Goal: Task Accomplishment & Management: Use online tool/utility

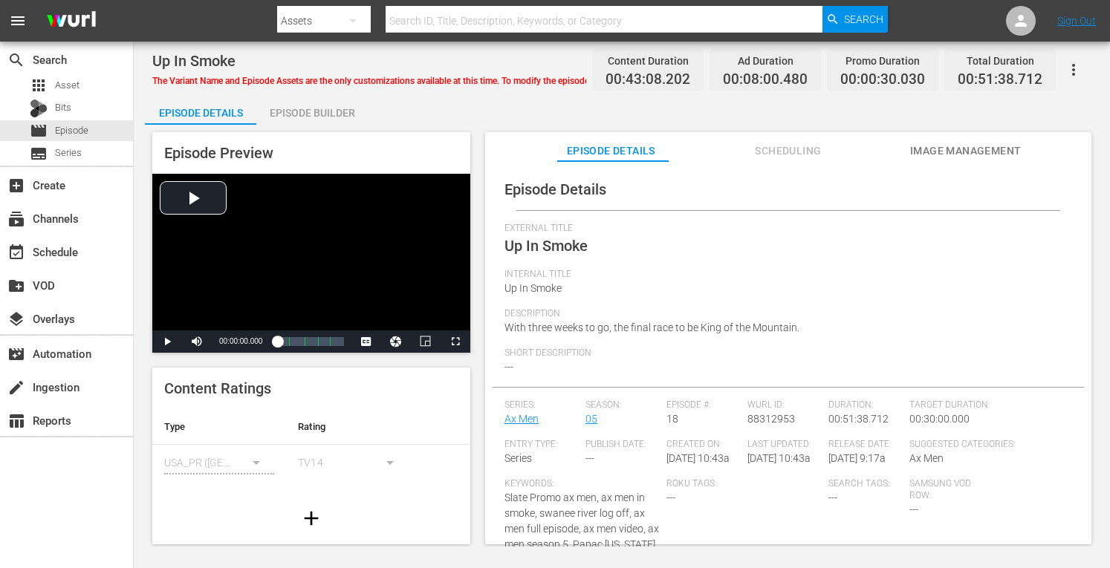
click at [313, 127] on div "Episode Preview Video Player is loading. Play Video Play Mute Current Time 00:0…" at bounding box center [622, 341] width 954 height 432
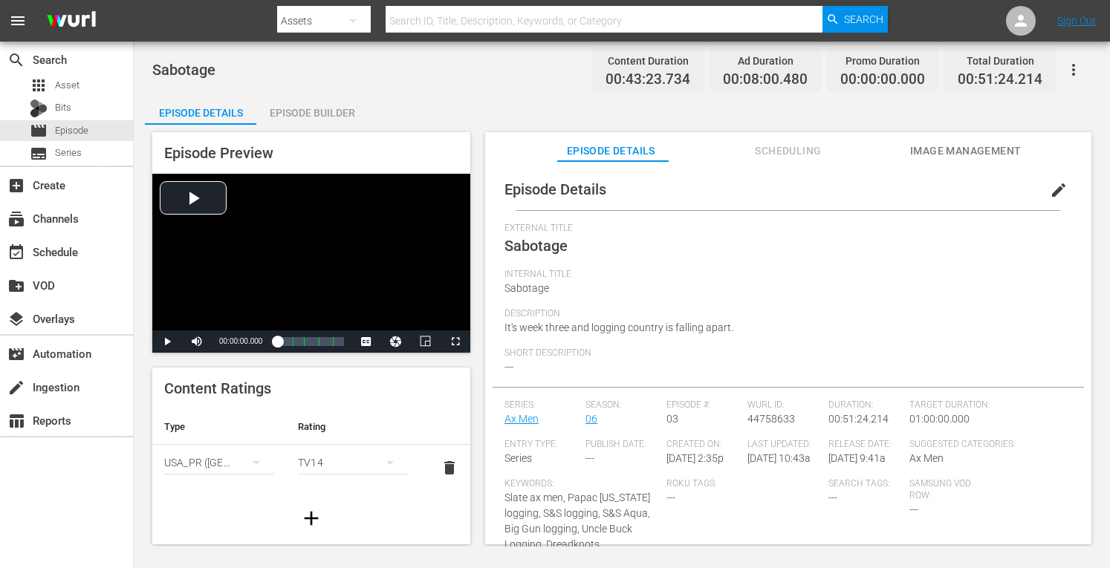
click at [313, 109] on div "Episode Builder" at bounding box center [311, 113] width 111 height 36
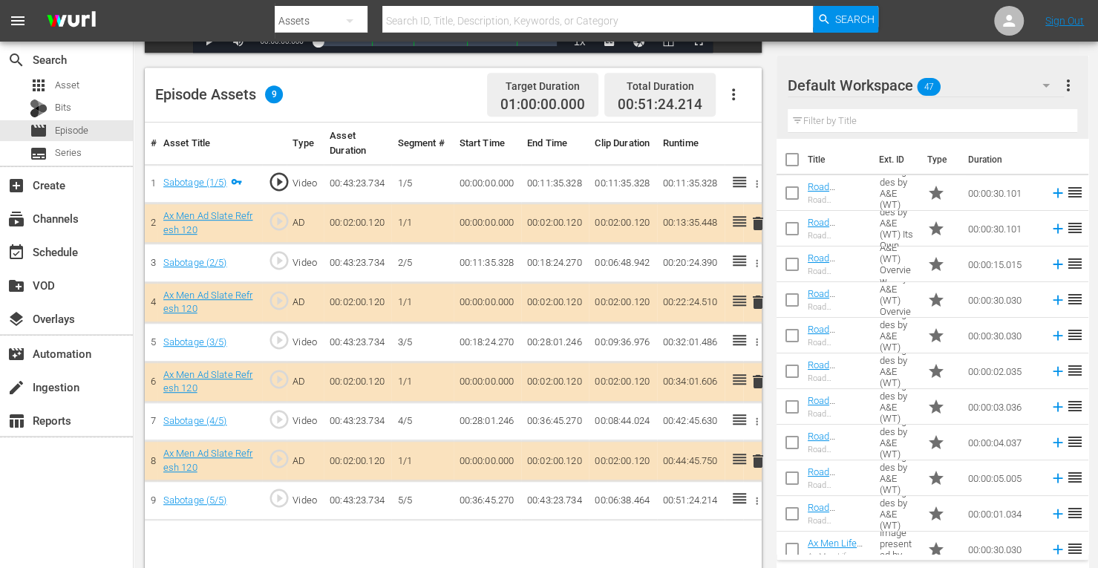
scroll to position [365, 0]
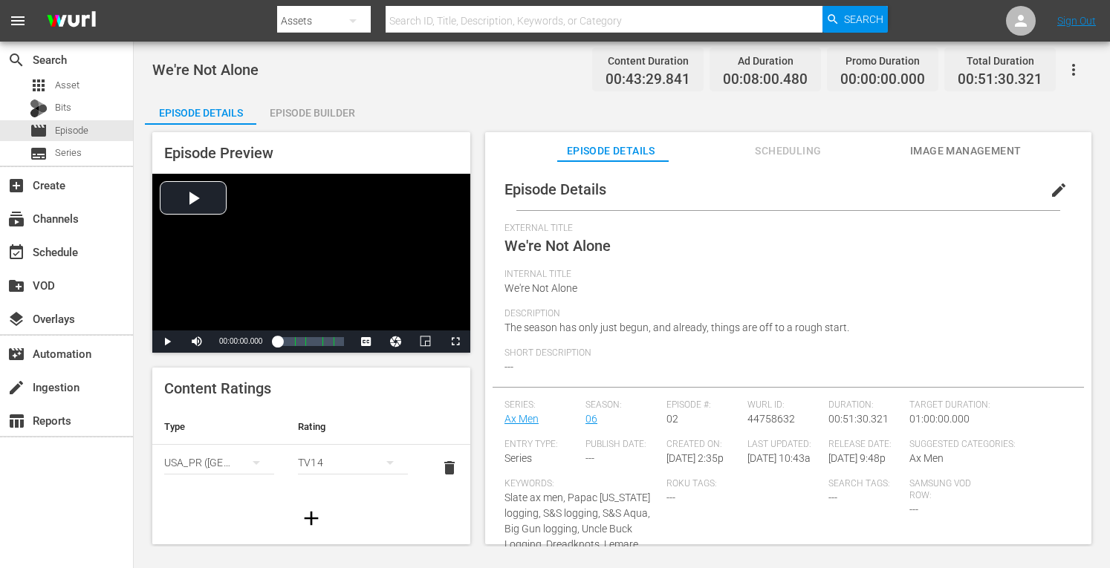
click at [322, 113] on div "Episode Builder" at bounding box center [311, 113] width 111 height 36
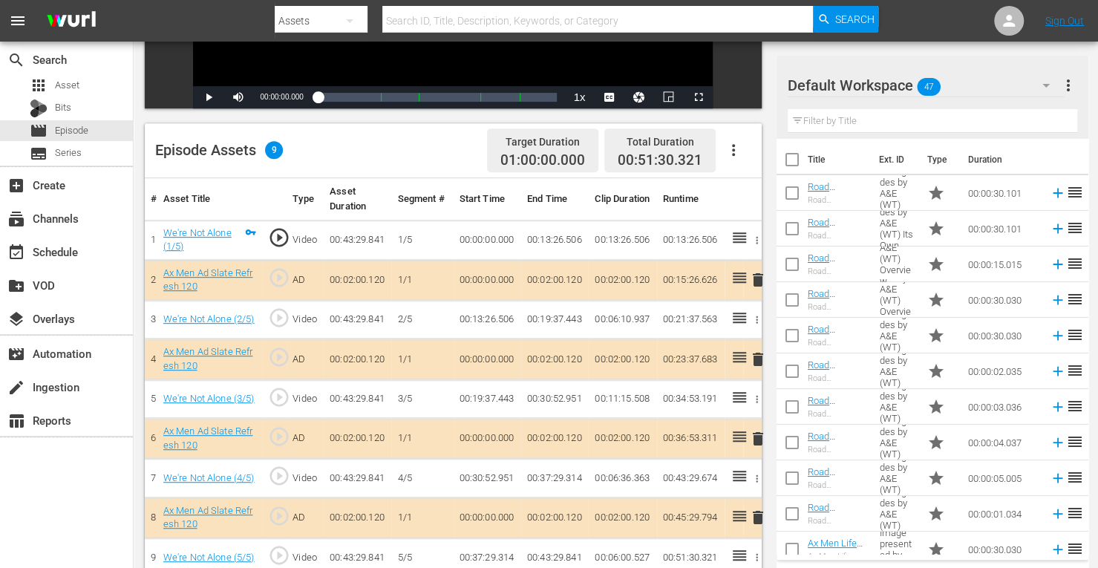
scroll to position [312, 0]
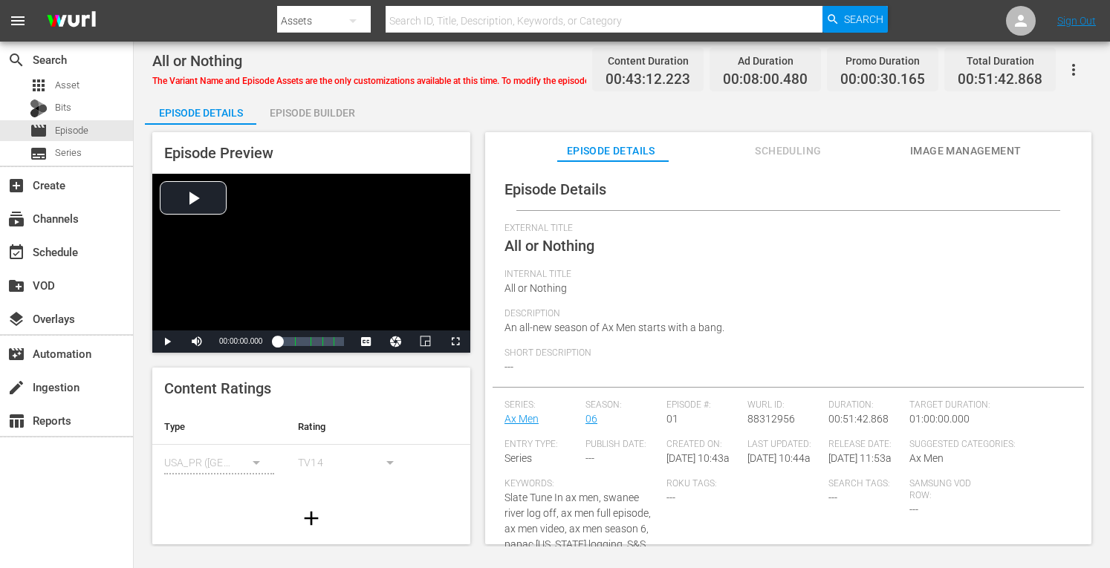
click at [316, 108] on div "Episode Builder" at bounding box center [311, 113] width 111 height 36
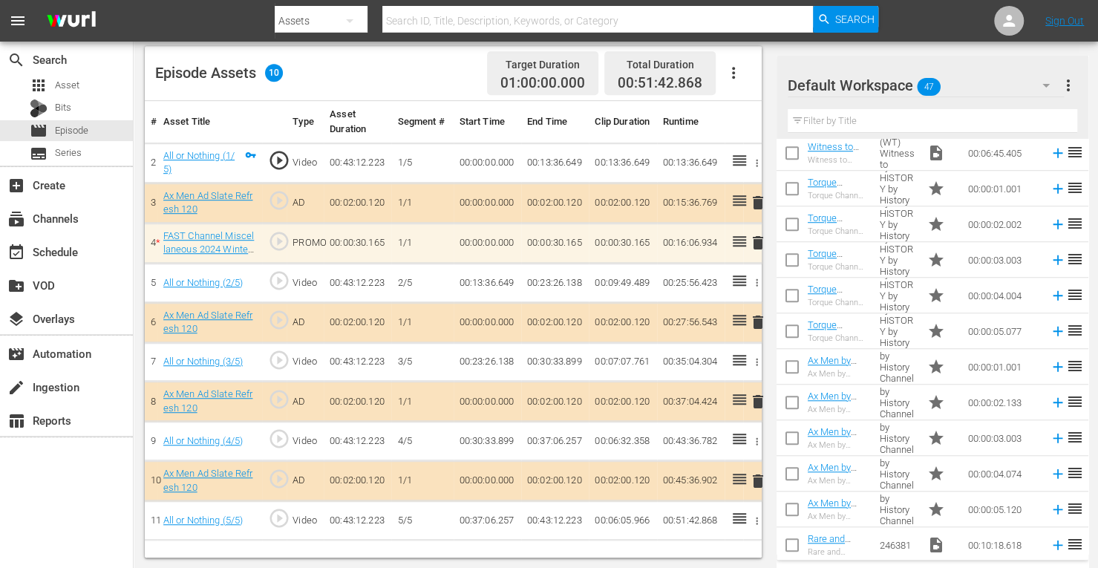
scroll to position [683, 0]
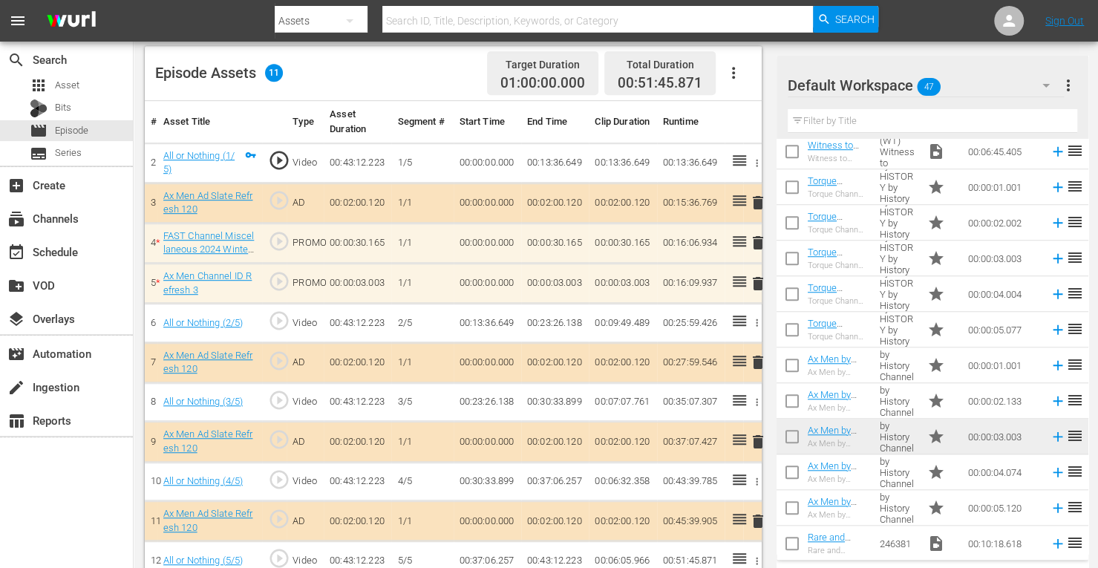
click at [755, 281] on span "delete" at bounding box center [758, 284] width 18 height 18
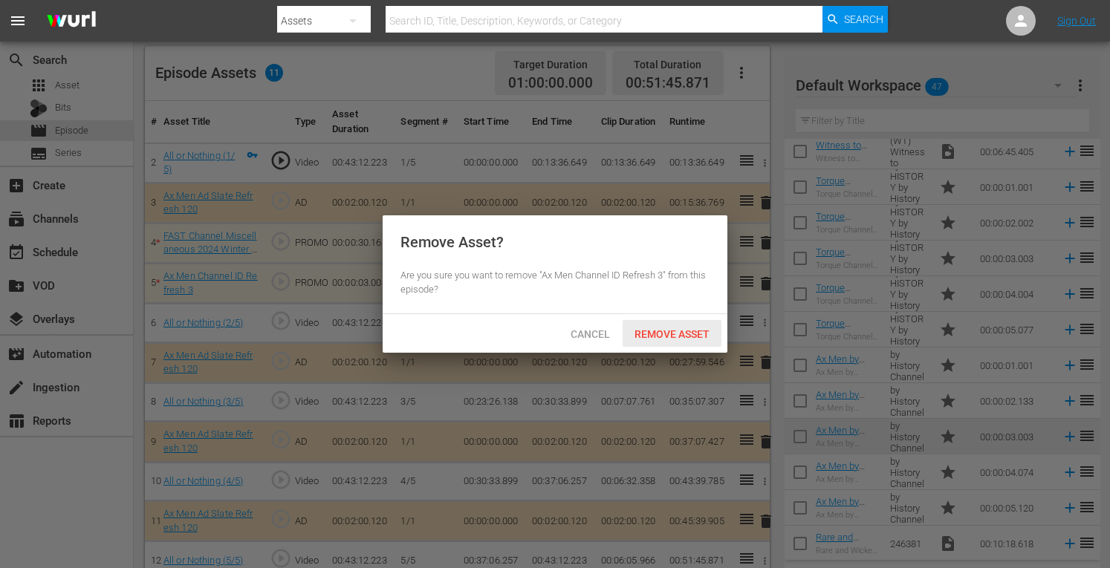
click at [680, 324] on div "Remove Asset" at bounding box center [671, 333] width 99 height 27
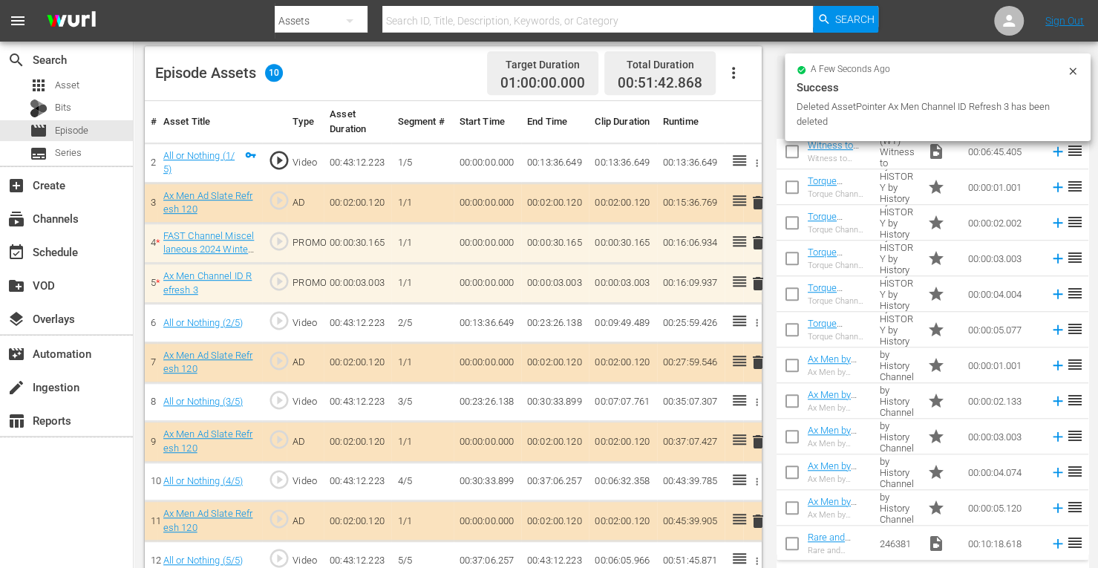
click at [937, 473] on td "star" at bounding box center [942, 473] width 41 height 36
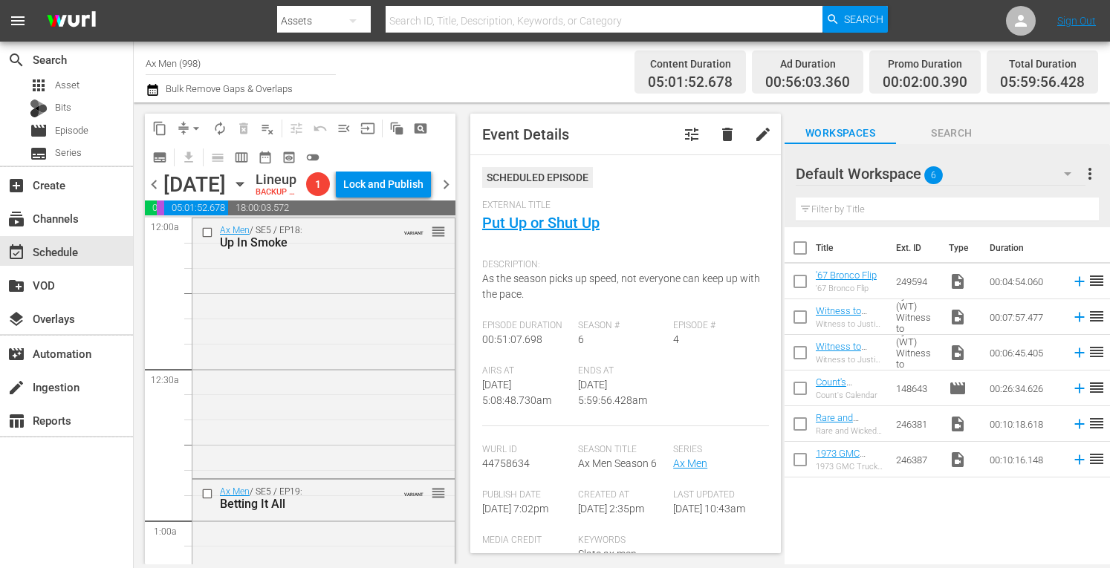
scroll to position [1703, 0]
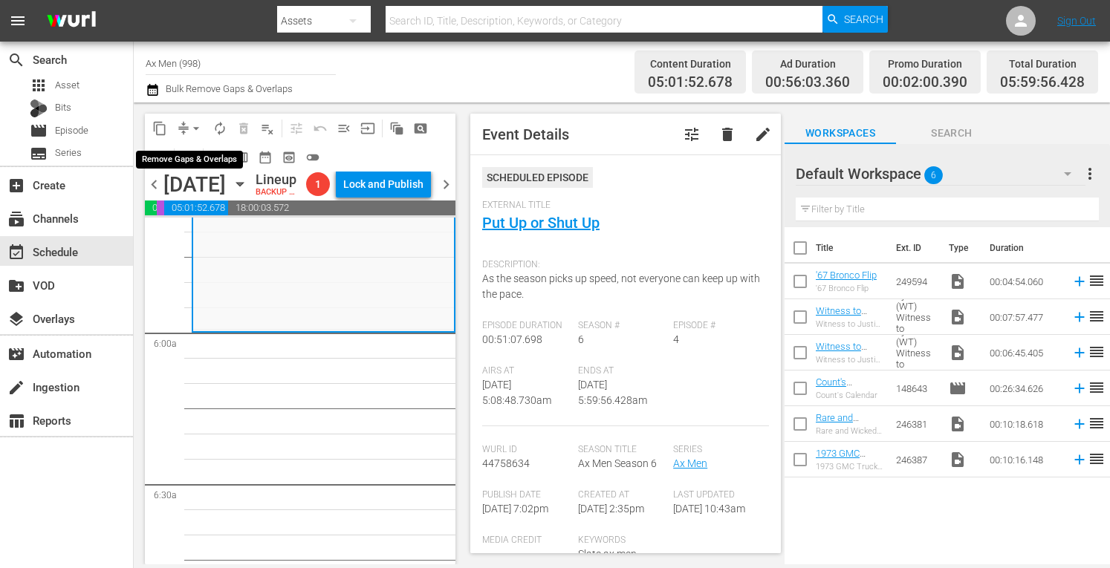
click at [194, 126] on span "arrow_drop_down" at bounding box center [196, 128] width 15 height 15
click at [204, 157] on li "Align to Midnight" at bounding box center [196, 158] width 123 height 25
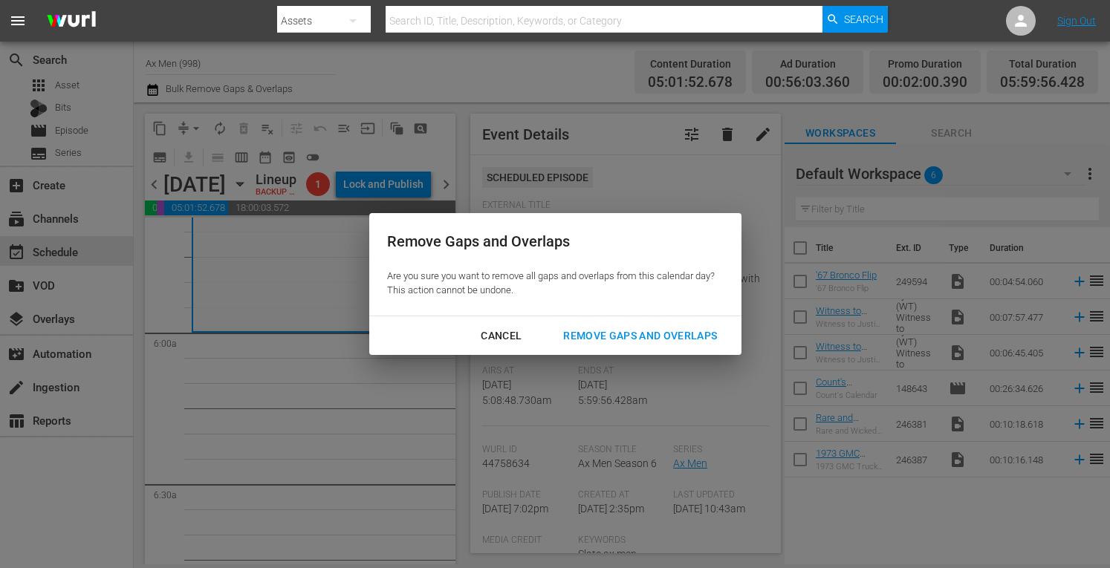
click at [589, 333] on div "Remove Gaps and Overlaps" at bounding box center [640, 336] width 178 height 19
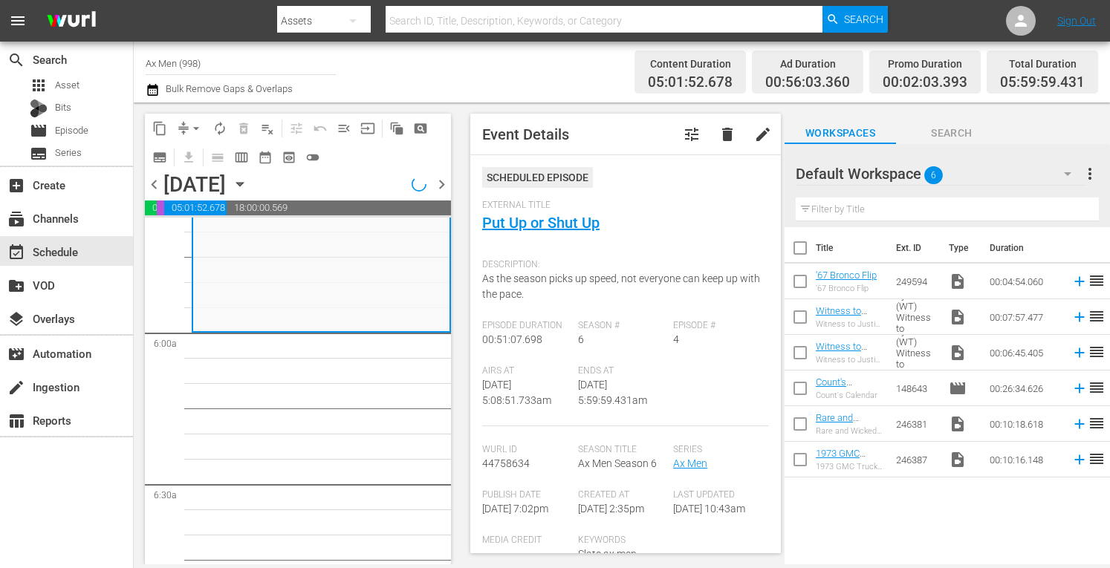
scroll to position [1678, 0]
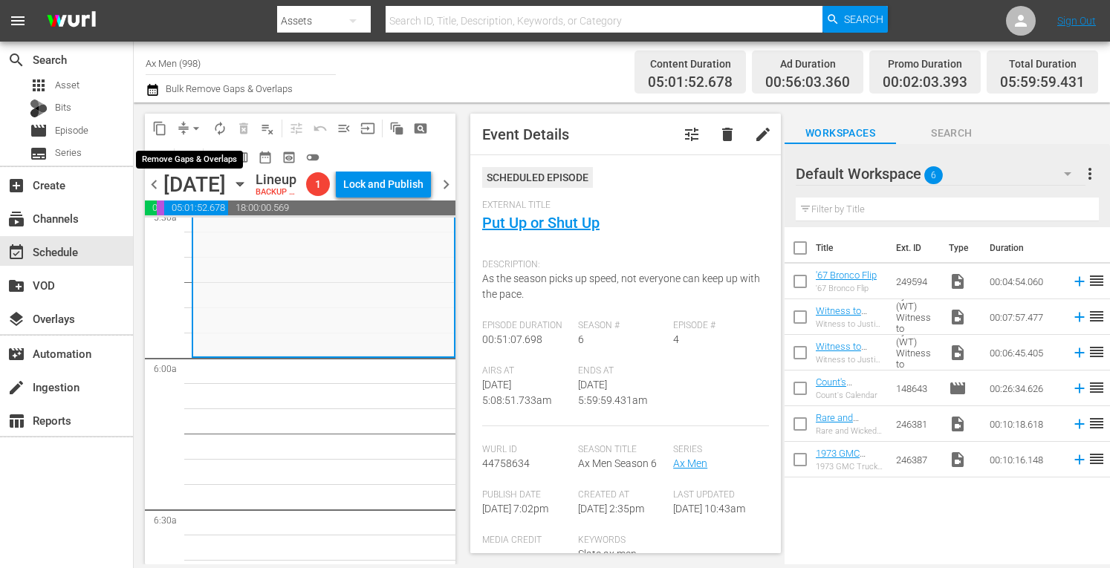
click at [198, 124] on span "arrow_drop_down" at bounding box center [196, 128] width 15 height 15
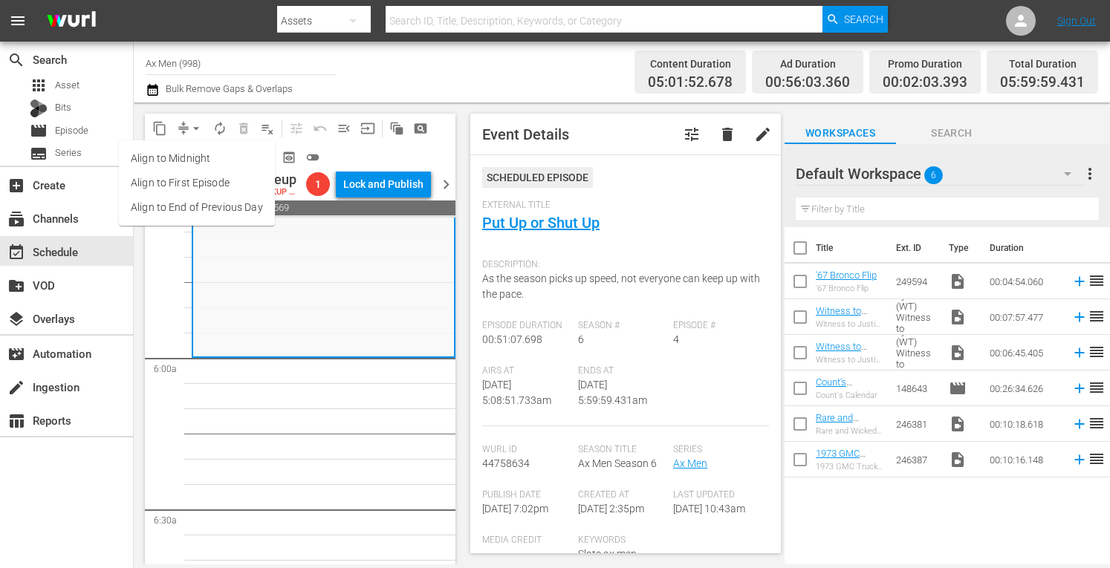
click at [187, 157] on li "Align to Midnight" at bounding box center [197, 158] width 156 height 25
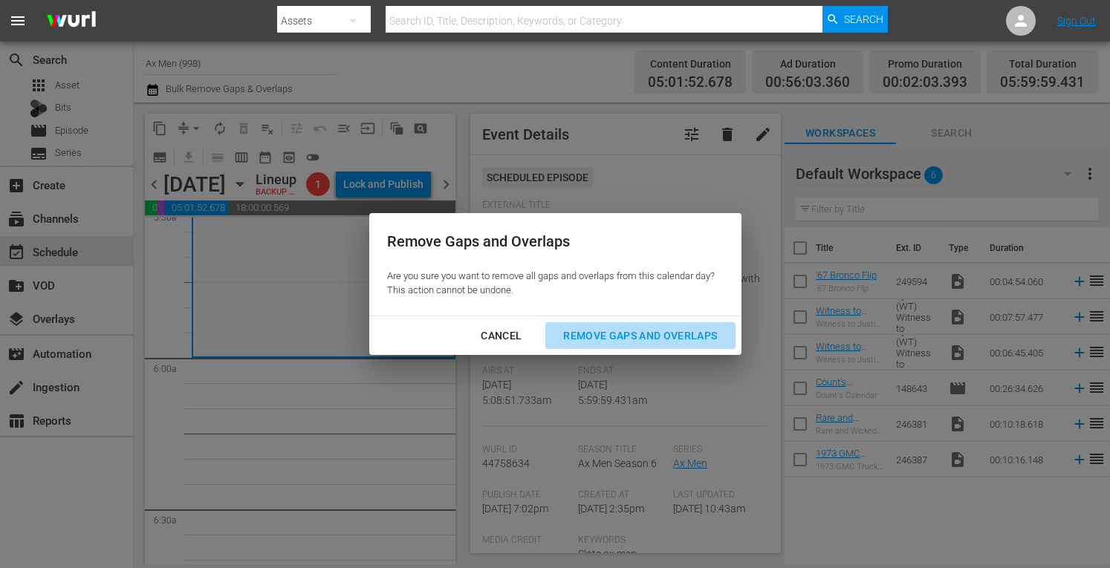
click at [579, 329] on div "Remove Gaps and Overlaps" at bounding box center [640, 336] width 178 height 19
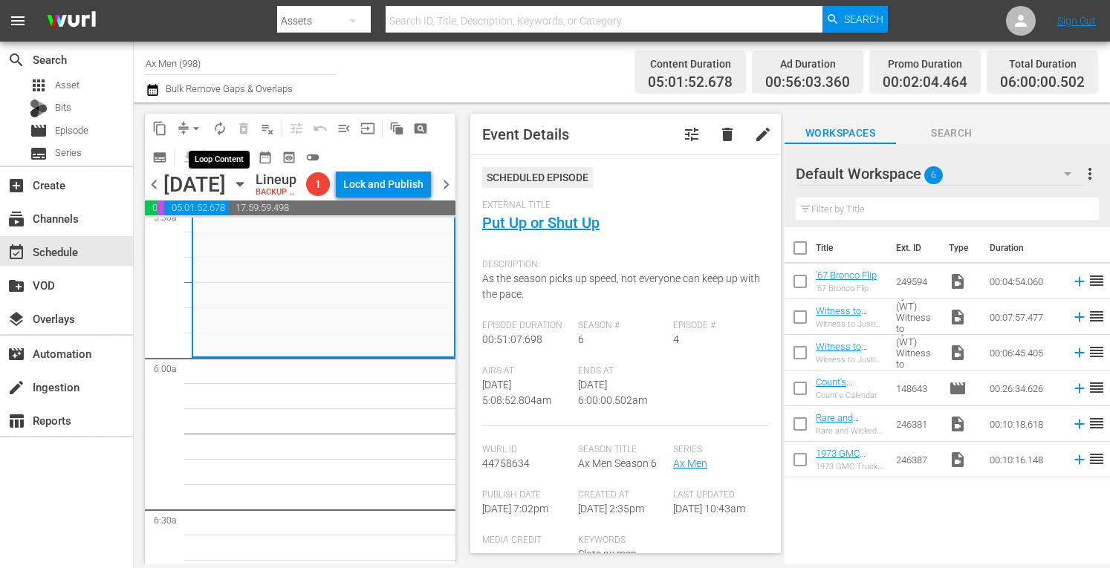
click at [218, 124] on span "autorenew_outlined" at bounding box center [219, 128] width 15 height 15
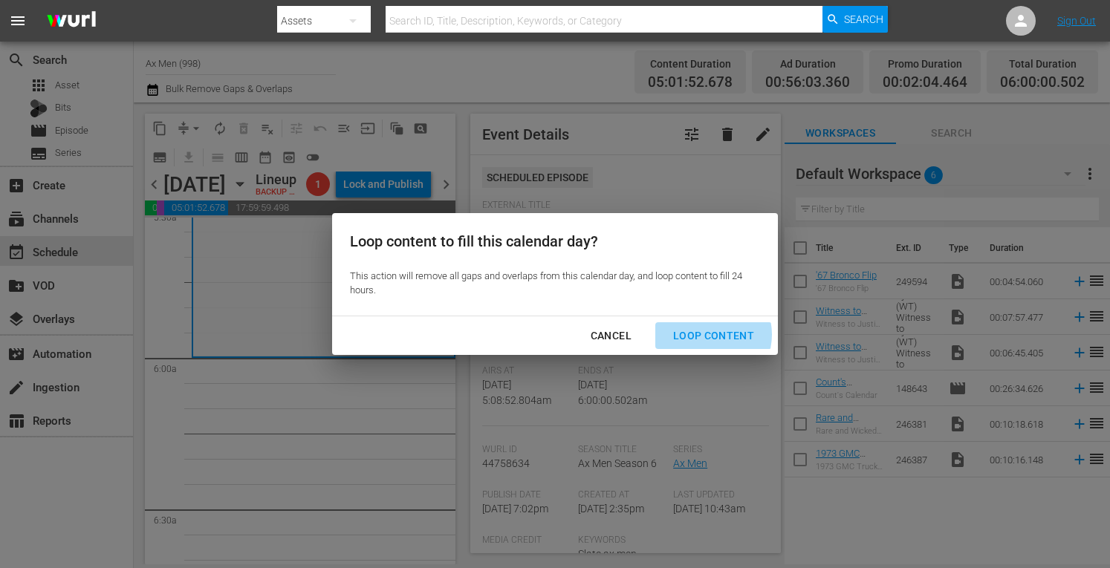
click at [707, 335] on div "Loop Content" at bounding box center [713, 336] width 105 height 19
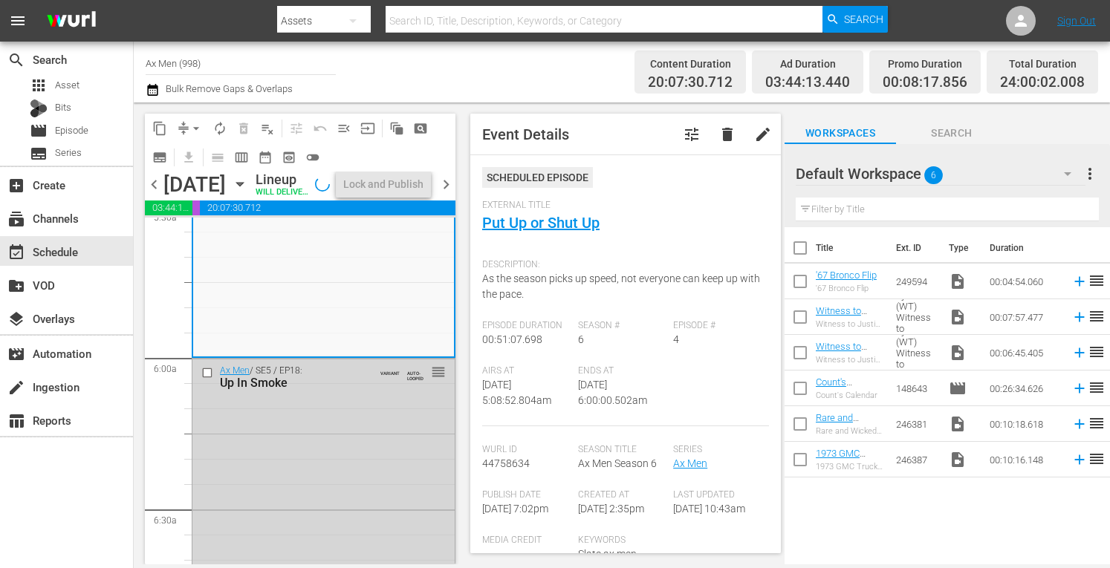
click at [1087, 317] on span "reorder" at bounding box center [1096, 316] width 18 height 18
click at [407, 197] on div "Lock and Publish" at bounding box center [383, 184] width 80 height 27
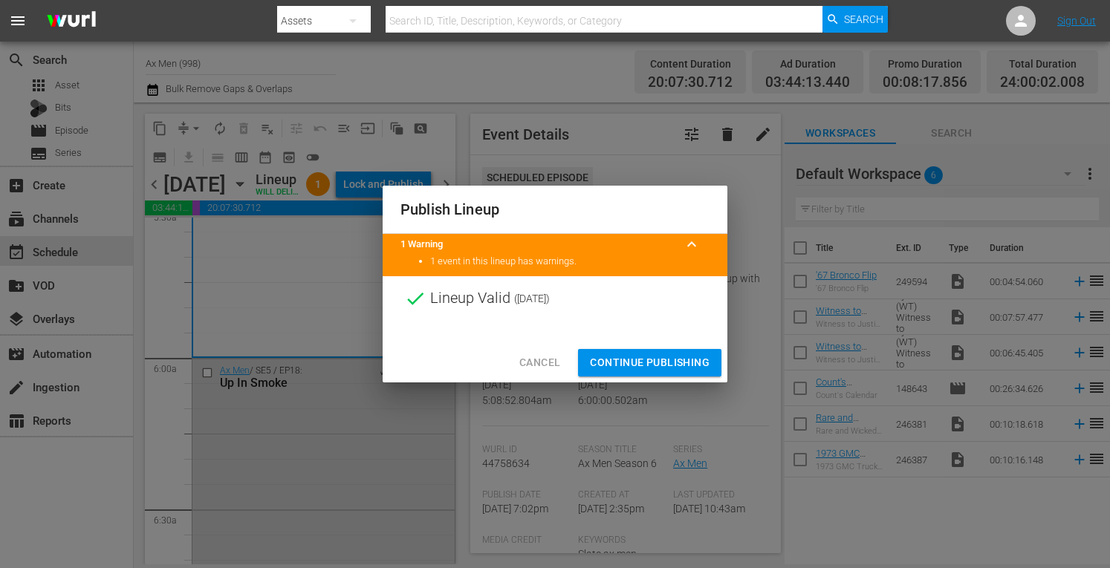
click at [613, 366] on span "Continue Publishing" at bounding box center [650, 363] width 120 height 19
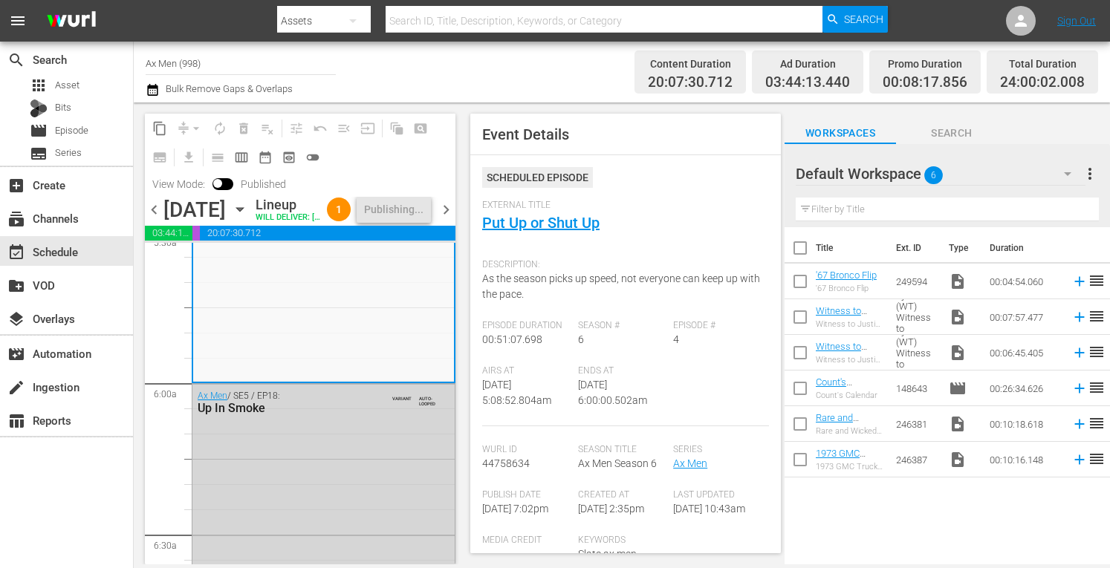
click at [443, 219] on span "chevron_right" at bounding box center [446, 210] width 19 height 19
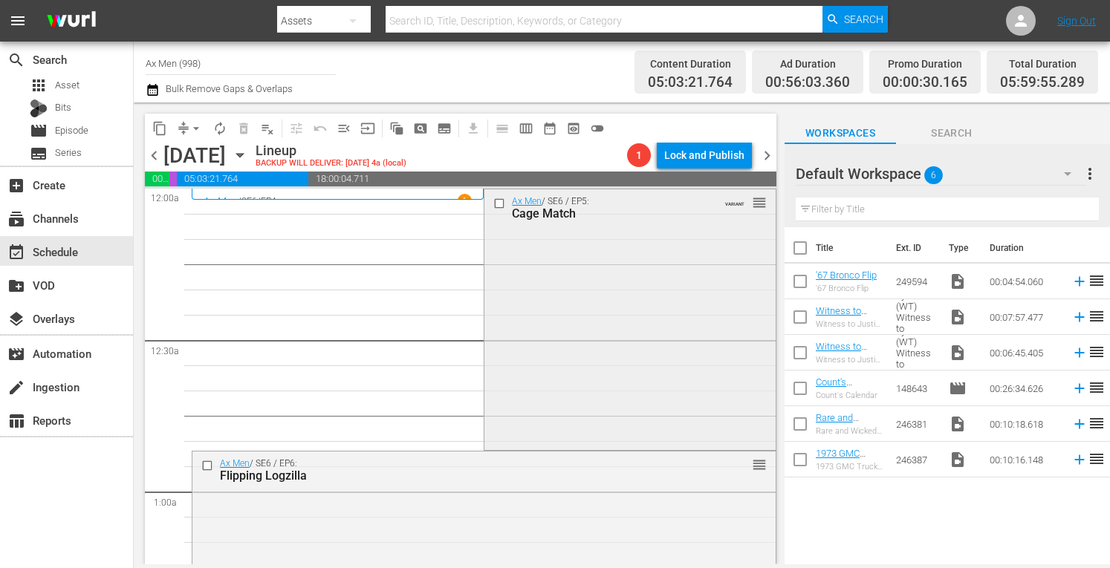
click at [610, 306] on div "Ax Men / SE6 / EP5: Cage Match VARIANT reorder" at bounding box center [629, 317] width 290 height 257
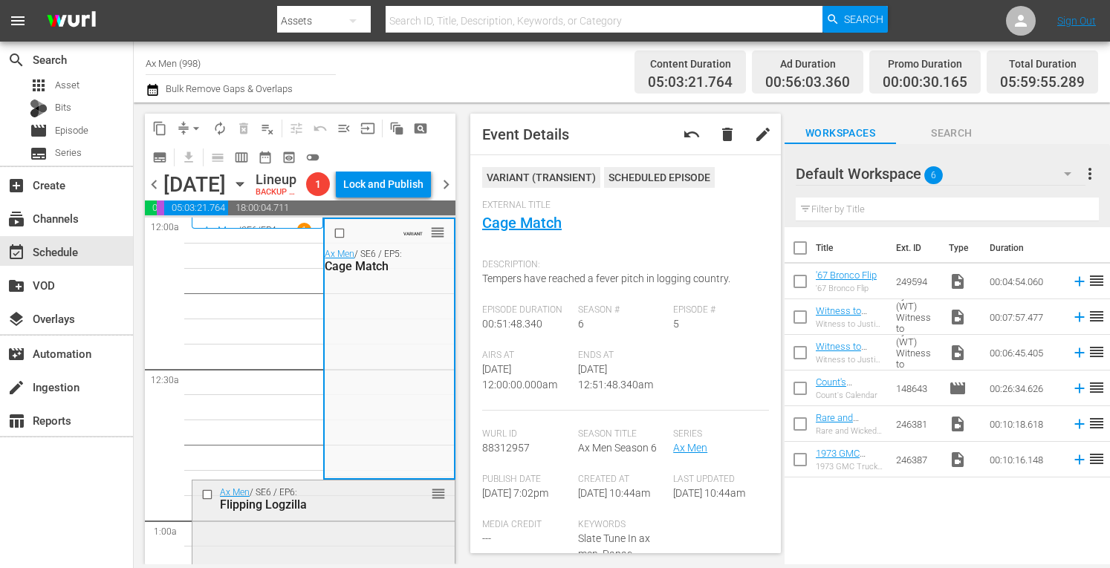
click at [300, 512] on div "Flipping Logzilla" at bounding box center [302, 505] width 165 height 14
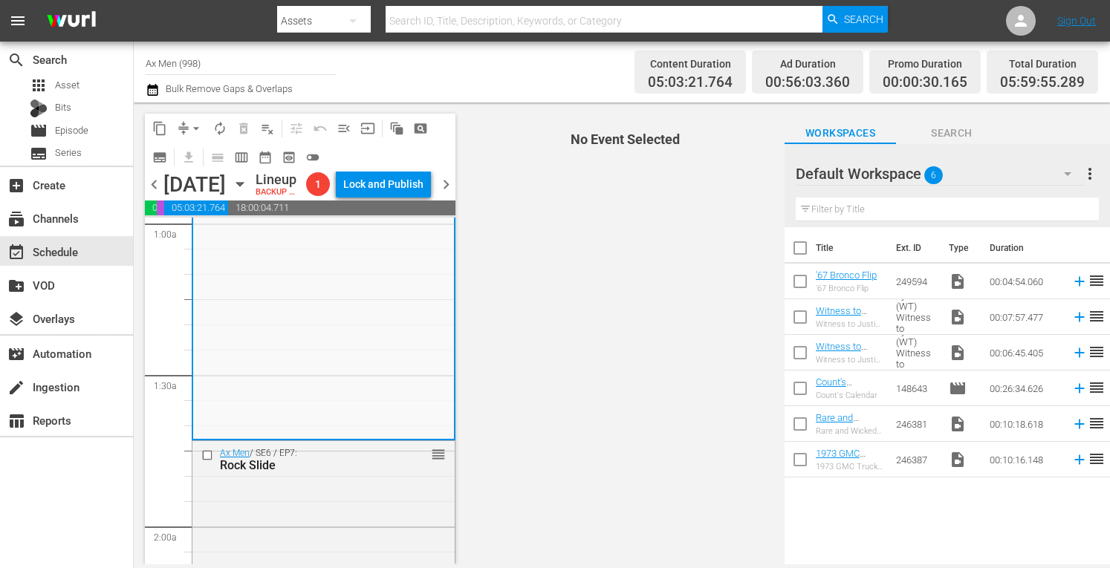
scroll to position [307, 0]
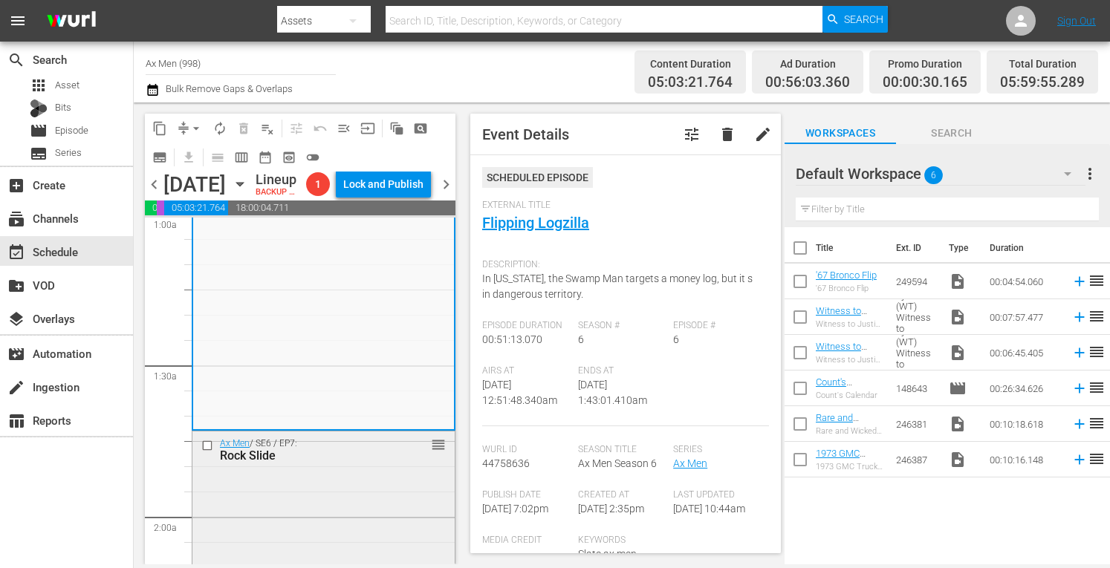
click at [370, 549] on div "Ax Men / SE6 / EP7: Rock Slide reorder" at bounding box center [323, 559] width 262 height 254
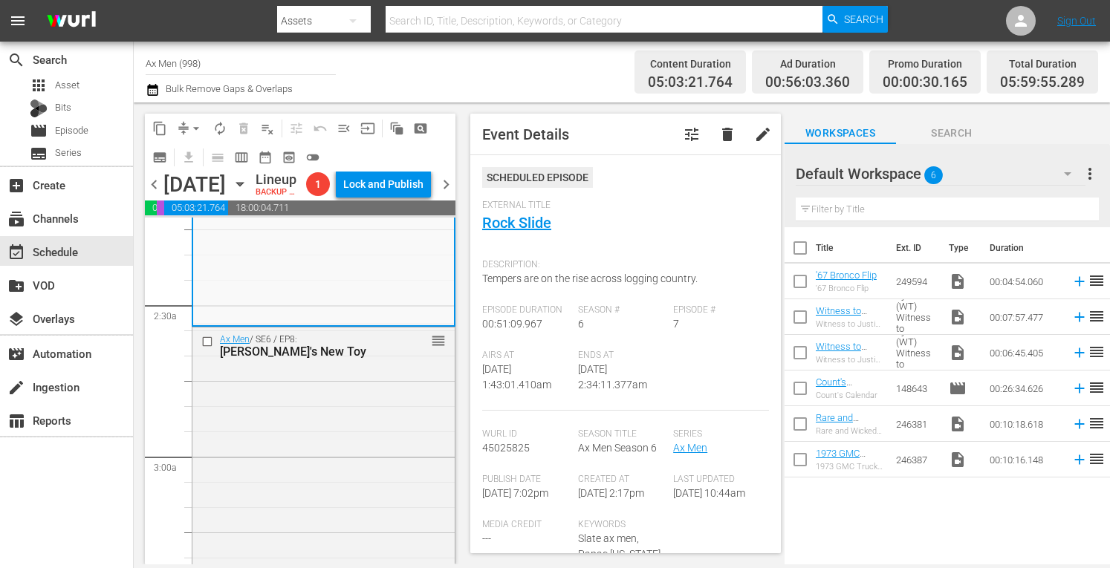
scroll to position [673, 0]
click at [351, 438] on div "Ax Men / SE6 / EP8: Shelby's New Toy reorder" at bounding box center [323, 452] width 262 height 255
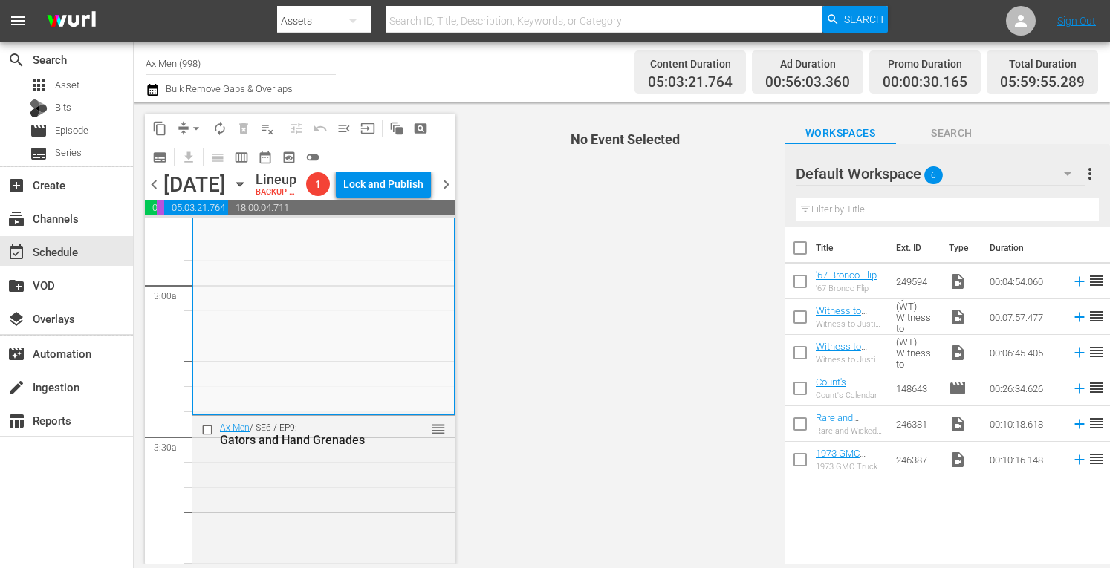
scroll to position [951, 0]
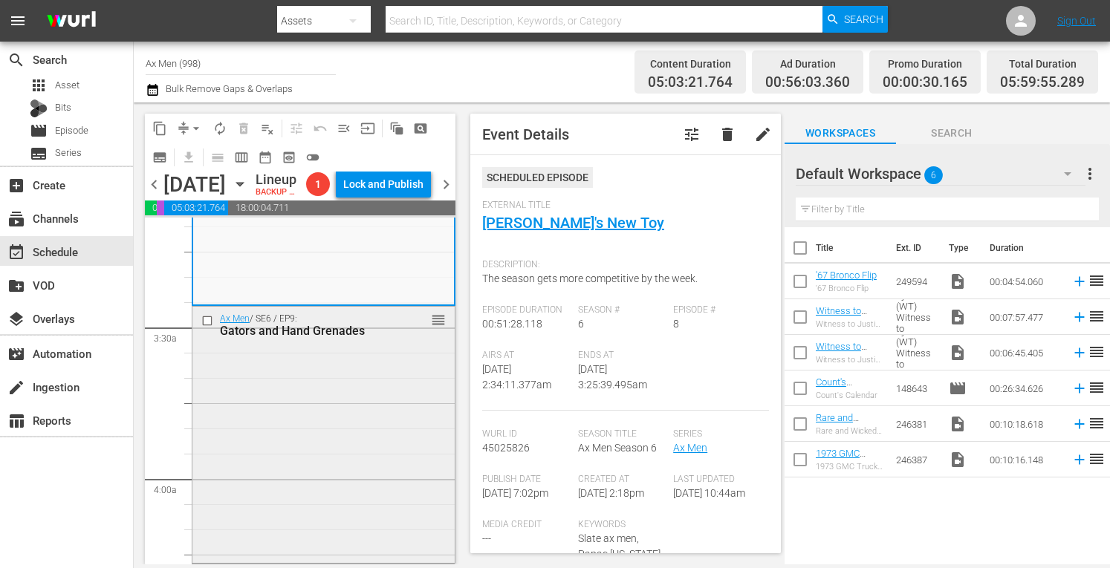
click at [359, 418] on div "Ax Men / SE6 / EP9: Gators and Hand Grenades reorder" at bounding box center [323, 434] width 262 height 254
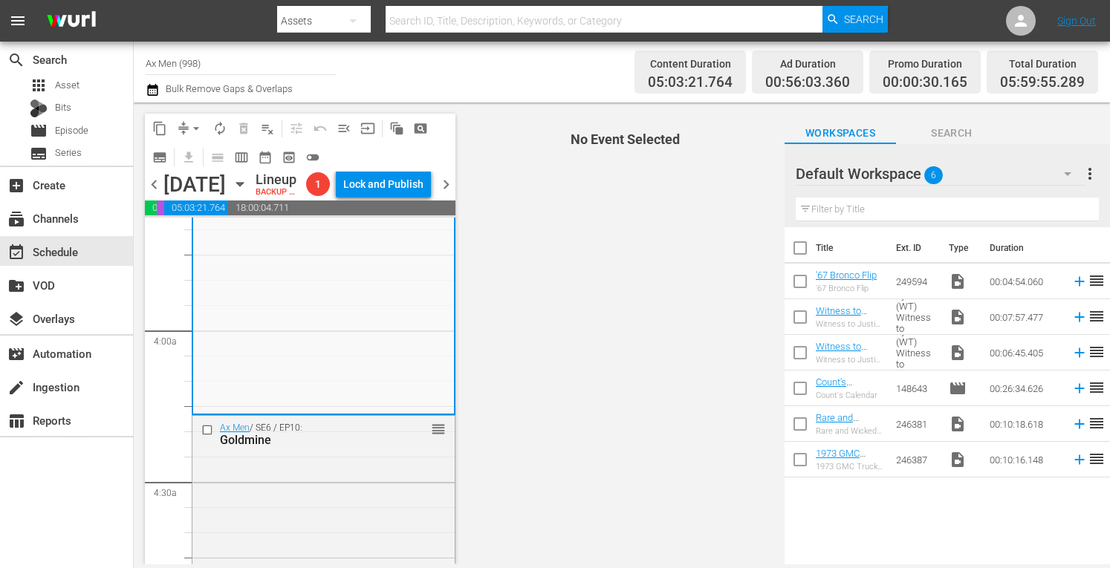
scroll to position [1129, 0]
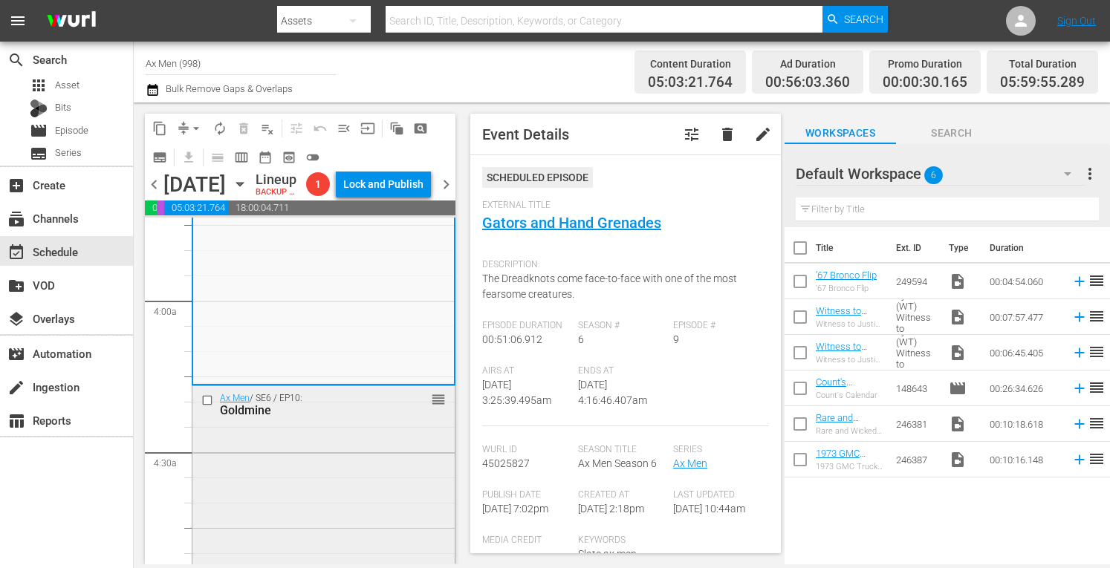
click at [368, 506] on div "Ax Men / SE6 / EP10: Goldmine reorder" at bounding box center [323, 514] width 262 height 256
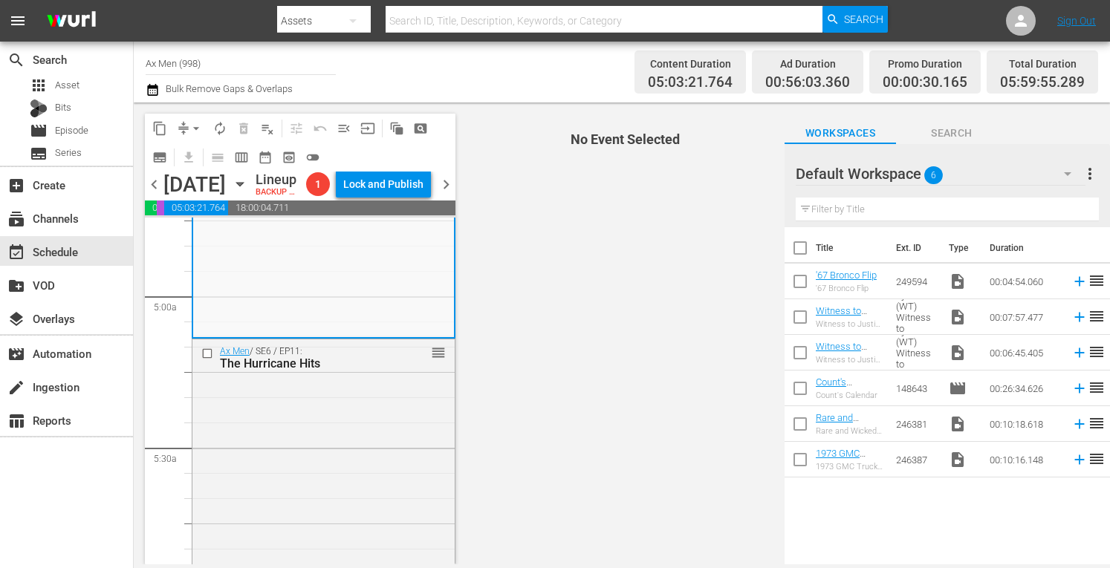
scroll to position [1446, 0]
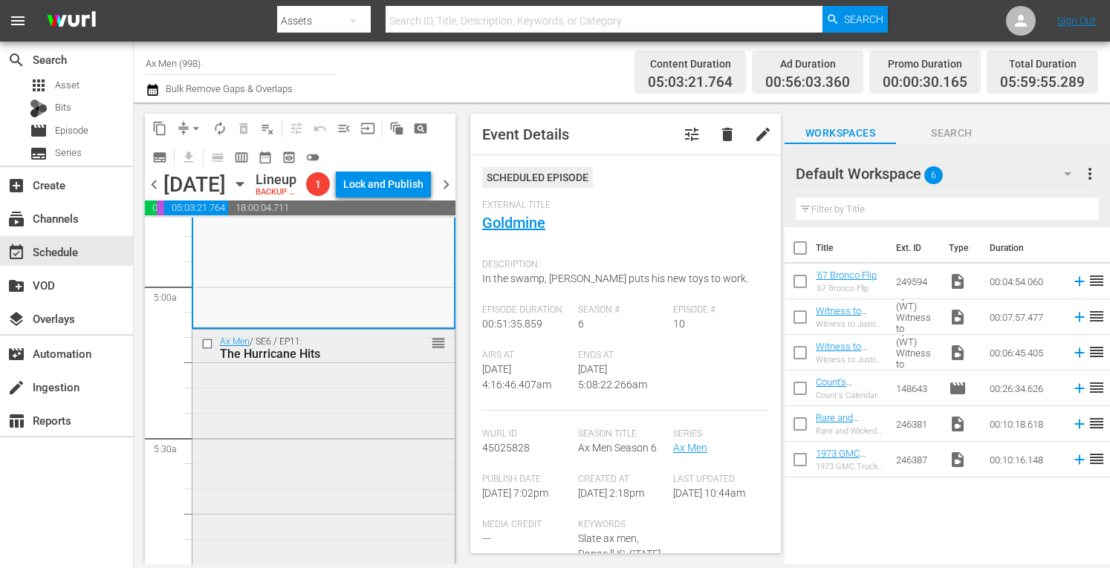
click at [342, 461] on div "Ax Men / SE6 / EP11: The Hurricane Hits reorder" at bounding box center [323, 458] width 262 height 256
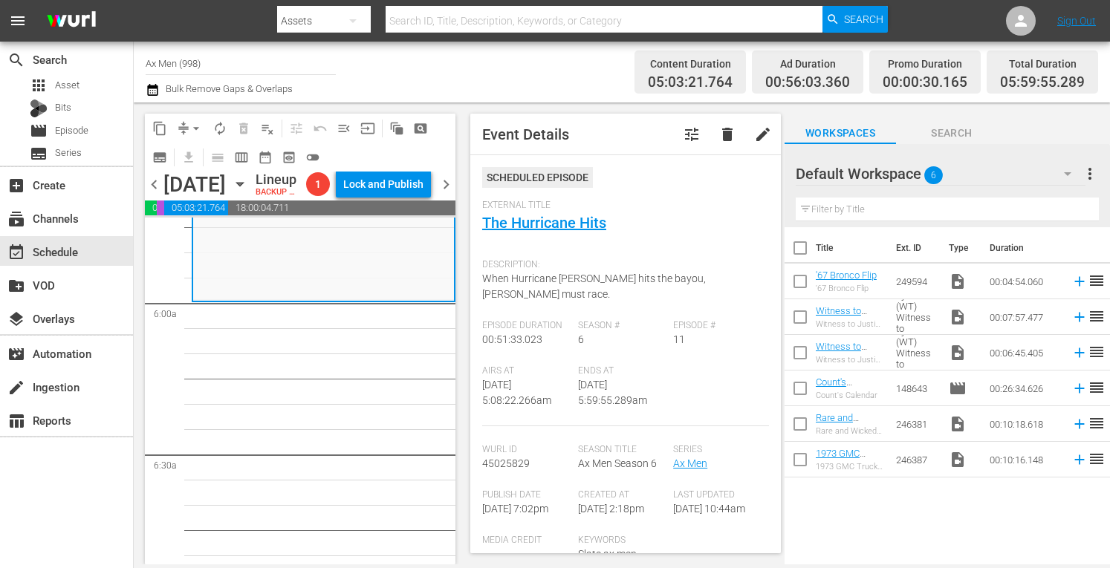
scroll to position [1743, 0]
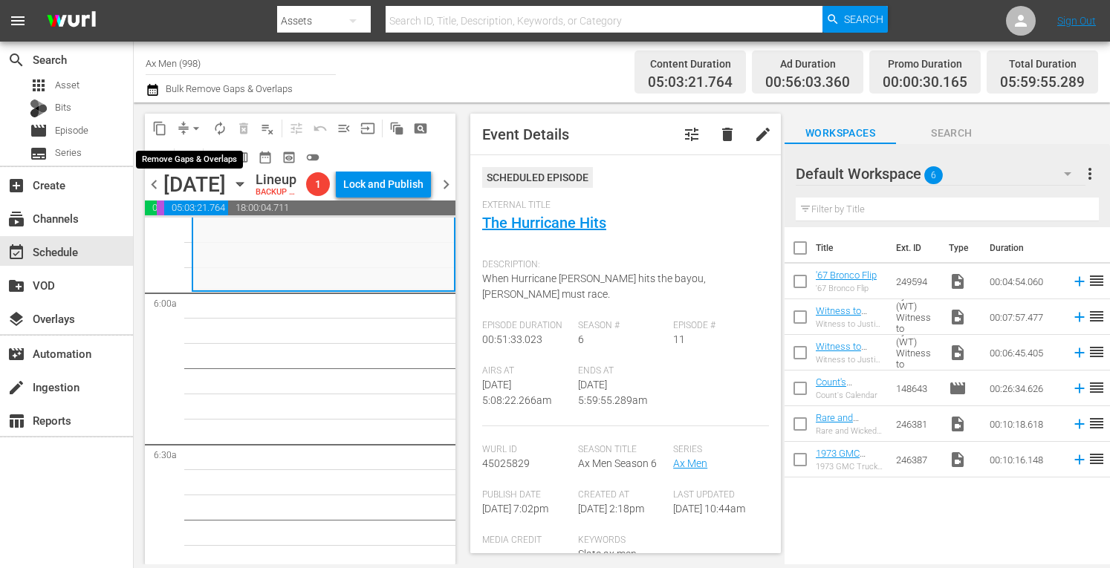
click at [198, 125] on span "arrow_drop_down" at bounding box center [196, 128] width 15 height 15
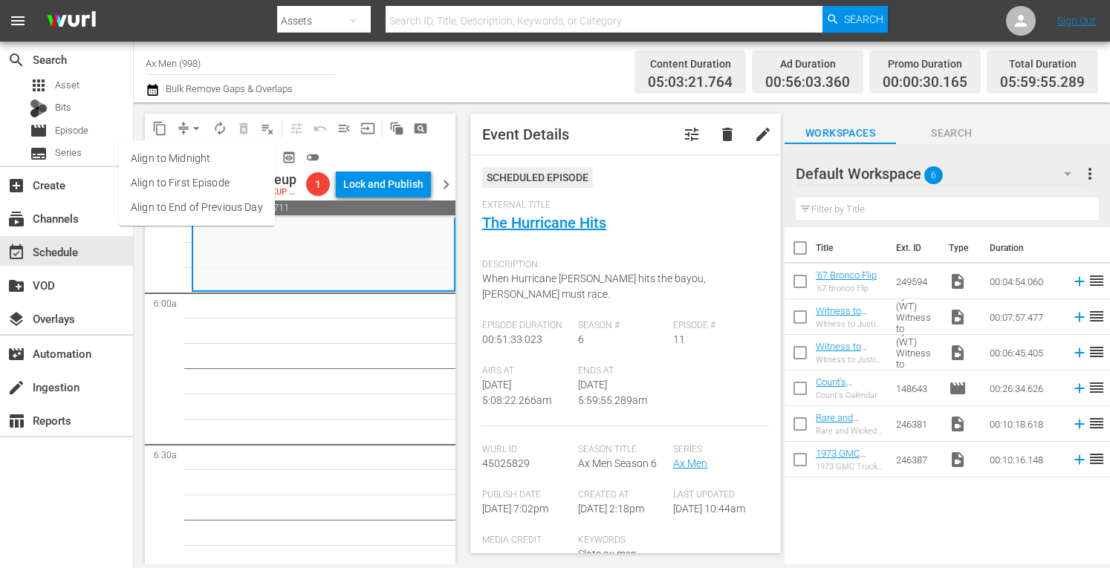
click at [186, 157] on li "Align to Midnight" at bounding box center [197, 158] width 156 height 25
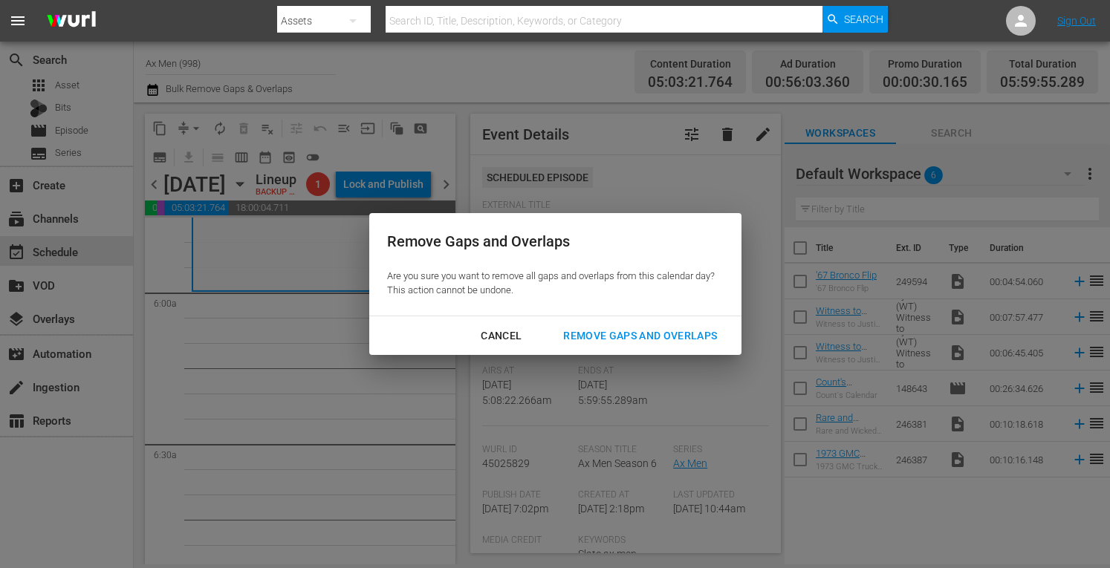
click at [596, 339] on div "Remove Gaps and Overlaps" at bounding box center [640, 336] width 178 height 19
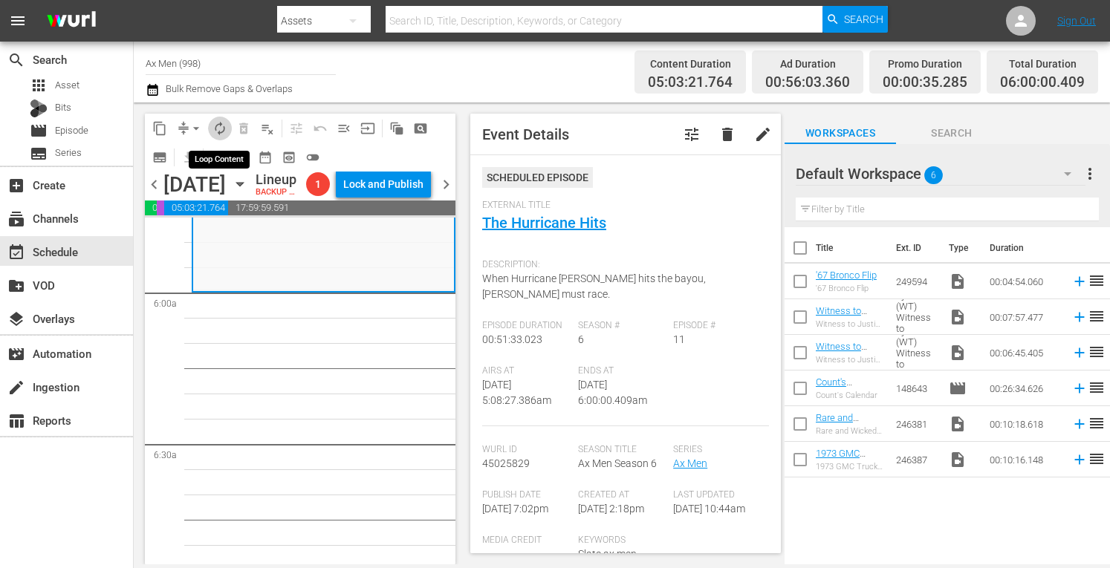
click at [221, 128] on span "autorenew_outlined" at bounding box center [219, 128] width 15 height 15
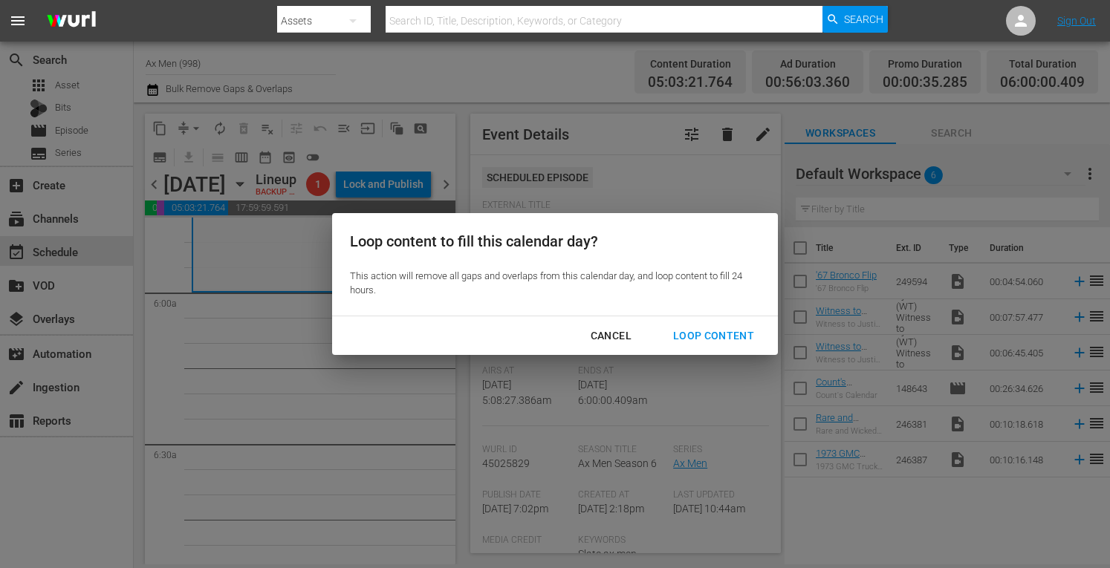
click at [696, 336] on div "Loop Content" at bounding box center [713, 336] width 105 height 19
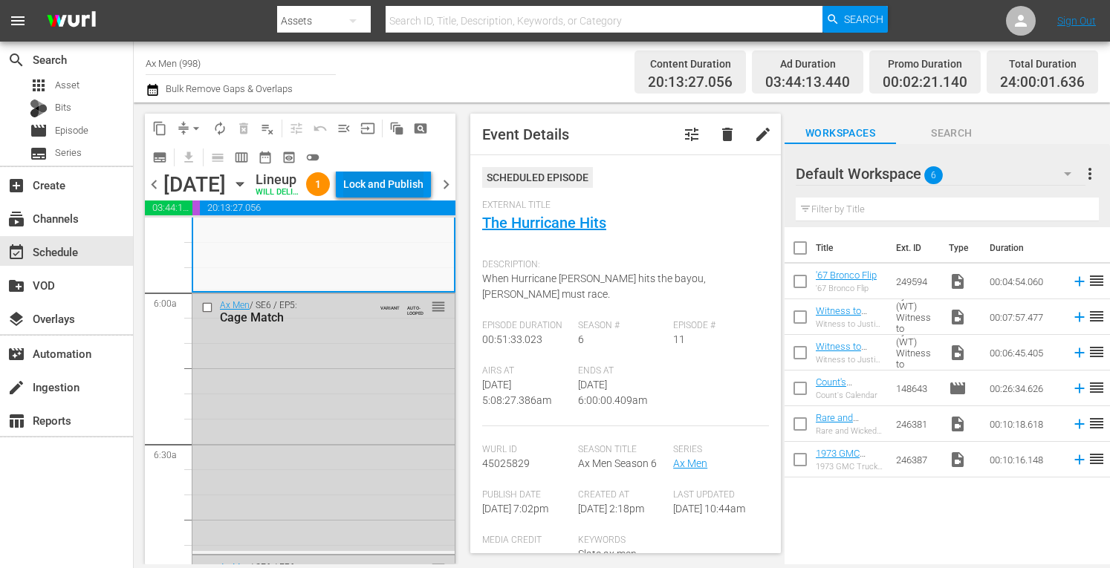
click at [390, 198] on div "Lock and Publish" at bounding box center [383, 184] width 80 height 27
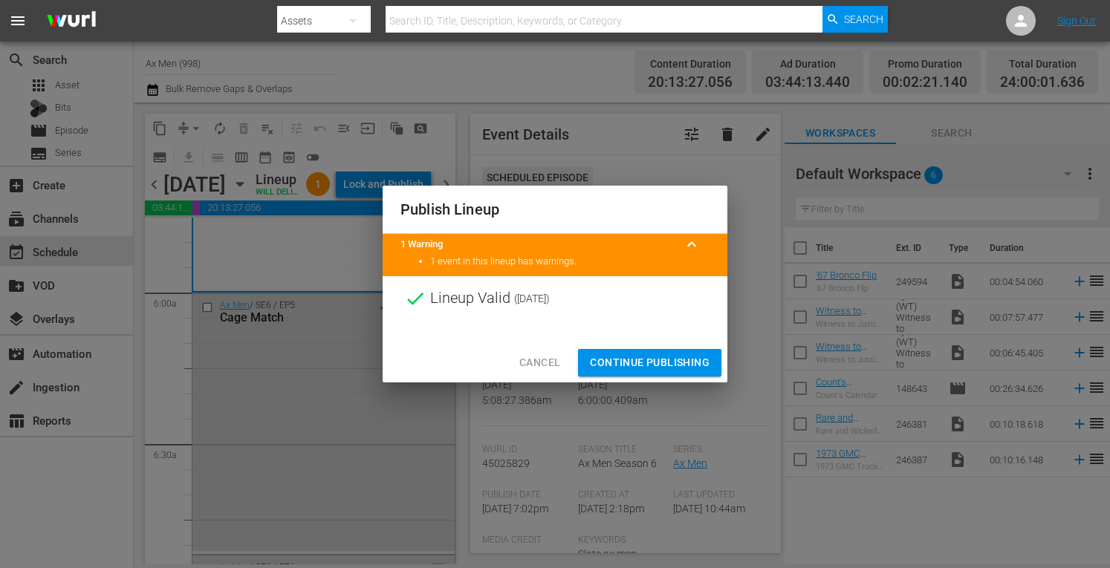
click at [630, 359] on span "Continue Publishing" at bounding box center [650, 363] width 120 height 19
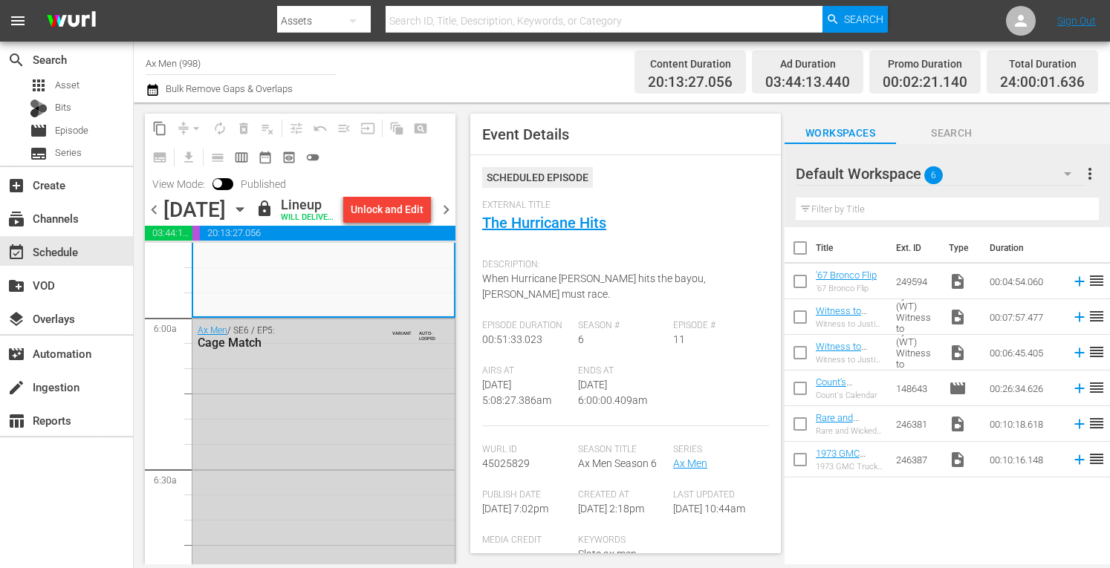
click at [443, 218] on span "chevron_right" at bounding box center [446, 210] width 19 height 19
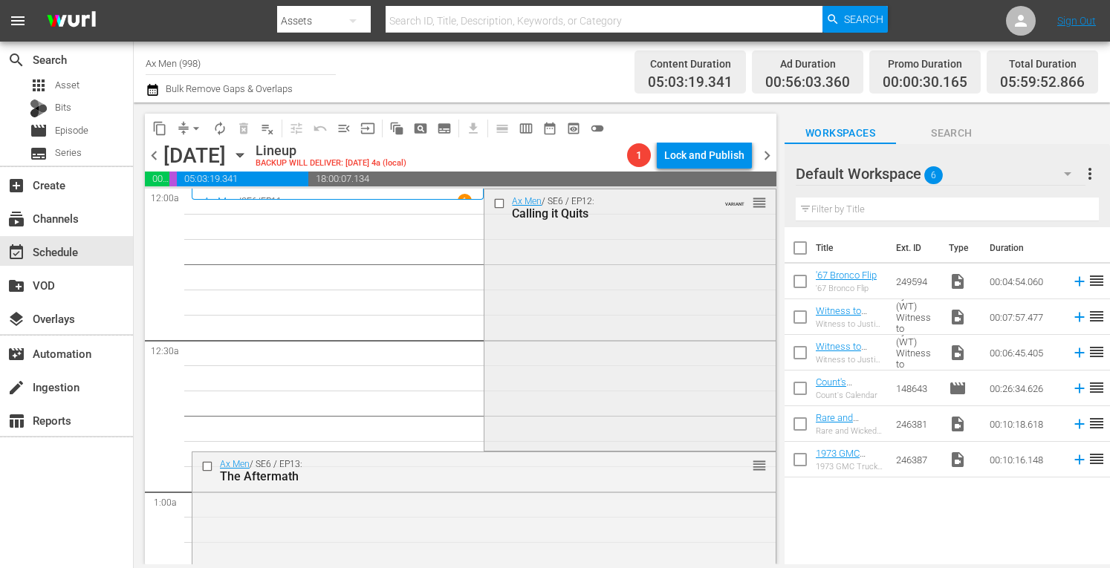
click at [630, 260] on div "Ax Men / SE6 / EP12: Calling it Quits VARIANT reorder" at bounding box center [629, 318] width 290 height 258
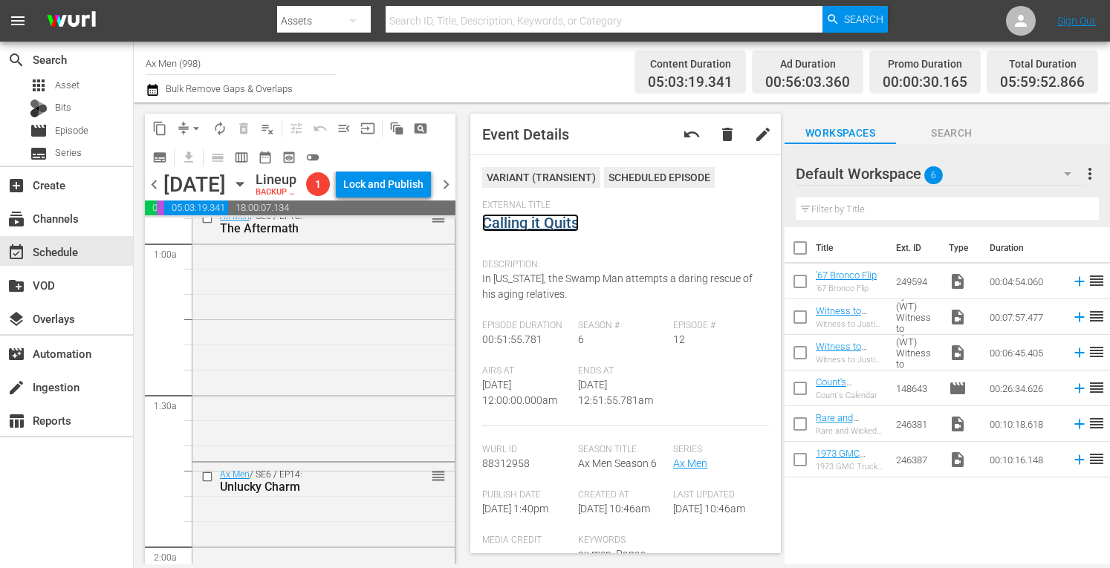
scroll to position [287, 0]
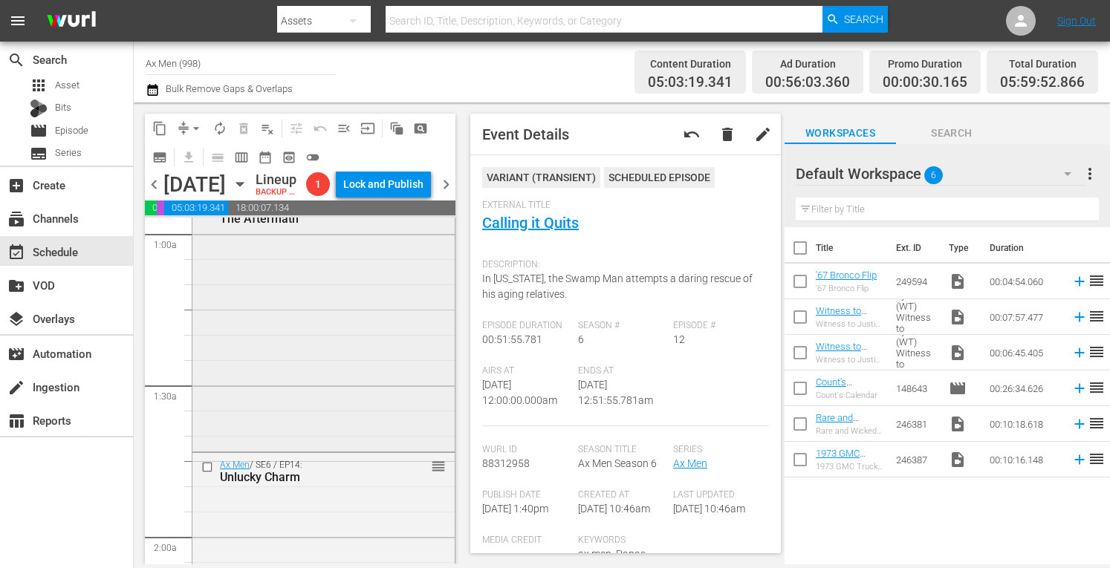
click at [368, 442] on div "Ax Men / SE6 / EP13: The Aftermath reorder" at bounding box center [323, 322] width 262 height 255
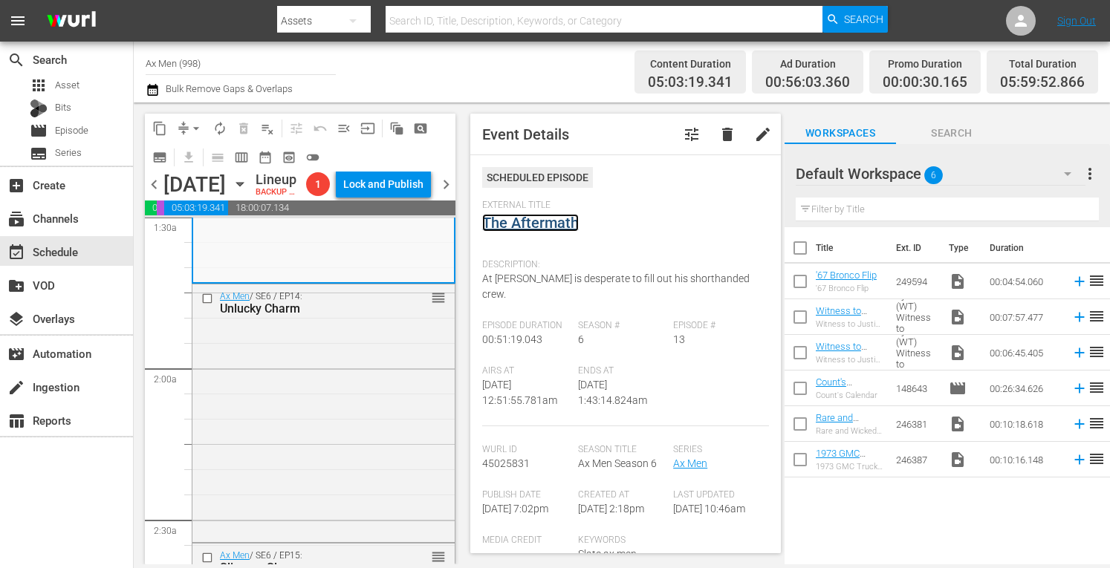
scroll to position [505, 0]
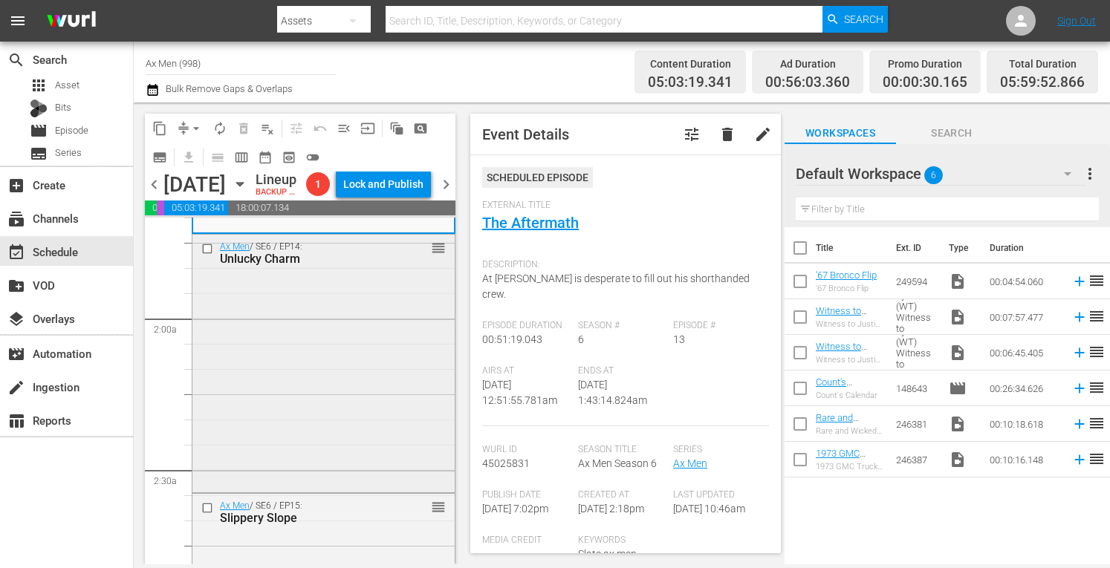
click at [357, 489] on div "Ax Men / SE6 / EP14: Unlucky Charm reorder" at bounding box center [323, 362] width 262 height 255
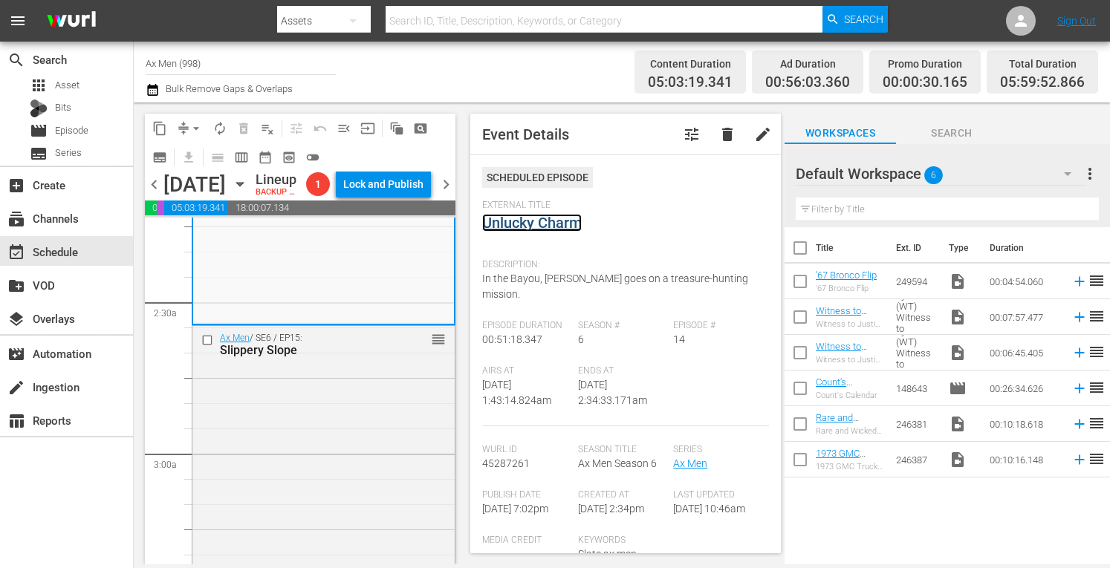
scroll to position [743, 0]
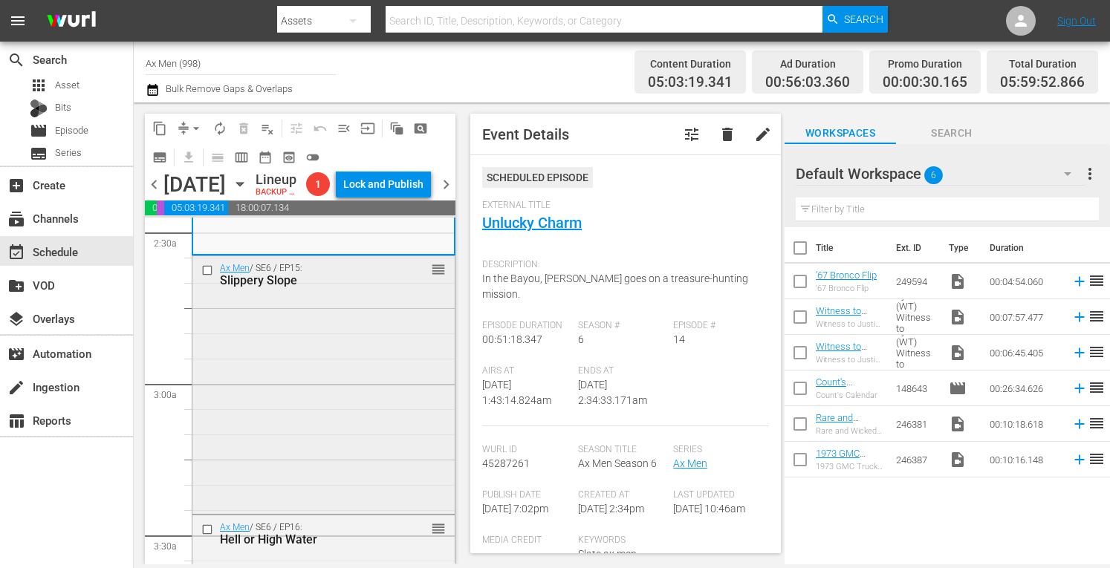
click at [392, 468] on div "Ax Men / SE6 / EP15: Slippery Slope reorder" at bounding box center [323, 383] width 262 height 255
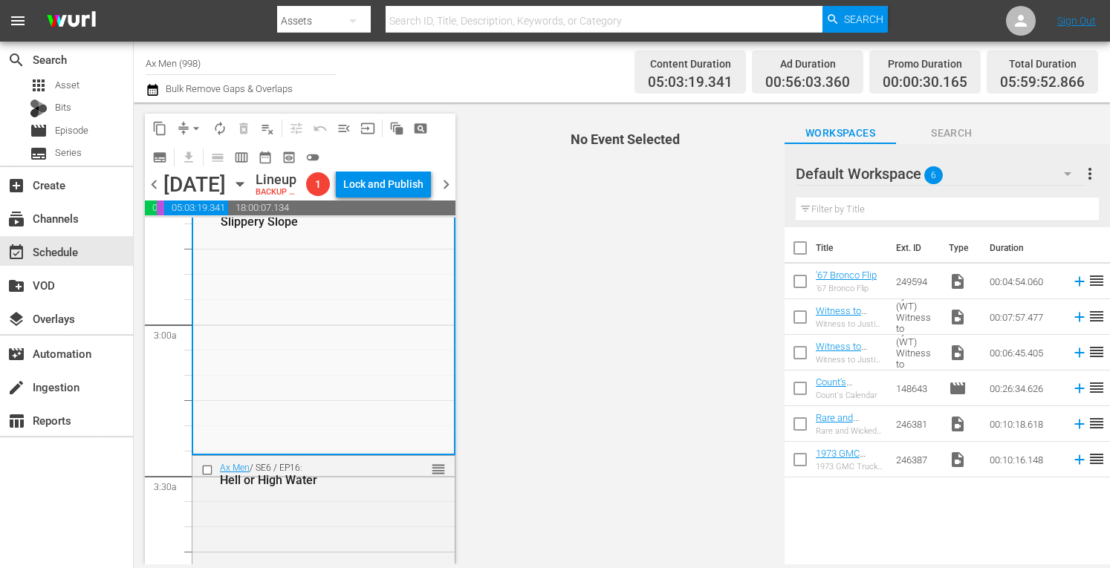
scroll to position [921, 0]
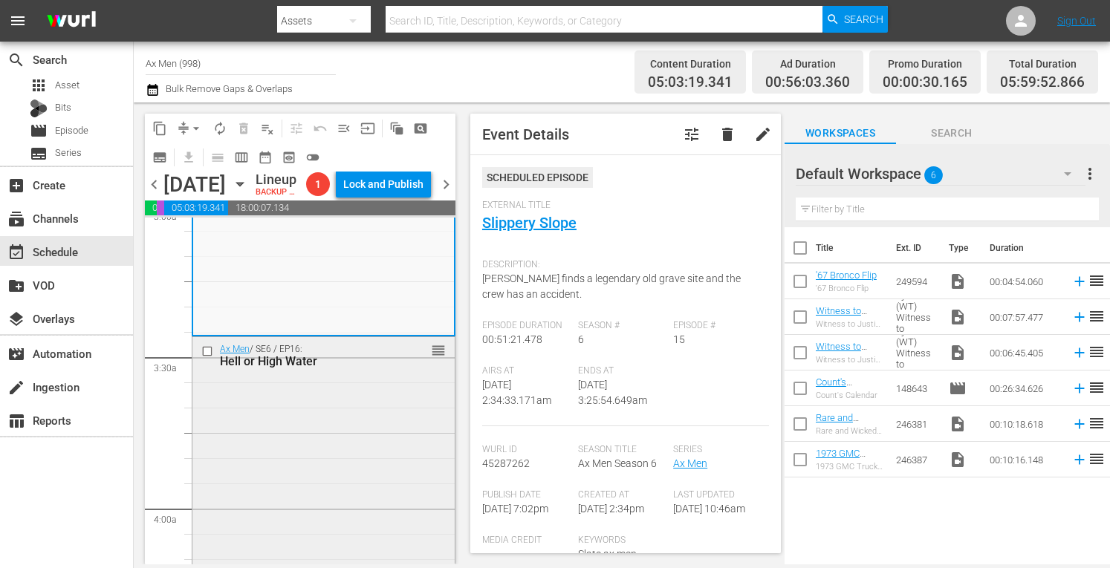
click at [354, 457] on div "Ax Men / SE6 / EP16: Hell or High Water reorder" at bounding box center [323, 464] width 262 height 255
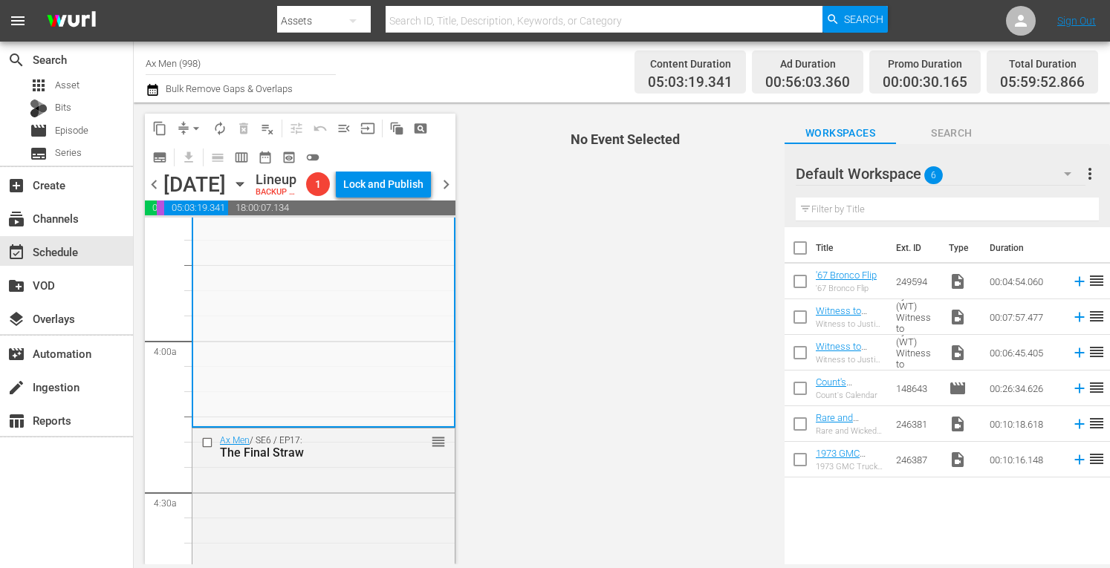
scroll to position [1139, 0]
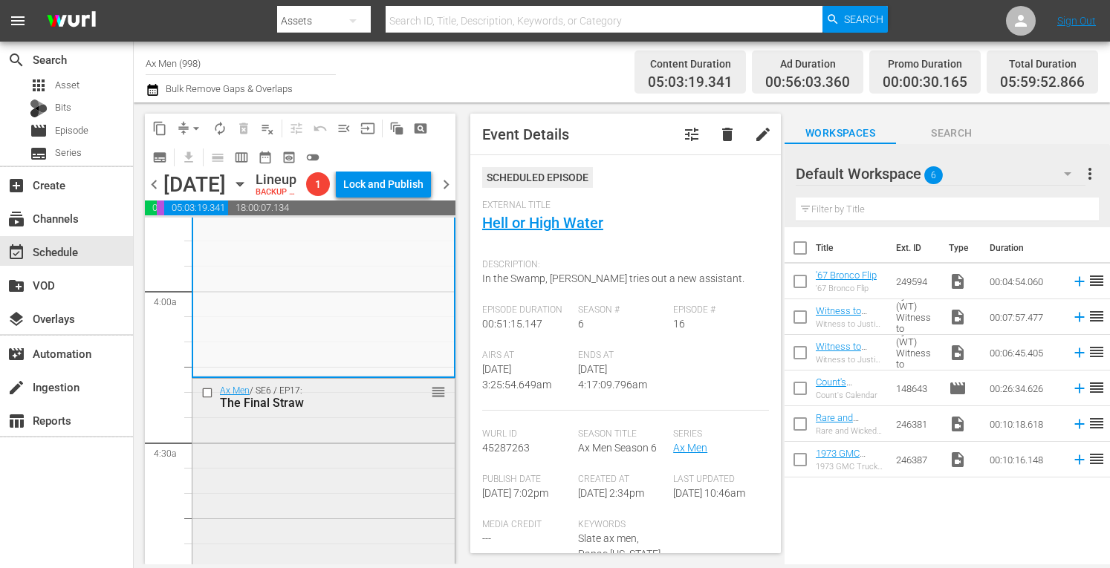
click at [359, 489] on div "Ax Men / SE6 / EP17: The Final Straw reorder" at bounding box center [323, 506] width 262 height 255
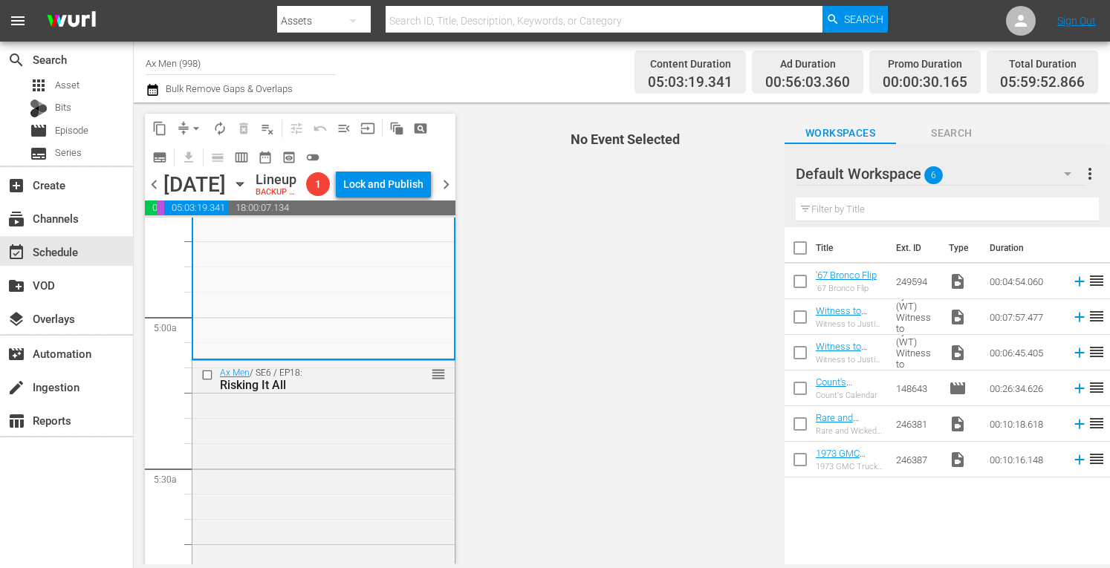
scroll to position [1475, 0]
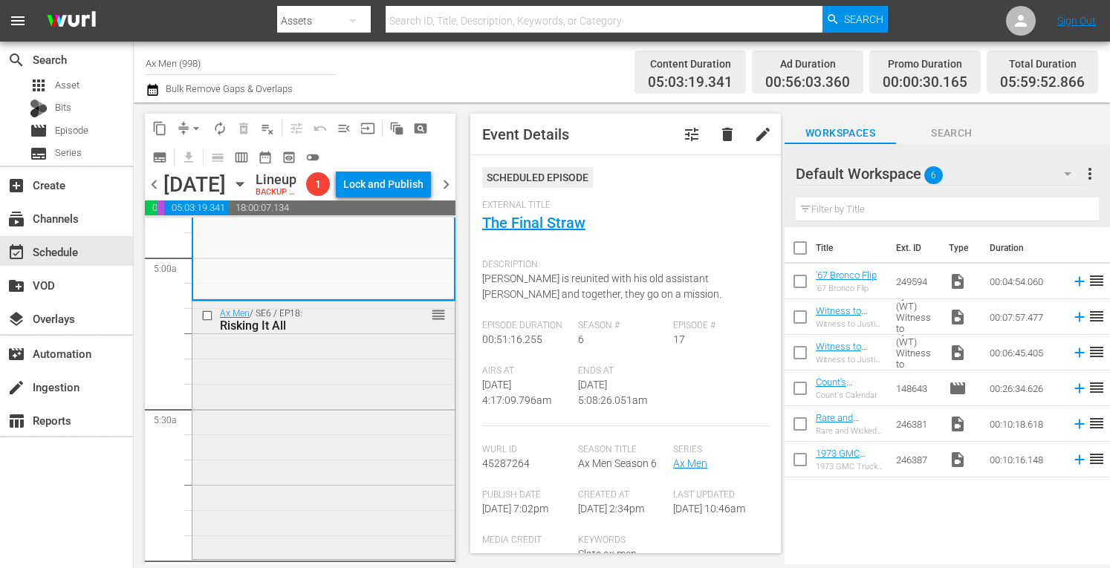
click at [365, 430] on div "Ax Men / SE6 / EP18: Risking It All reorder" at bounding box center [323, 429] width 262 height 255
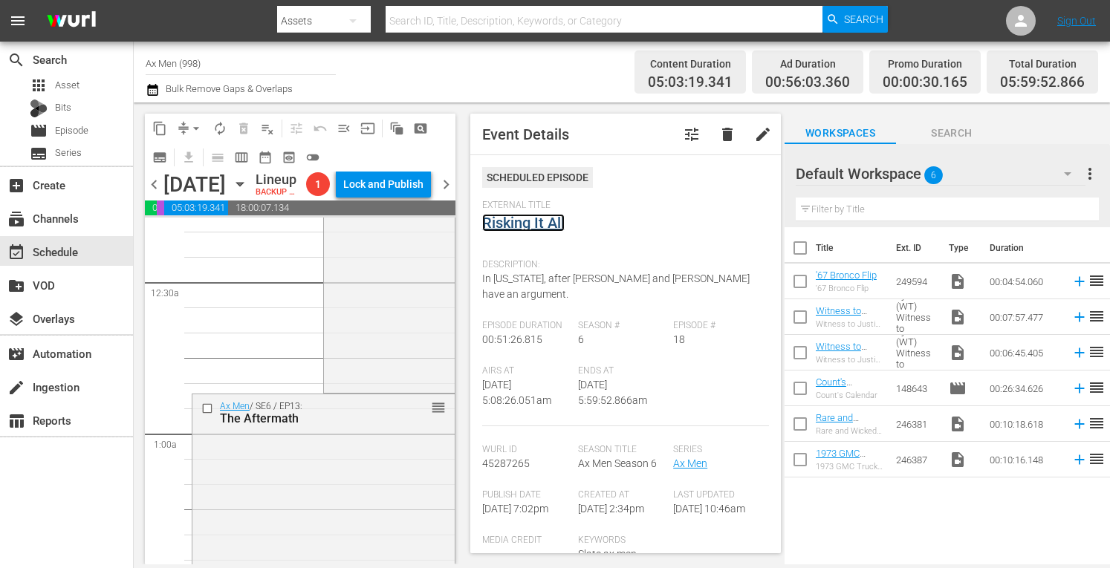
scroll to position [0, 0]
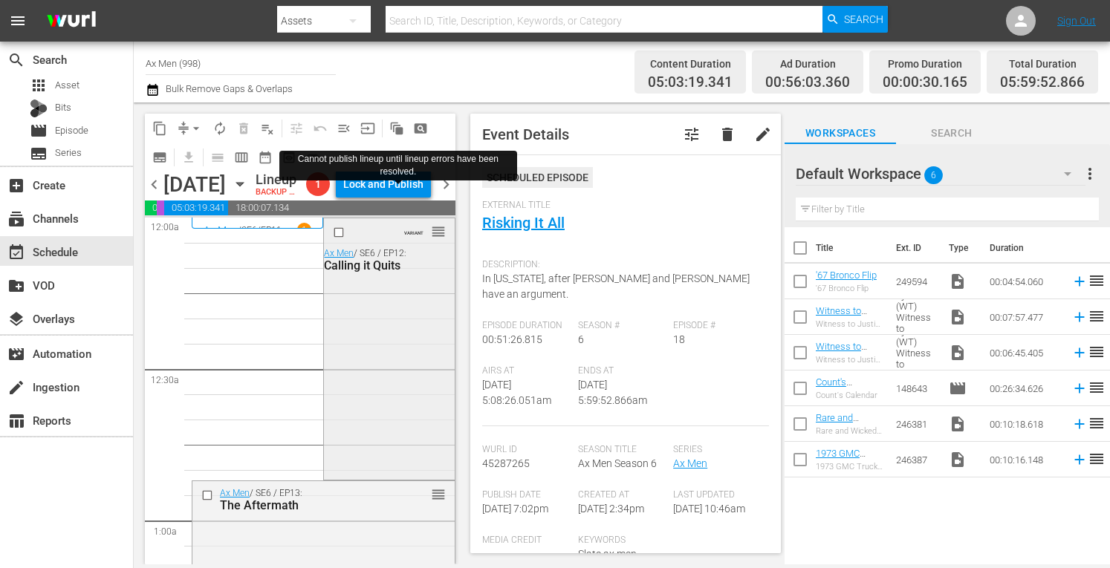
click at [405, 381] on div "VARIANT reorder Ax Men / SE6 / EP12: Calling it Quits" at bounding box center [389, 347] width 130 height 258
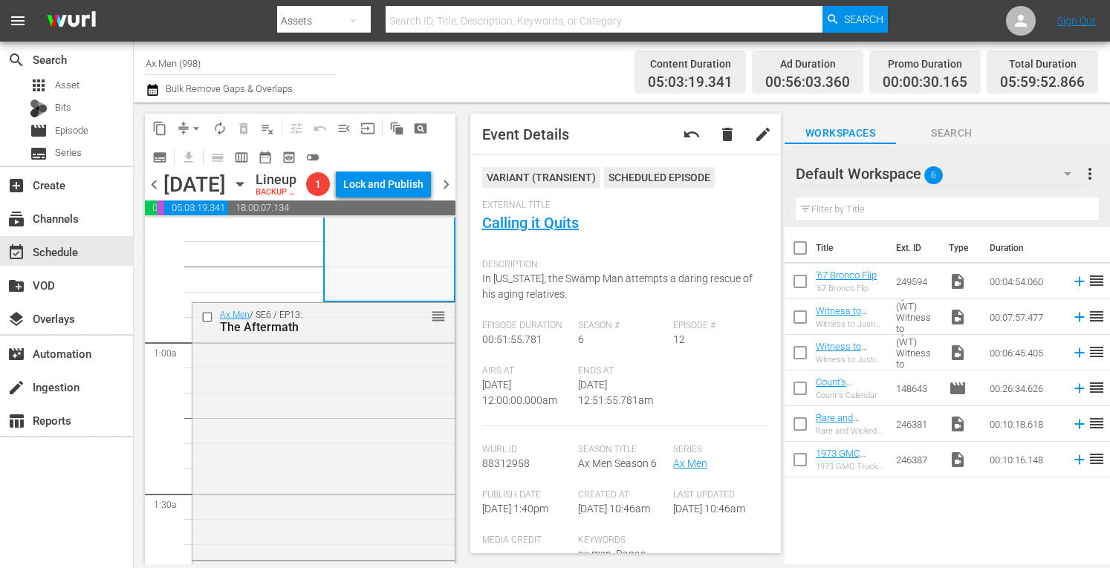
scroll to position [208, 0]
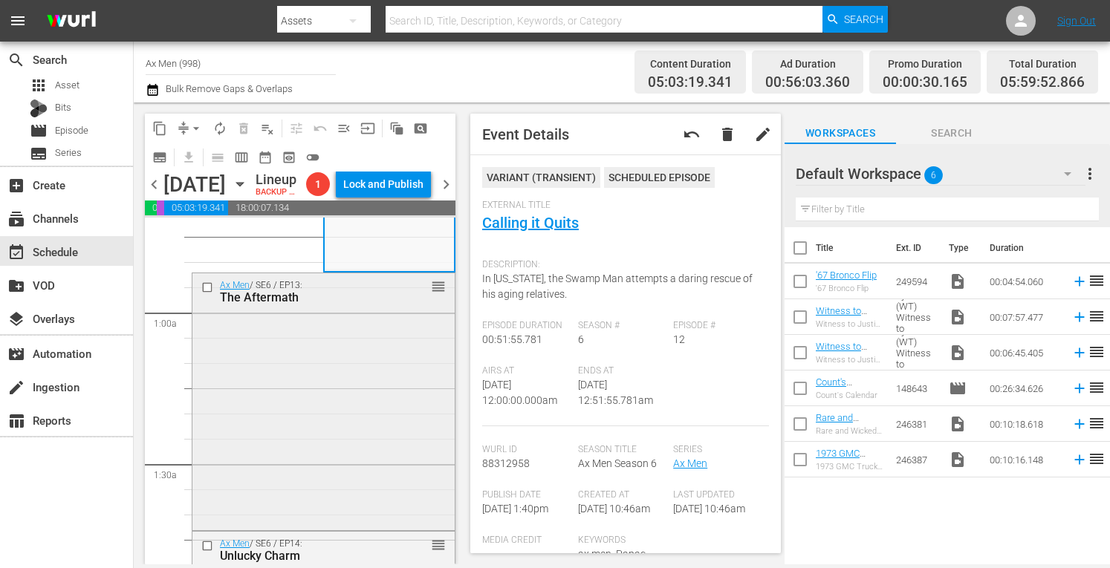
click at [362, 489] on div "Ax Men / SE6 / EP13: The Aftermath reorder" at bounding box center [323, 400] width 262 height 255
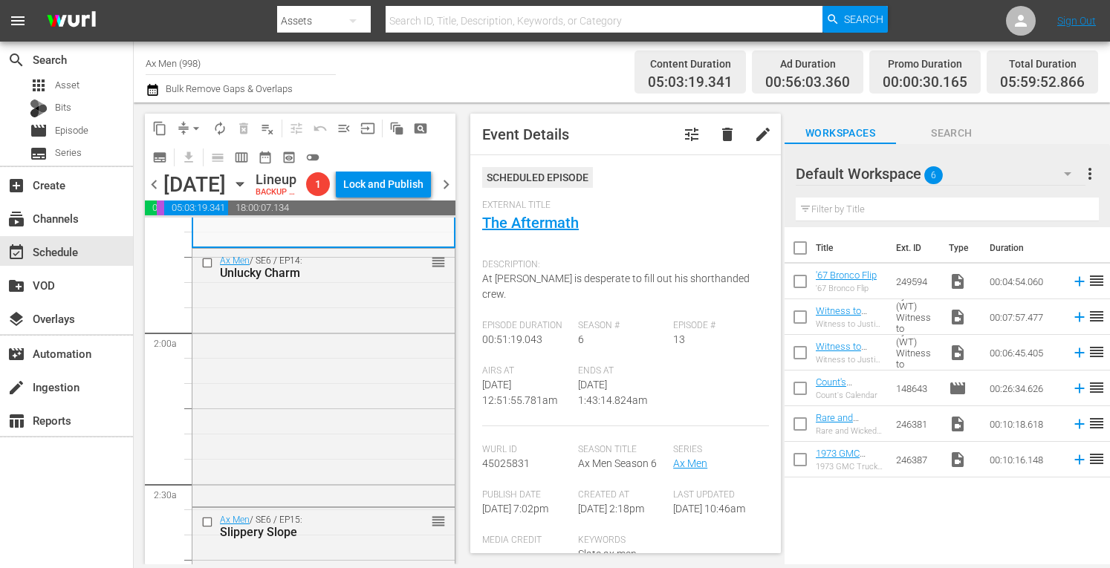
scroll to position [0, 0]
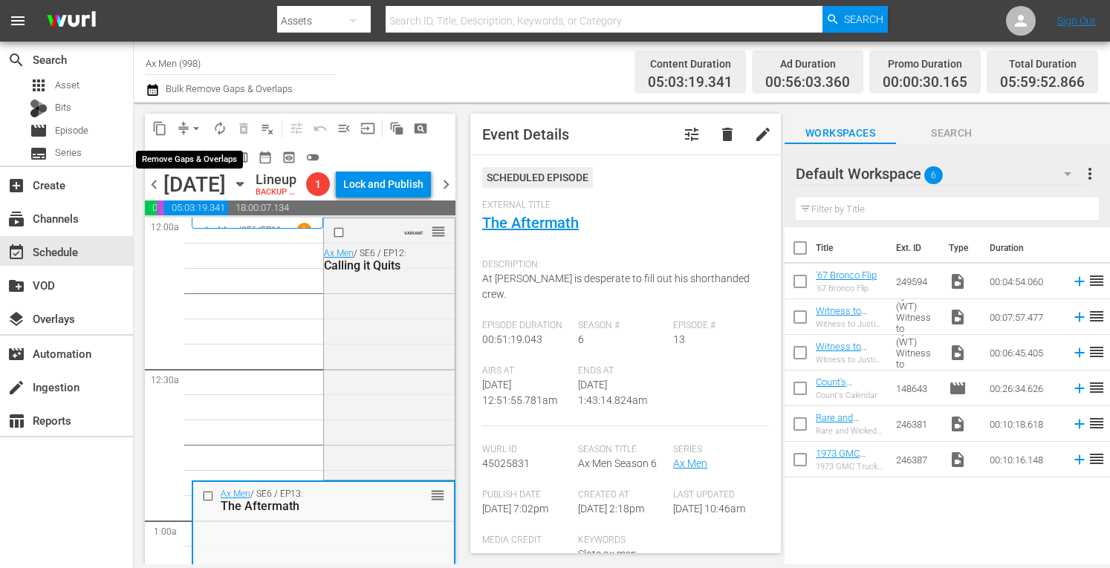
click at [197, 120] on button "arrow_drop_down" at bounding box center [196, 129] width 24 height 24
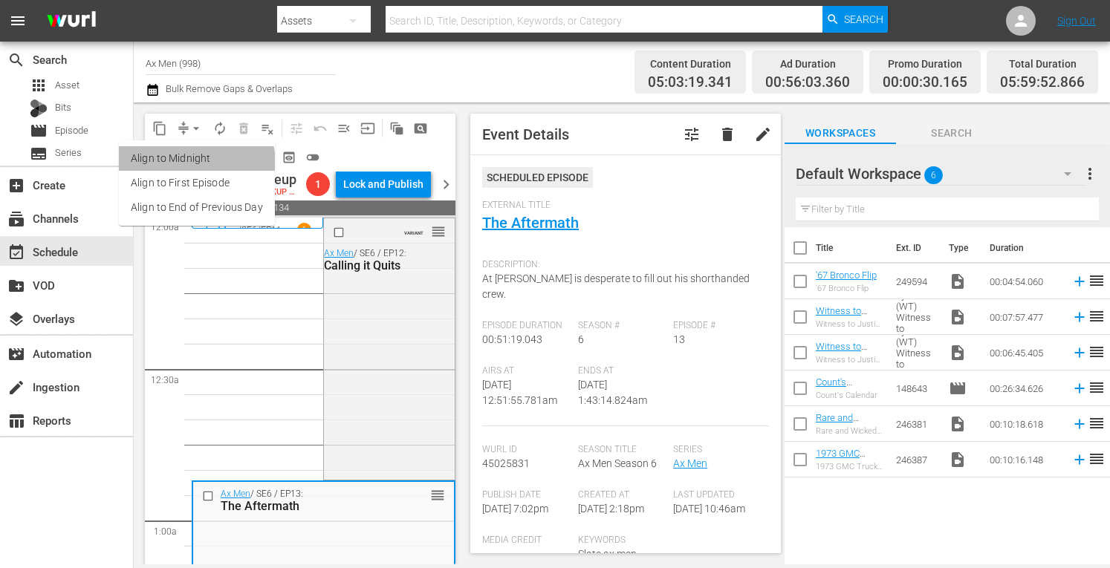
click at [182, 164] on li "Align to Midnight" at bounding box center [197, 158] width 156 height 25
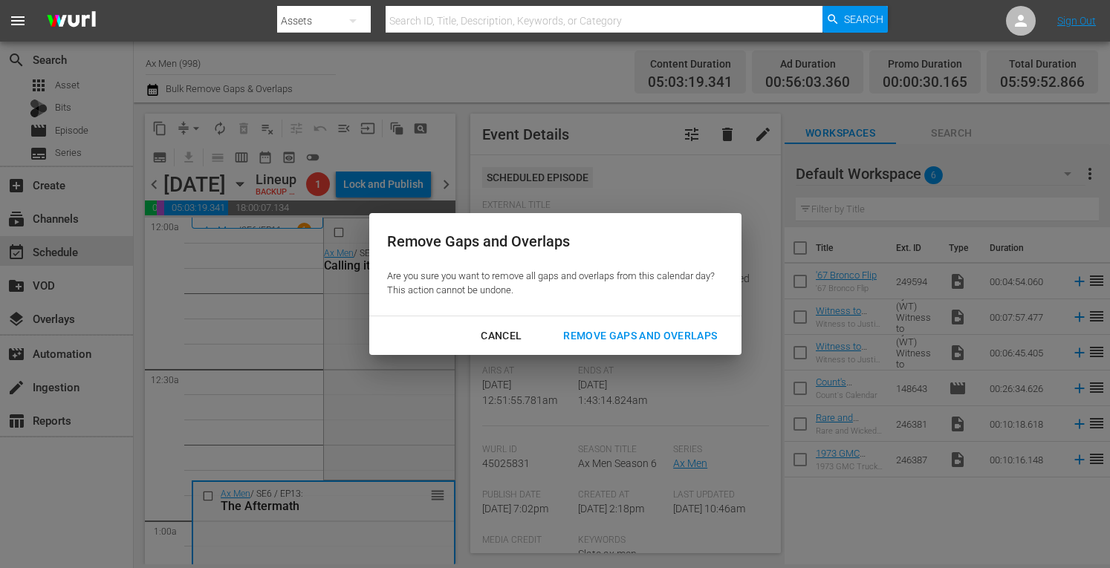
click at [596, 333] on div "Remove Gaps and Overlaps" at bounding box center [640, 336] width 178 height 19
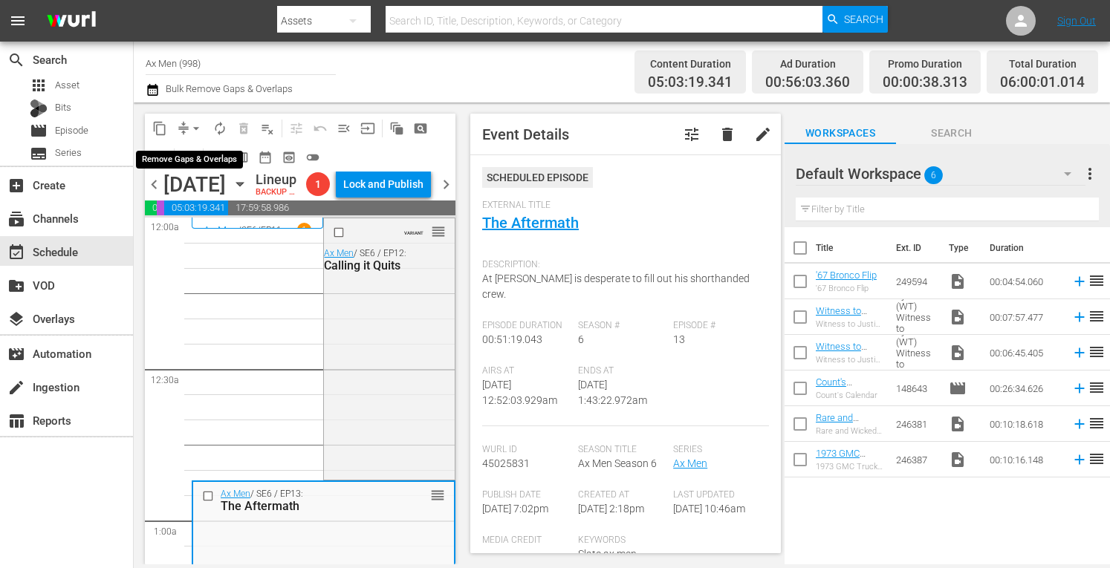
click at [197, 127] on span "arrow_drop_down" at bounding box center [196, 128] width 15 height 15
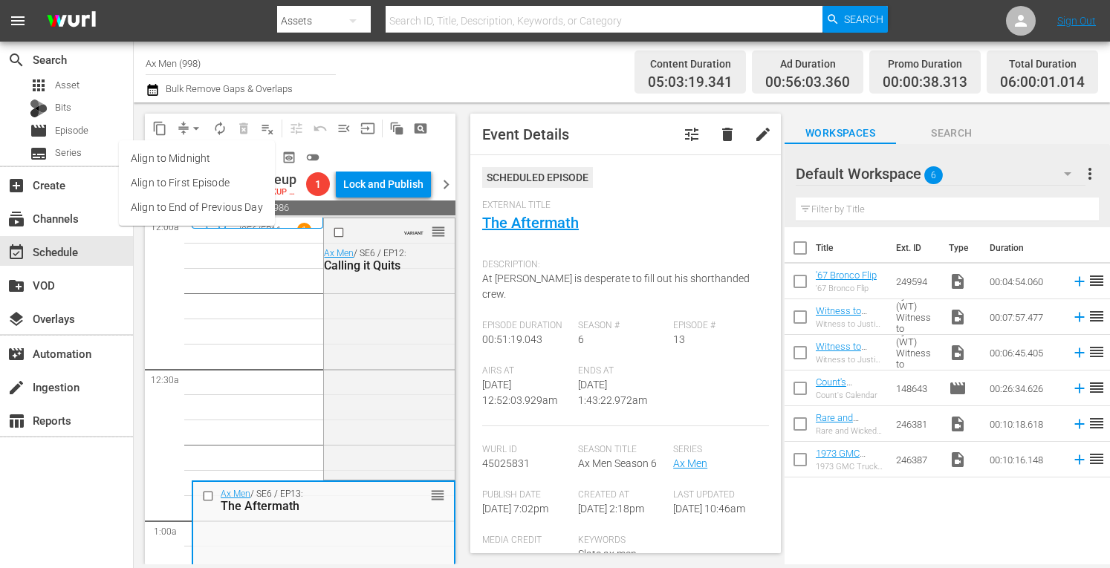
click at [183, 161] on li "Align to Midnight" at bounding box center [197, 158] width 156 height 25
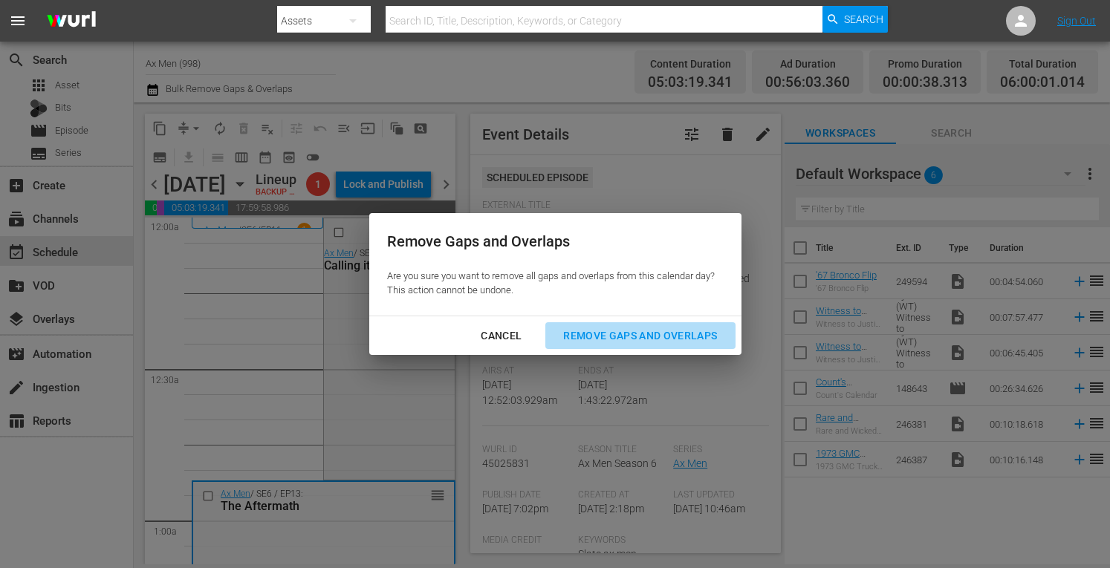
click at [608, 335] on div "Remove Gaps and Overlaps" at bounding box center [640, 336] width 178 height 19
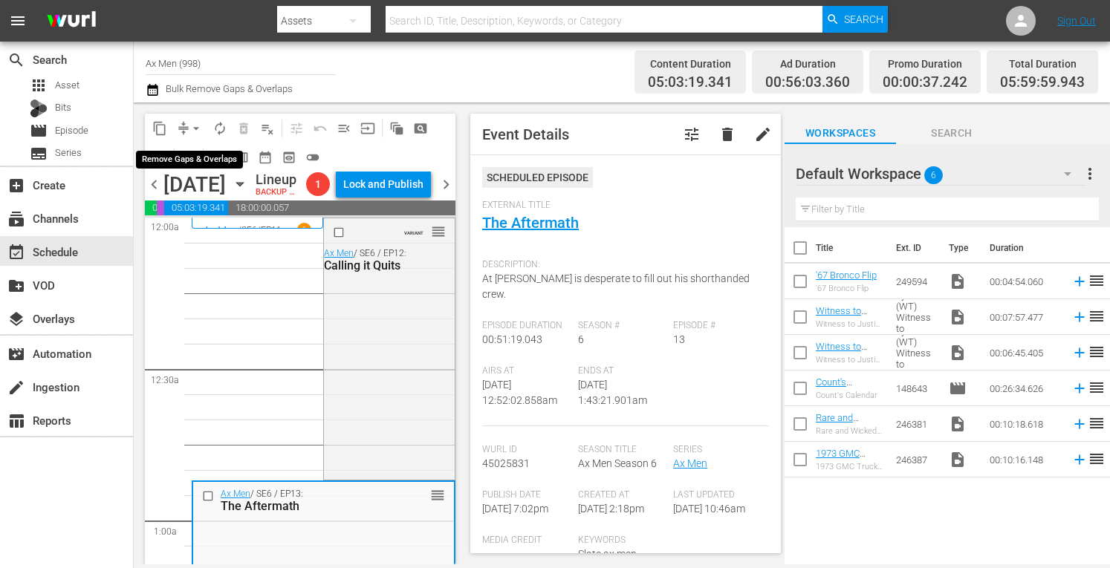
click at [196, 123] on span "arrow_drop_down" at bounding box center [196, 128] width 15 height 15
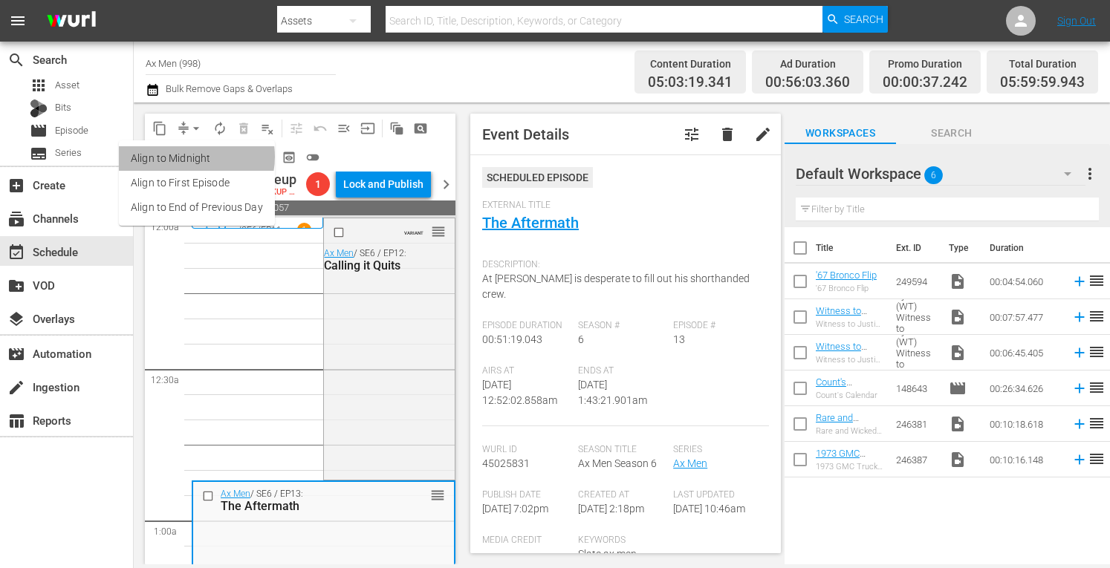
click at [189, 157] on li "Align to Midnight" at bounding box center [197, 158] width 156 height 25
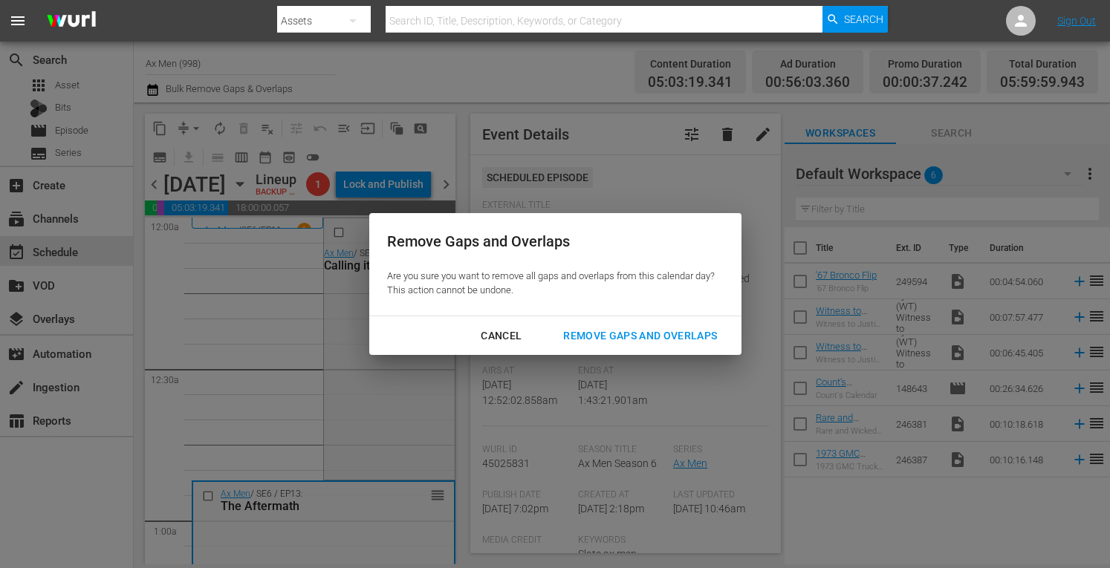
click at [606, 340] on div "Remove Gaps and Overlaps" at bounding box center [640, 336] width 178 height 19
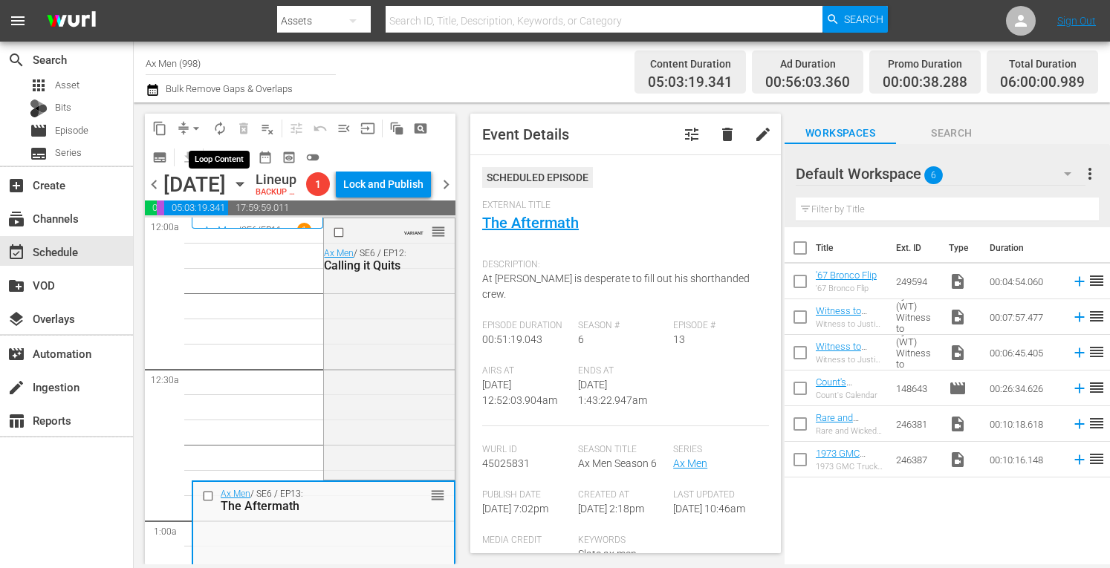
click at [221, 123] on span "autorenew_outlined" at bounding box center [219, 128] width 15 height 15
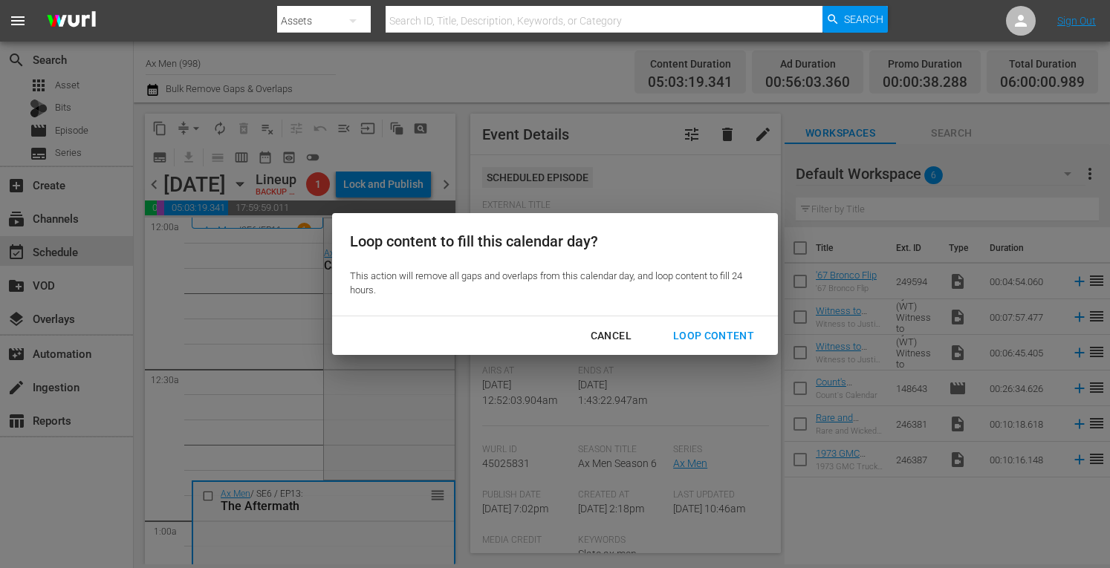
click at [691, 333] on div "Loop Content" at bounding box center [713, 336] width 105 height 19
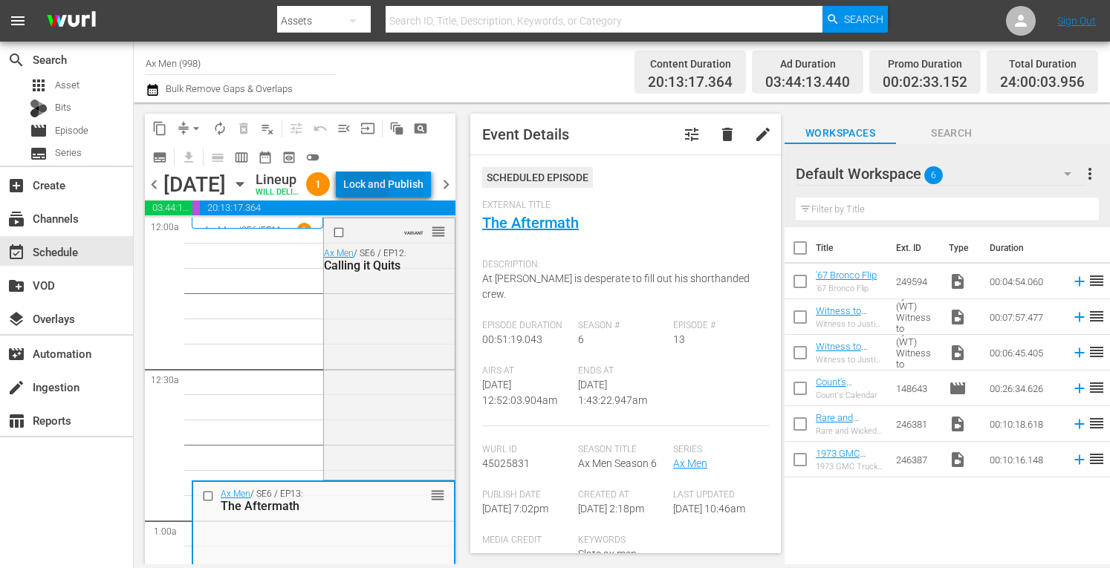
click at [391, 195] on div "Lock and Publish" at bounding box center [383, 184] width 80 height 27
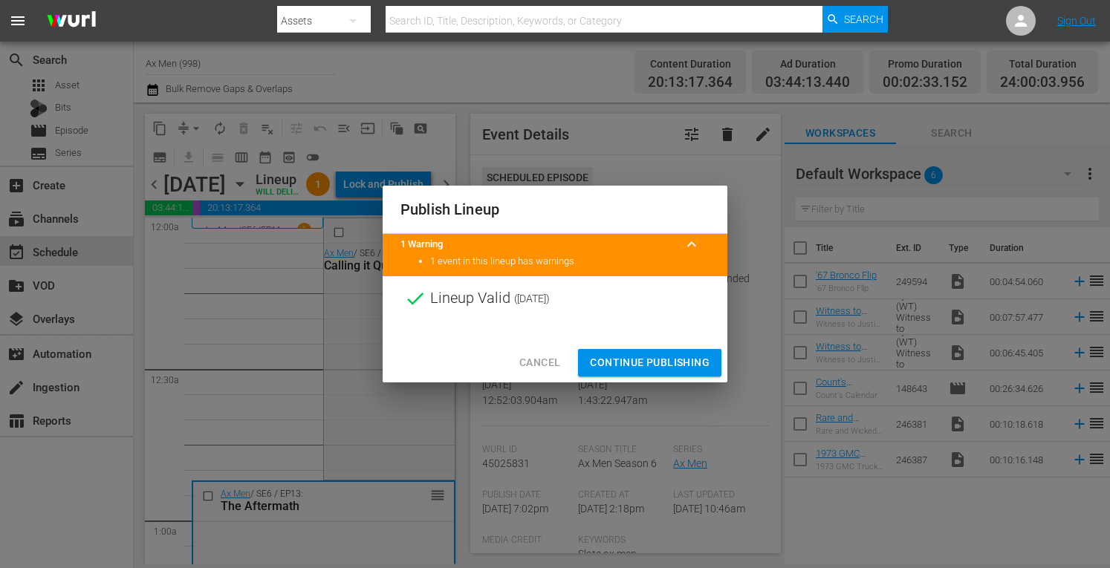
click at [652, 368] on span "Continue Publishing" at bounding box center [650, 363] width 120 height 19
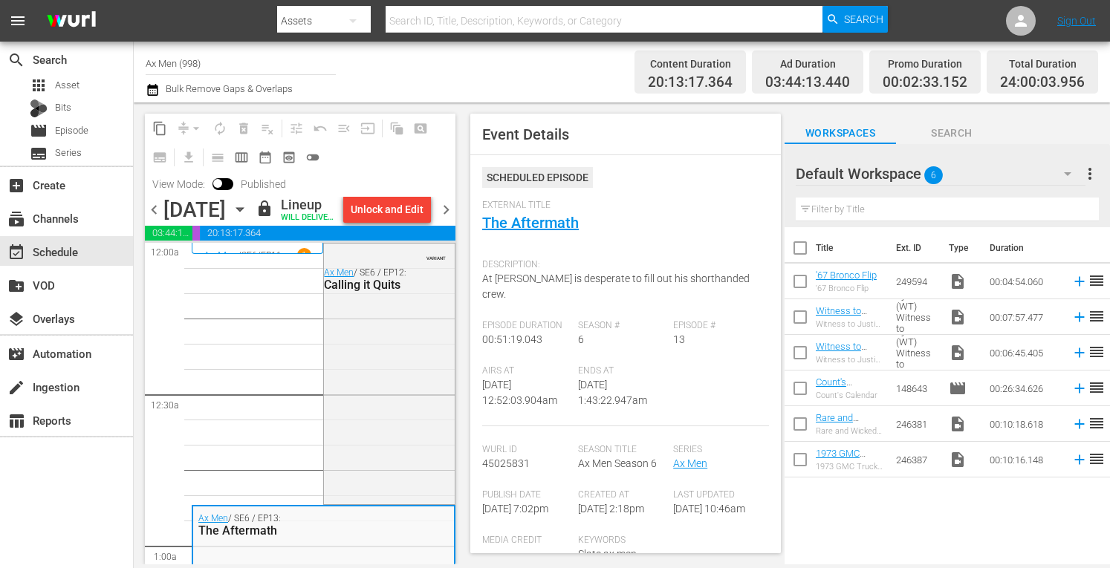
click at [443, 219] on span "chevron_right" at bounding box center [446, 210] width 19 height 19
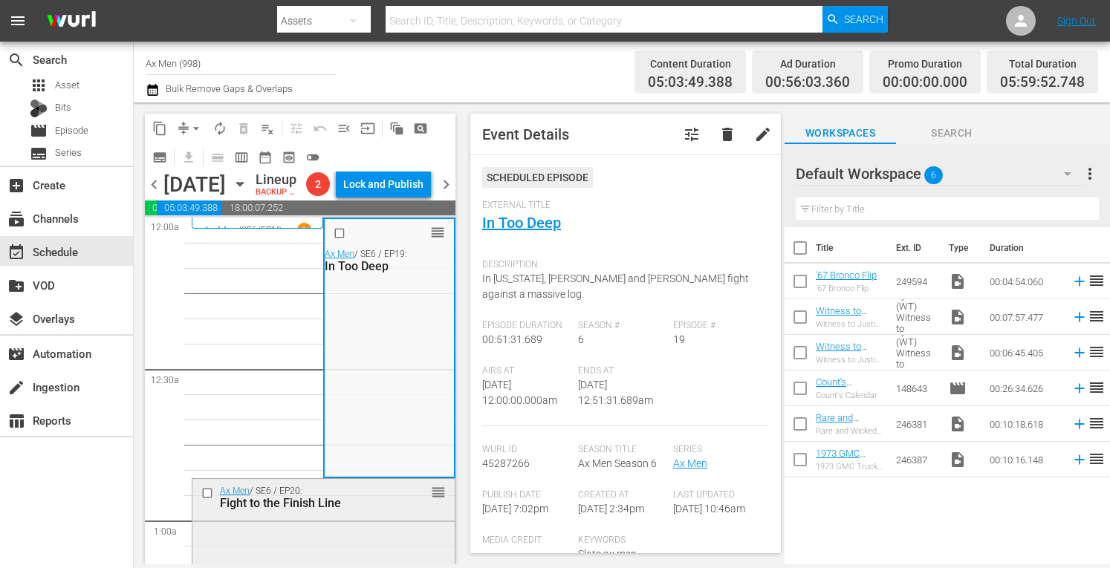
click at [339, 510] on div "Fight to the Finish Line" at bounding box center [302, 503] width 165 height 14
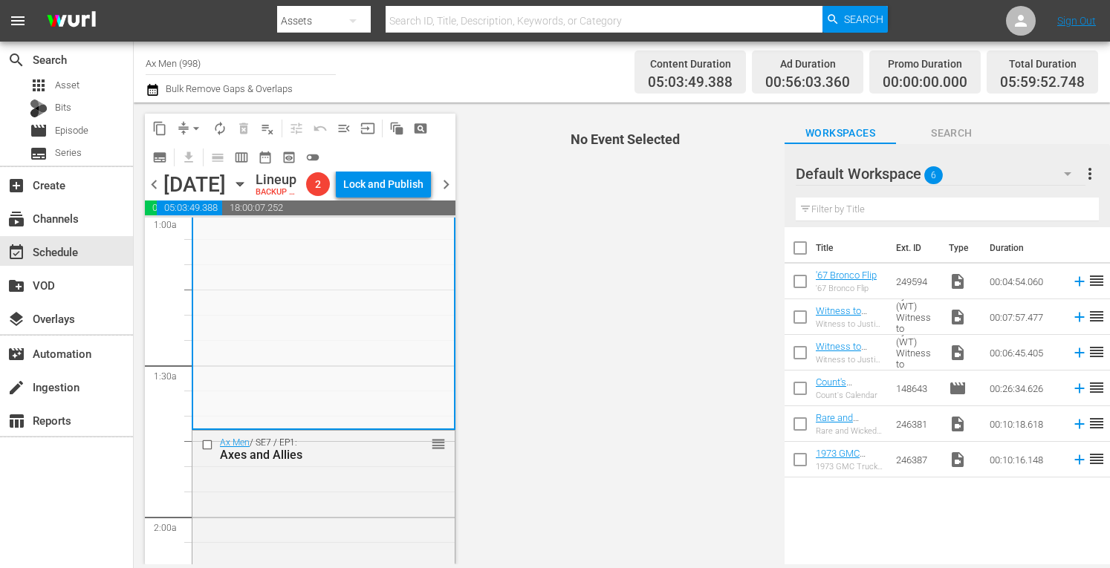
scroll to position [376, 0]
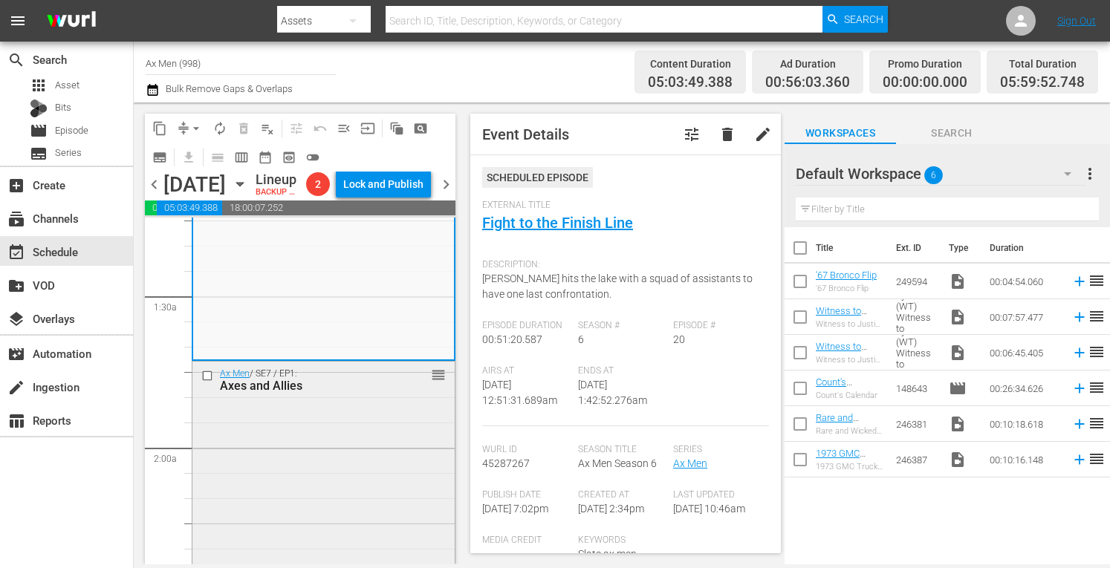
click at [391, 472] on div "Ax Men / SE7 / EP1: Axes and Allies reorder" at bounding box center [323, 489] width 262 height 255
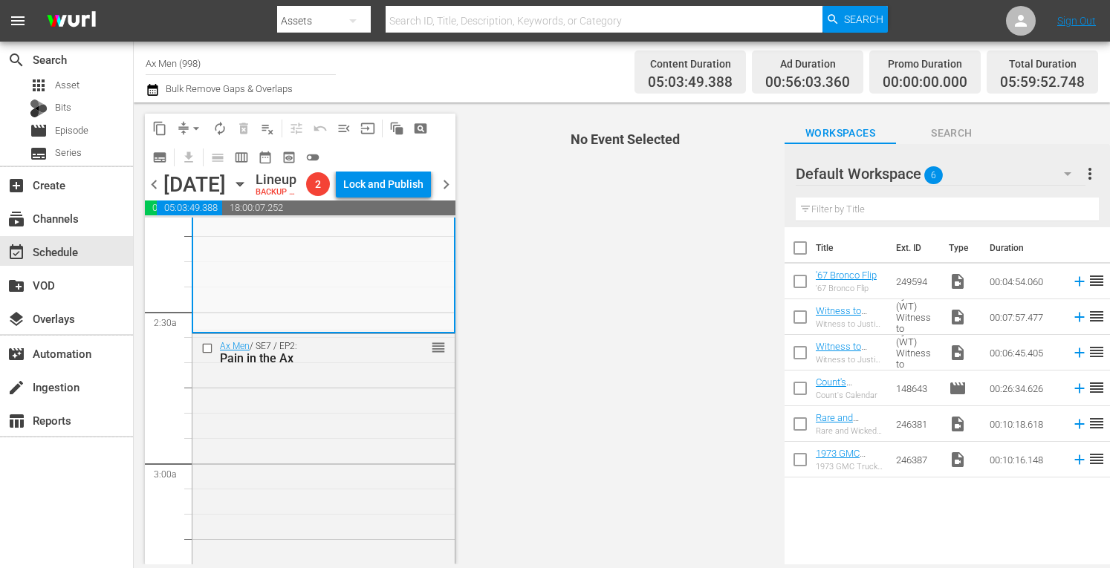
scroll to position [683, 0]
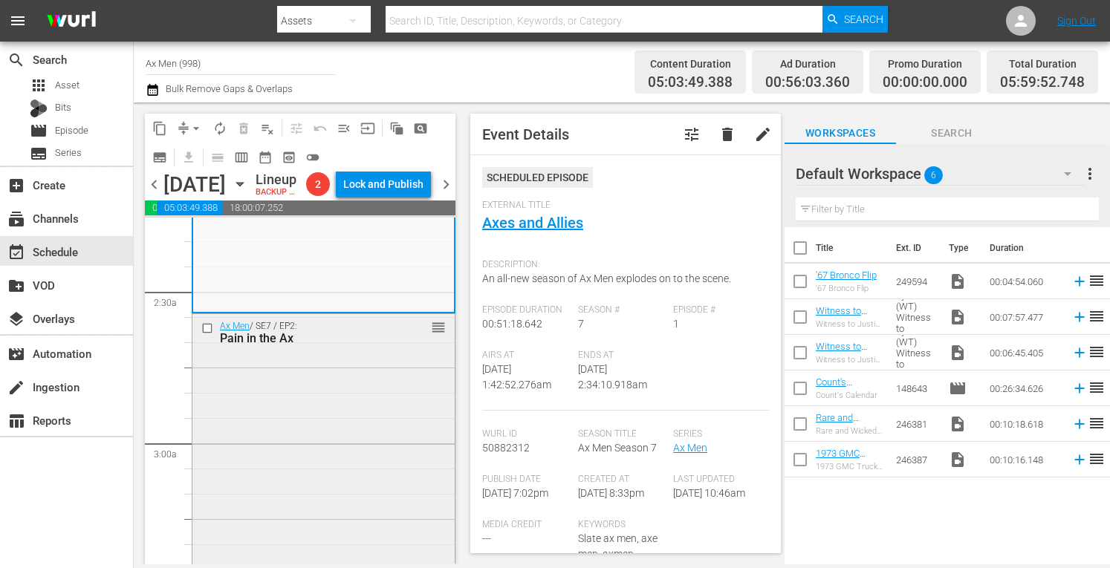
click at [362, 438] on div "Ax Men / SE7 / EP2: Pain in the Ax reorder" at bounding box center [323, 439] width 262 height 251
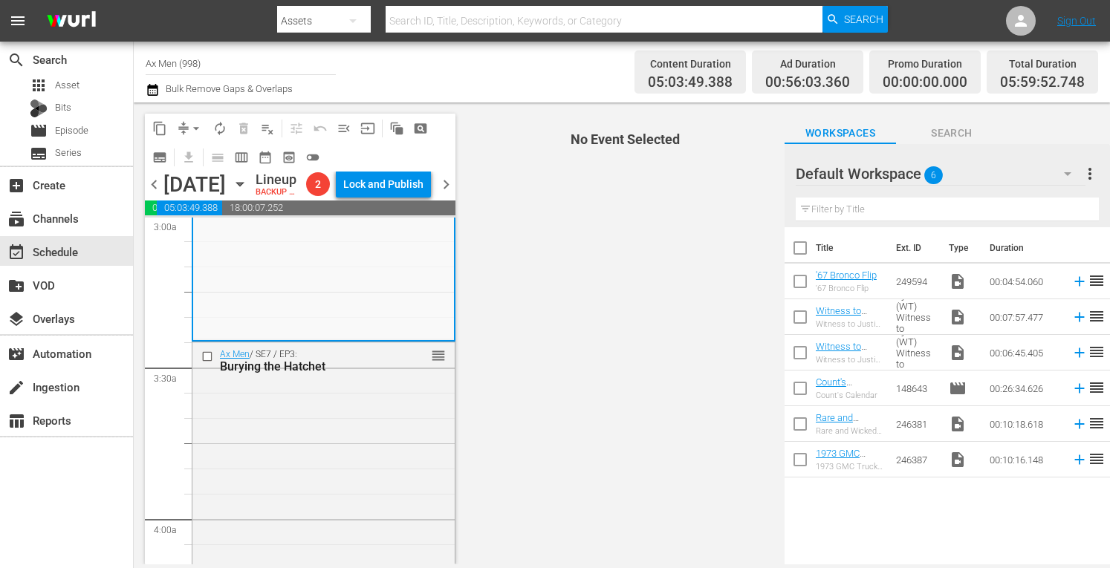
scroll to position [921, 0]
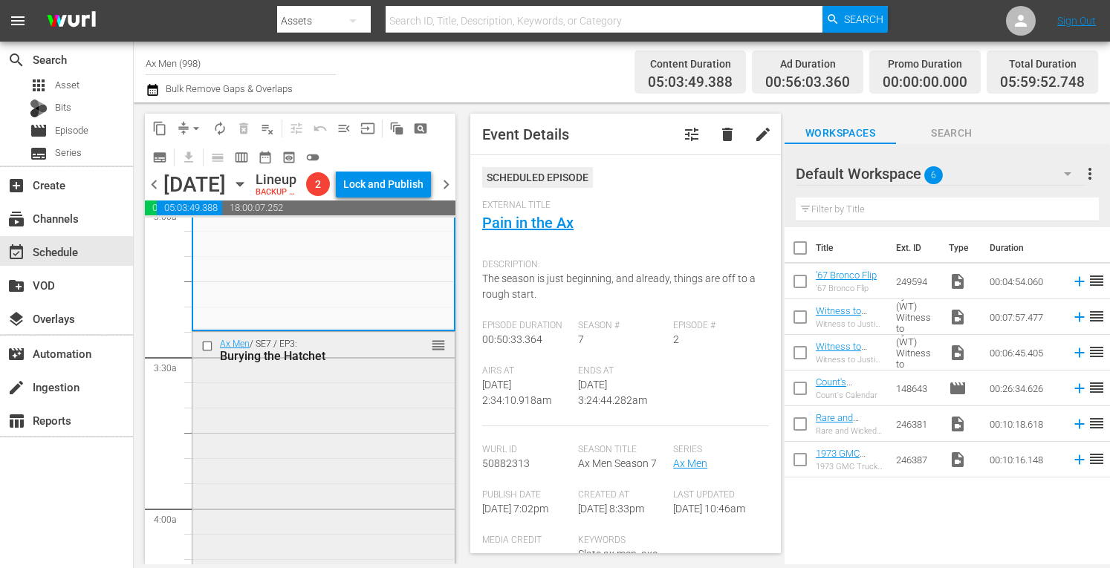
click at [392, 422] on div "Ax Men / SE7 / EP3: Burying the Hatchet reorder" at bounding box center [323, 460] width 262 height 257
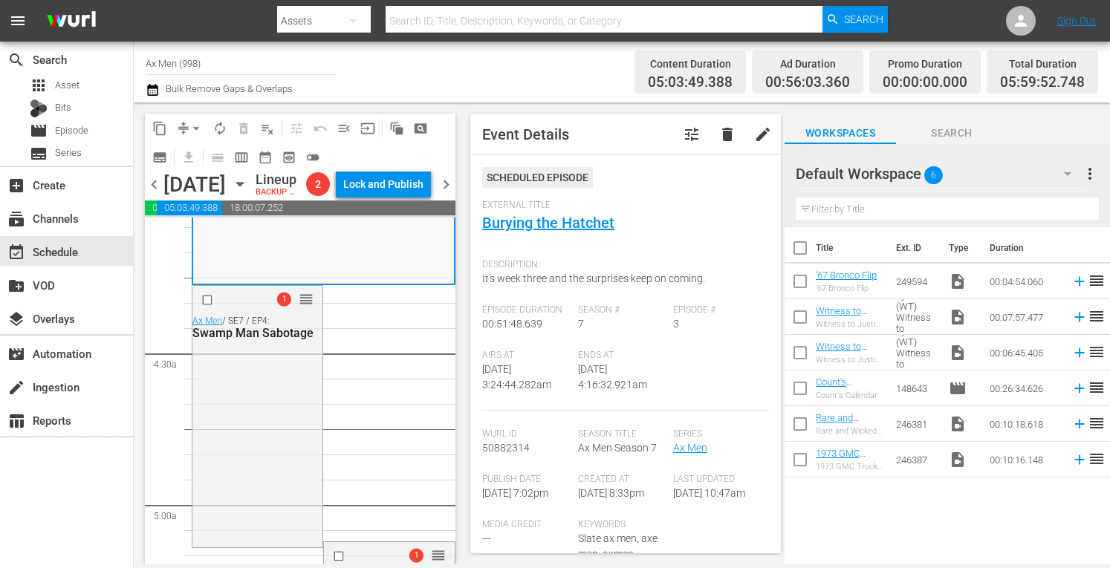
scroll to position [1237, 0]
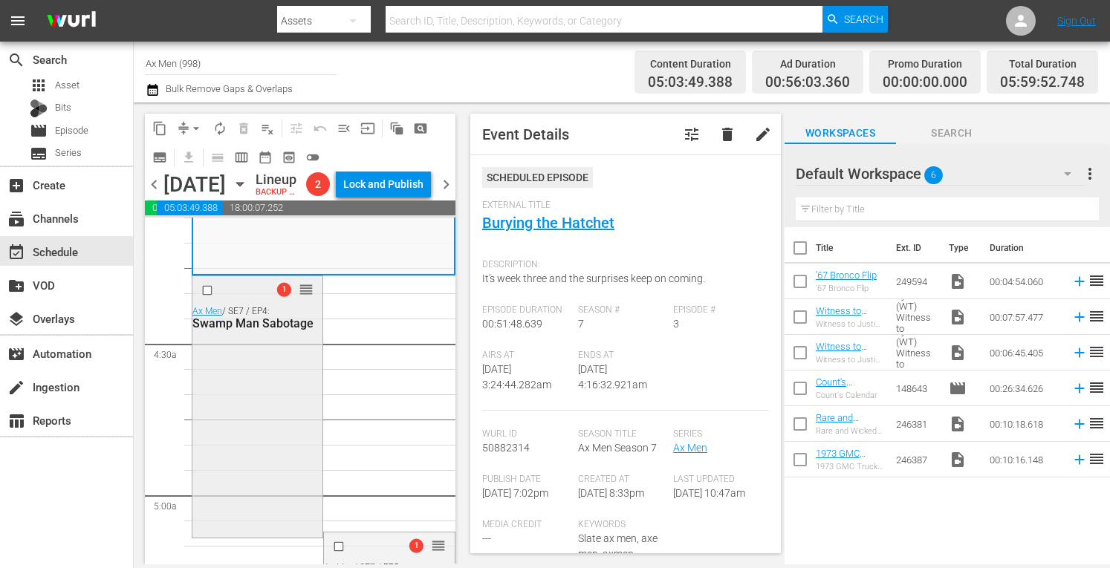
click at [240, 467] on div "1 reorder Ax Men / SE7 / EP4: Swamp Man Sabotage" at bounding box center [257, 405] width 130 height 258
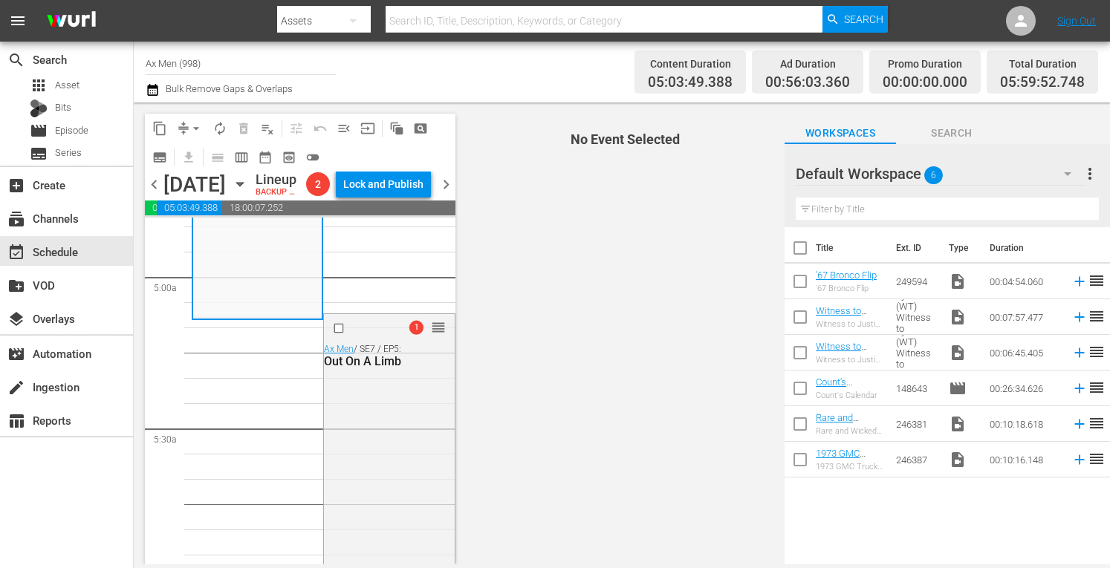
scroll to position [1475, 0]
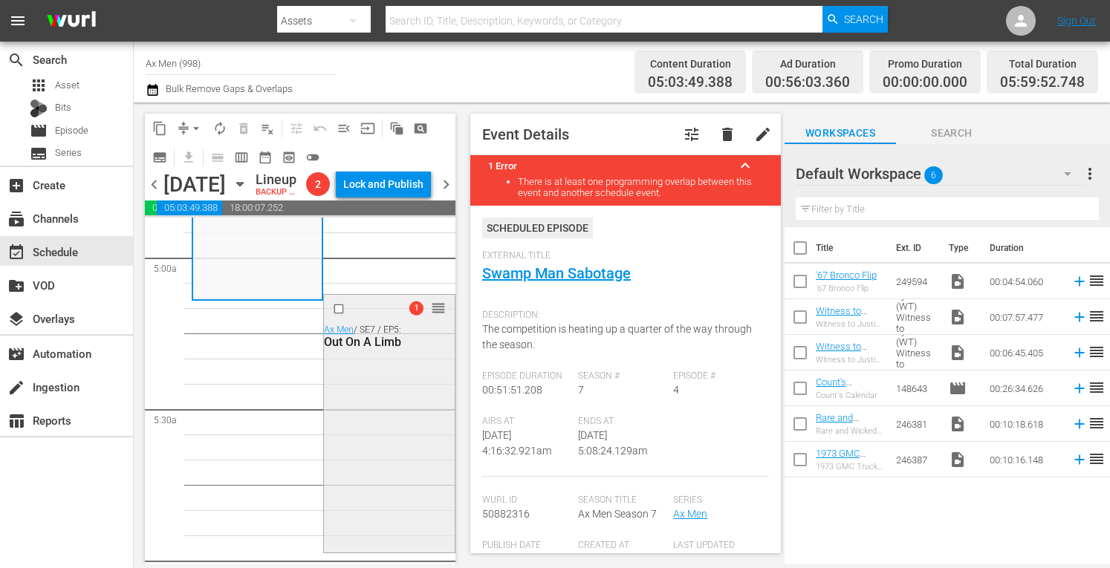
click at [417, 434] on div "1 reorder Ax Men / SE7 / EP5: Out On A Limb" at bounding box center [389, 422] width 130 height 255
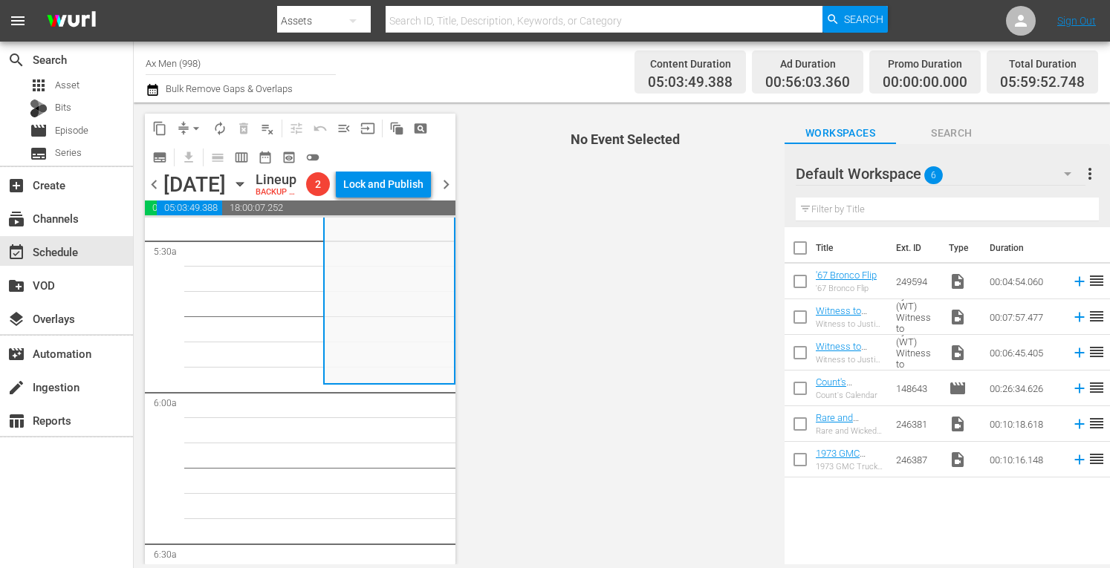
scroll to position [1693, 0]
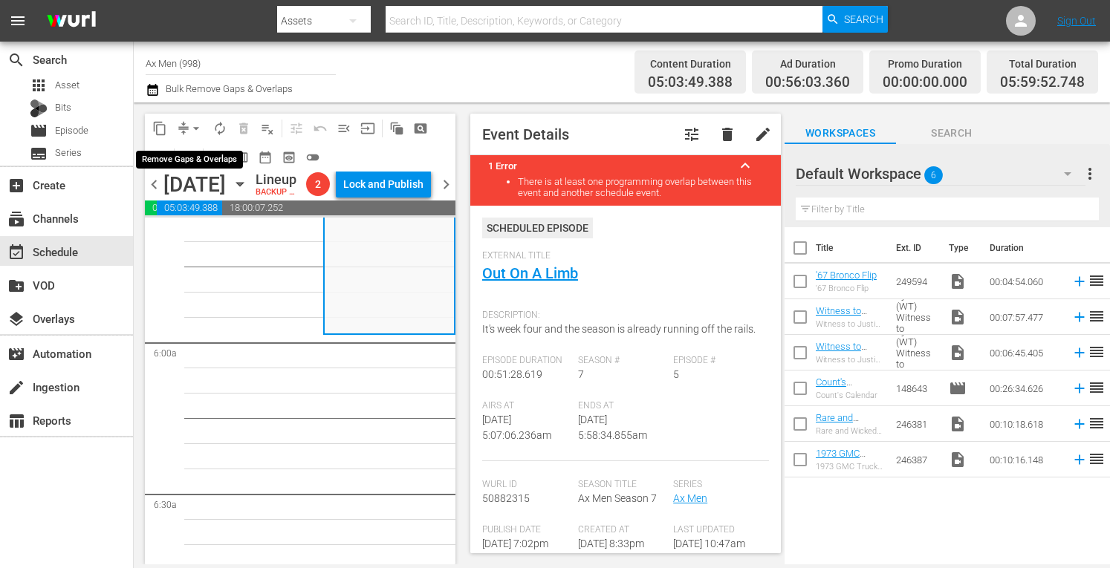
click at [198, 122] on span "arrow_drop_down" at bounding box center [196, 128] width 15 height 15
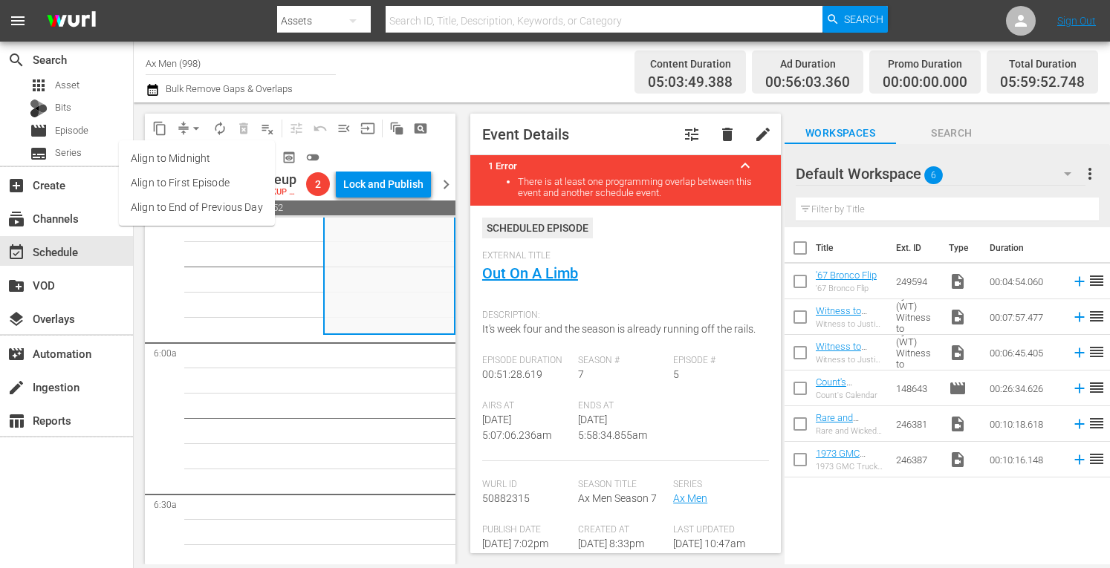
click at [186, 157] on li "Align to Midnight" at bounding box center [197, 158] width 156 height 25
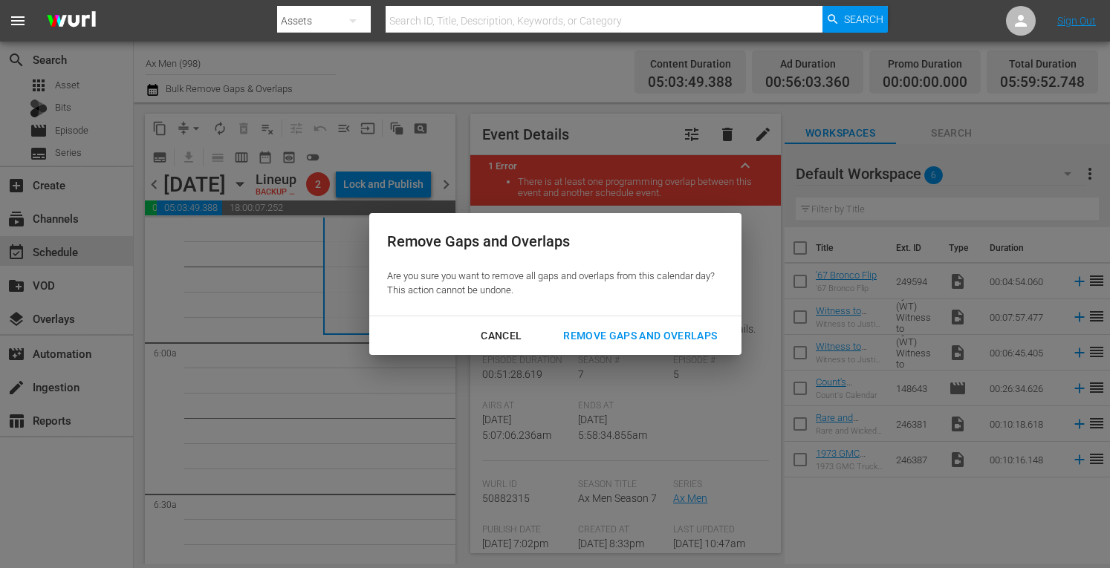
click at [589, 341] on div "Remove Gaps and Overlaps" at bounding box center [640, 336] width 178 height 19
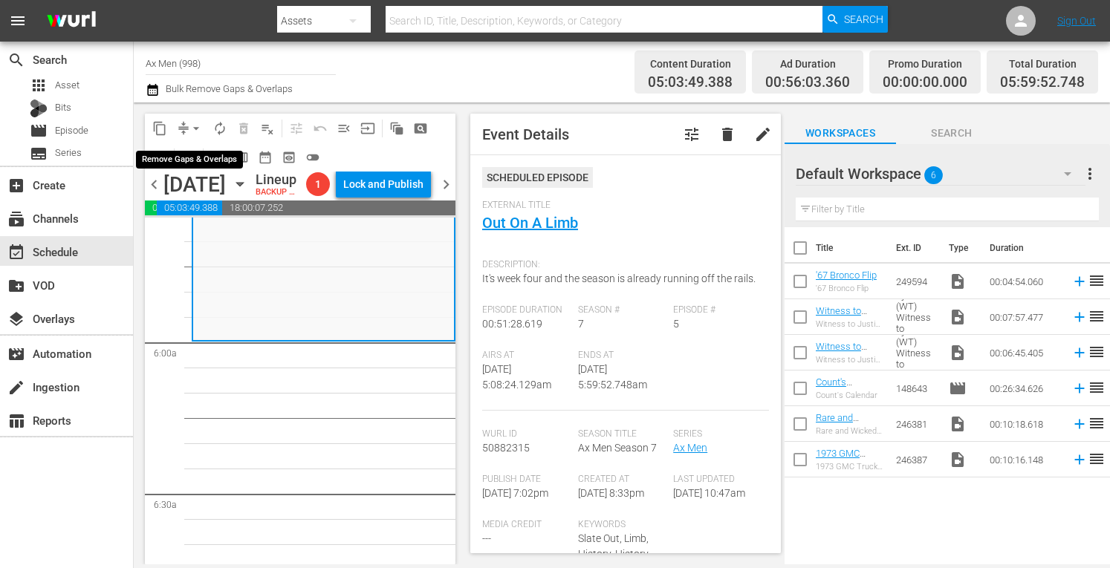
click at [196, 122] on span "arrow_drop_down" at bounding box center [196, 128] width 15 height 15
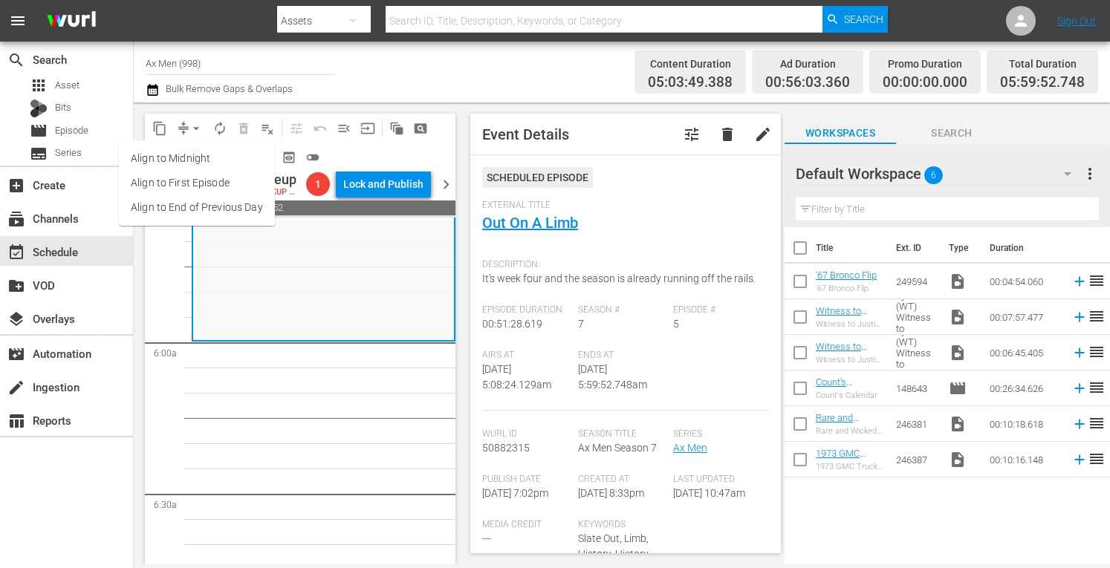
click at [189, 155] on li "Align to Midnight" at bounding box center [197, 158] width 156 height 25
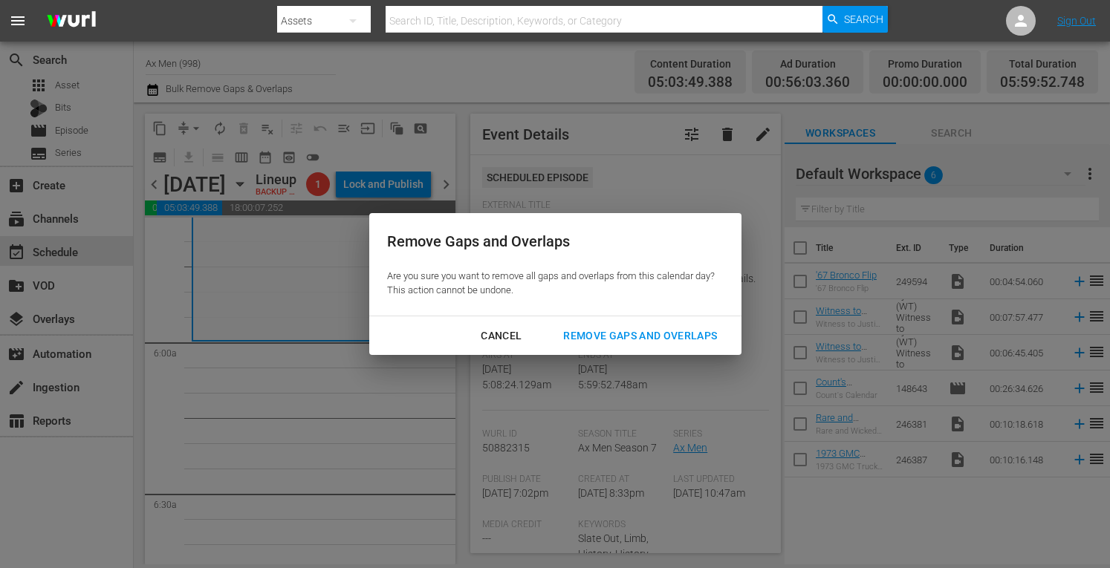
click at [617, 330] on div "Remove Gaps and Overlaps" at bounding box center [640, 336] width 178 height 19
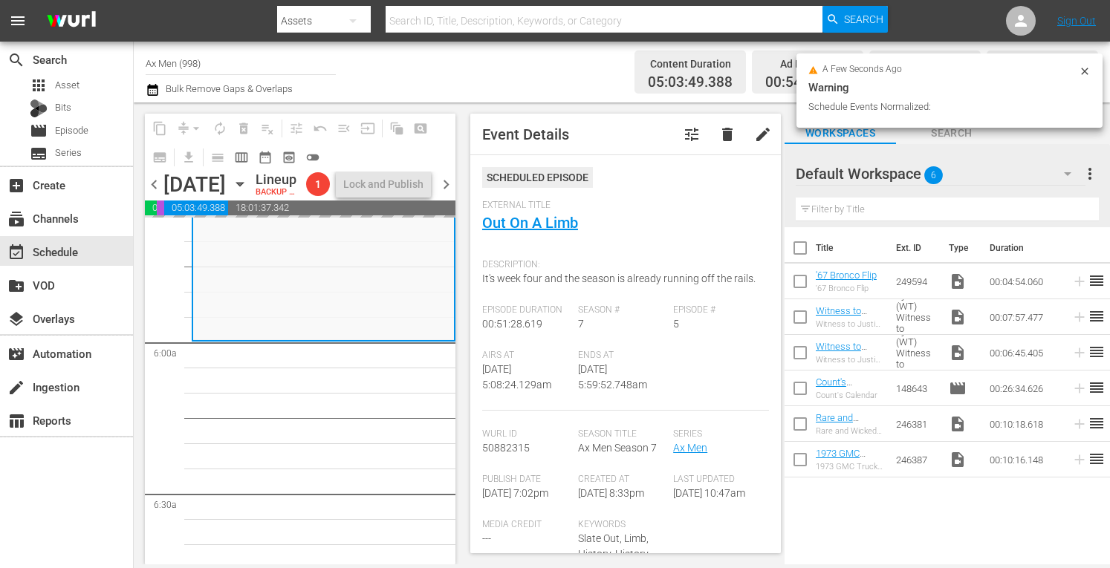
scroll to position [1668, 0]
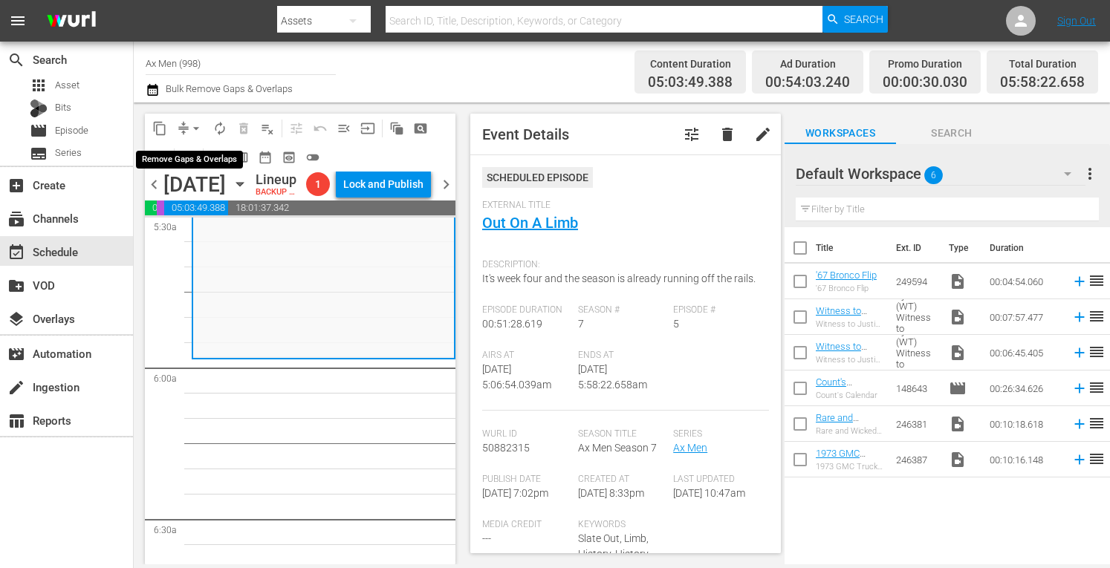
click at [195, 126] on span "arrow_drop_down" at bounding box center [196, 128] width 15 height 15
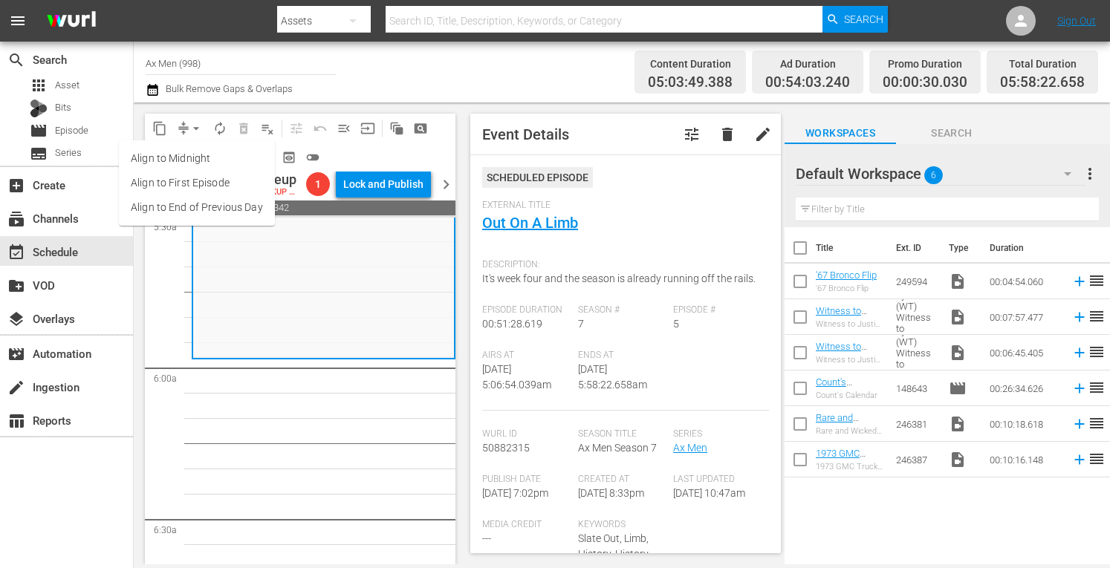
click at [181, 164] on li "Align to Midnight" at bounding box center [197, 158] width 156 height 25
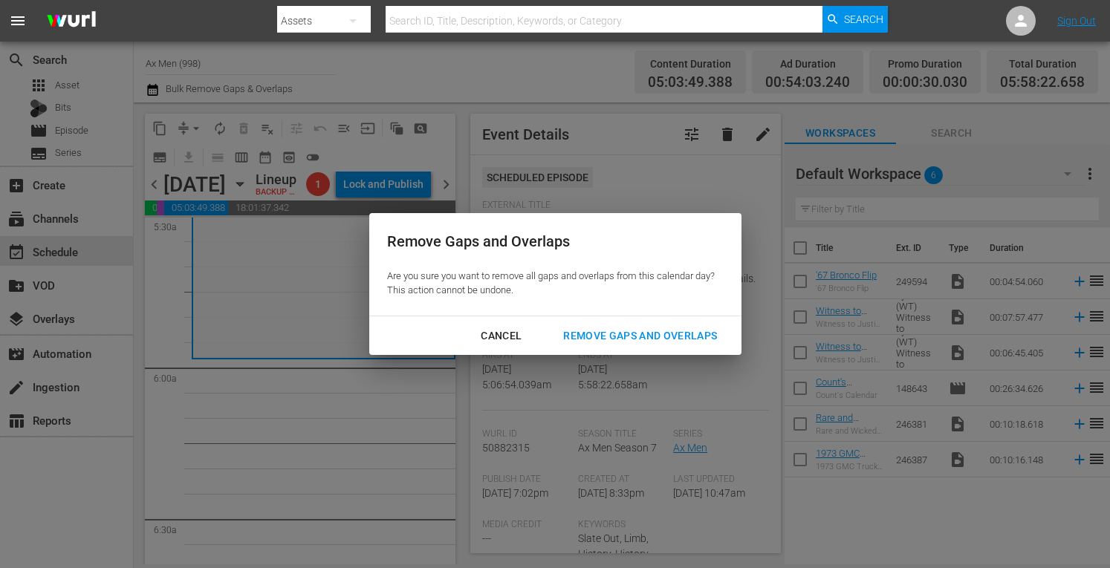
click at [596, 334] on div "Remove Gaps and Overlaps" at bounding box center [640, 336] width 178 height 19
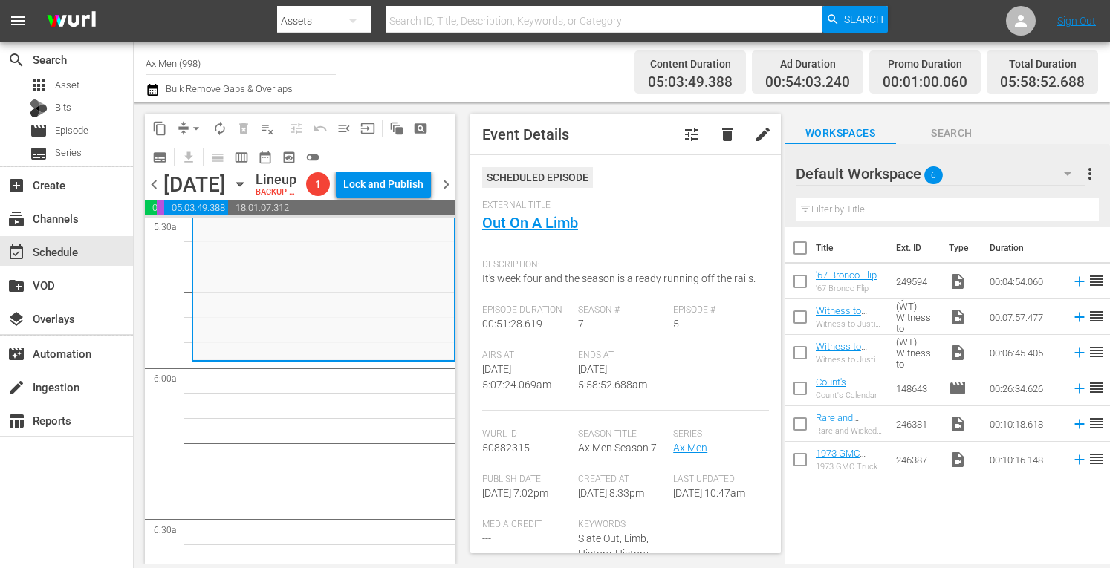
click at [198, 126] on span "arrow_drop_down" at bounding box center [196, 128] width 15 height 15
click at [195, 157] on li "Align to Midnight" at bounding box center [197, 158] width 156 height 25
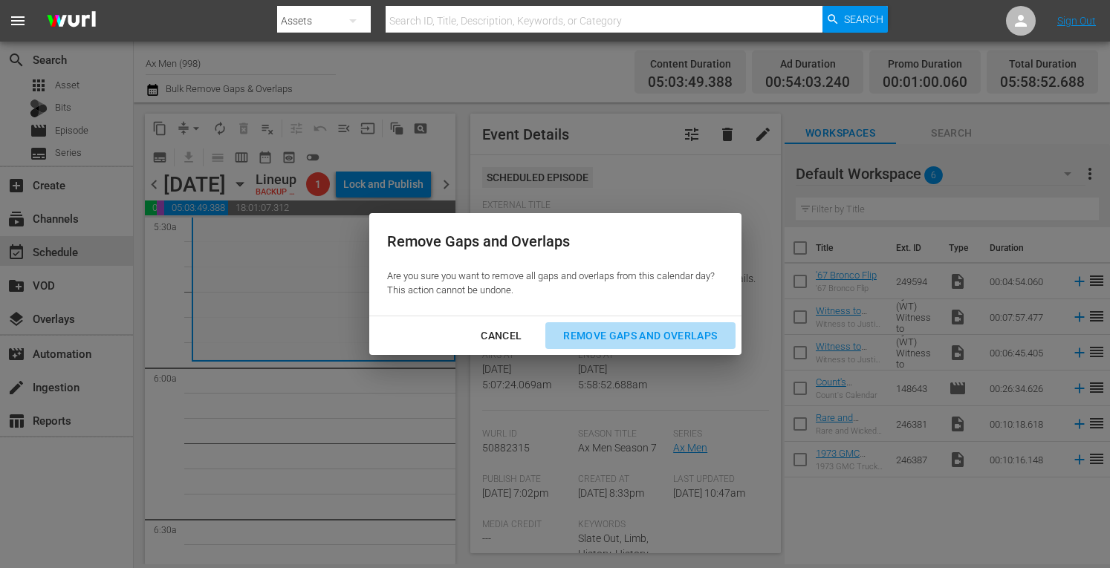
click at [593, 337] on div "Remove Gaps and Overlaps" at bounding box center [640, 336] width 178 height 19
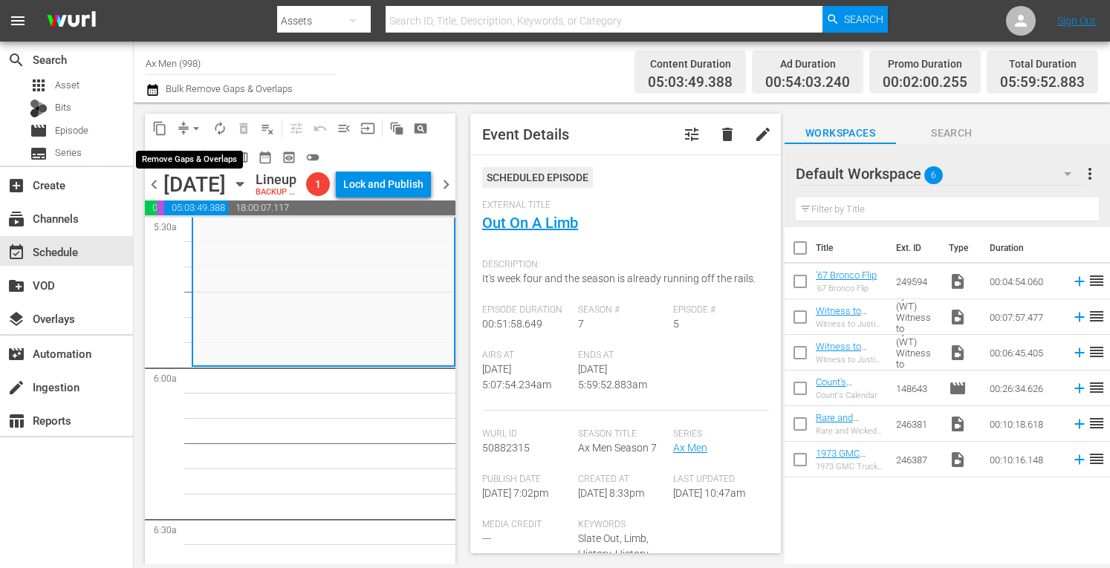
click at [196, 123] on span "arrow_drop_down" at bounding box center [196, 128] width 15 height 15
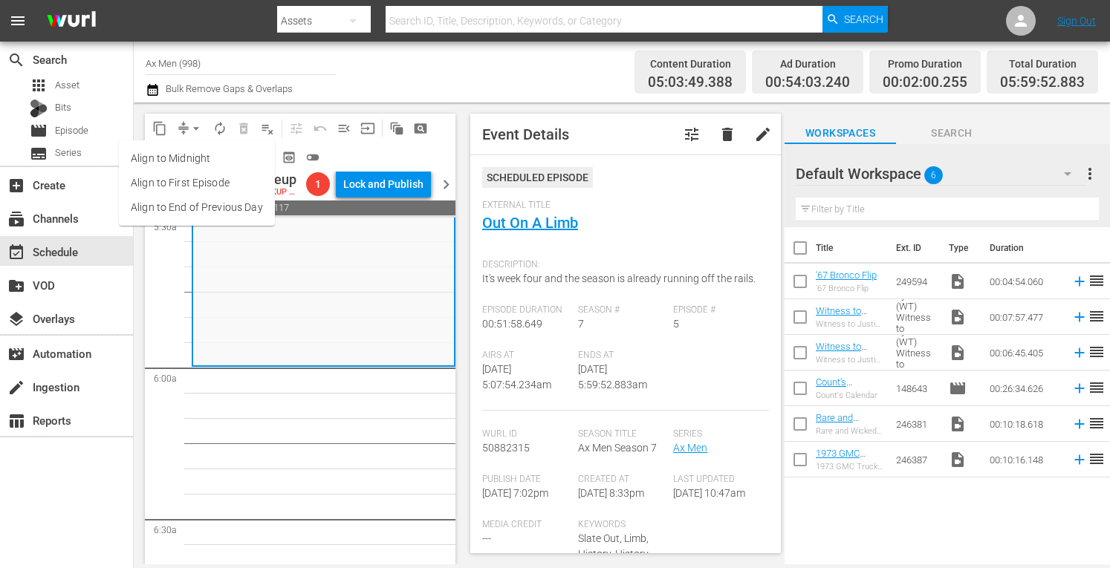
click at [187, 160] on li "Align to Midnight" at bounding box center [197, 158] width 156 height 25
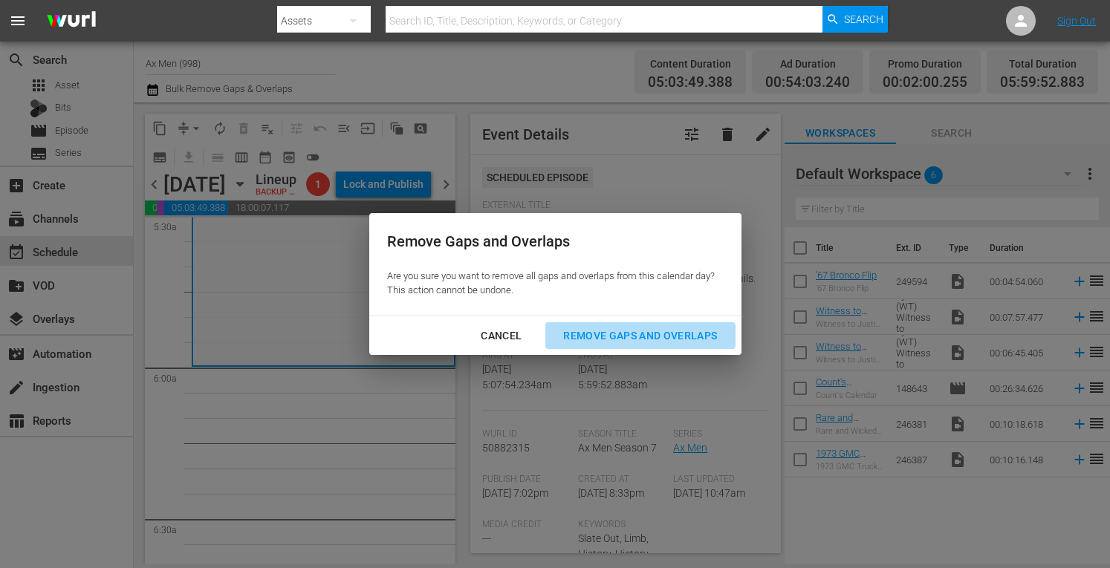
click at [646, 341] on div "Remove Gaps and Overlaps" at bounding box center [640, 336] width 178 height 19
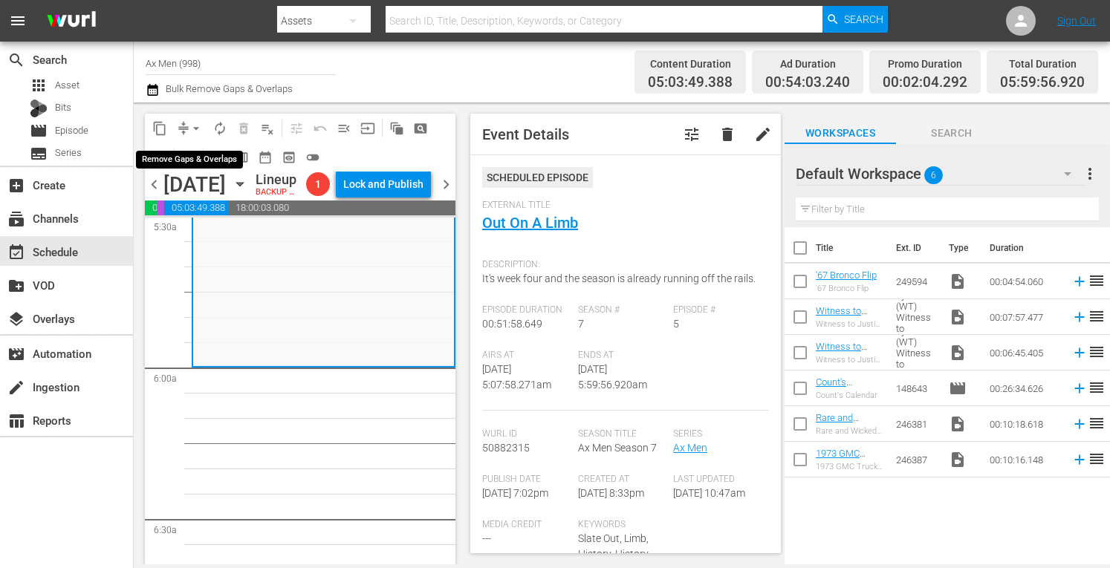
click at [192, 123] on span "arrow_drop_down" at bounding box center [196, 128] width 15 height 15
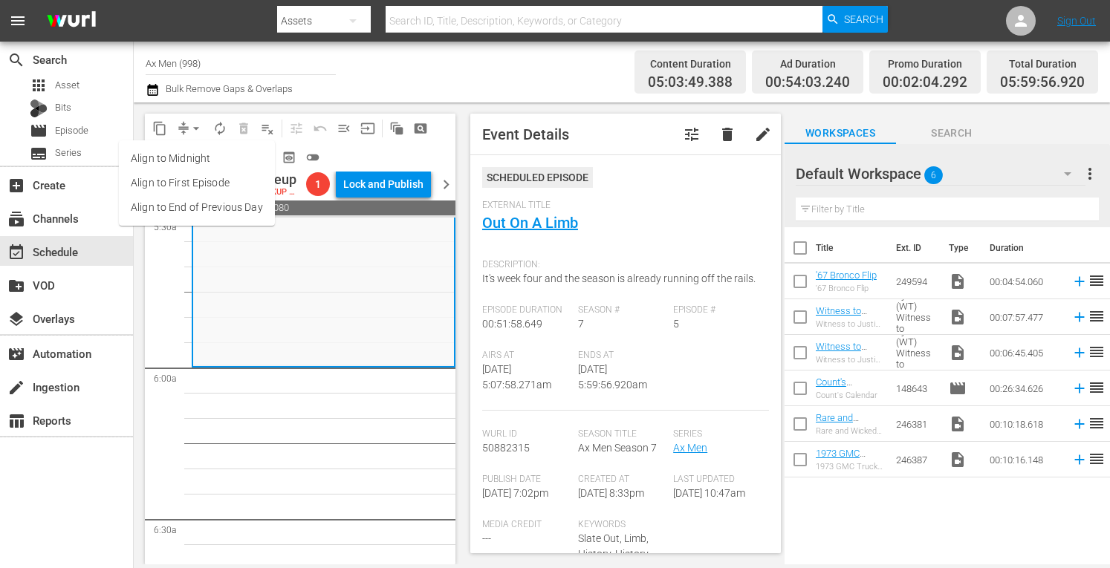
click at [180, 158] on li "Align to Midnight" at bounding box center [197, 158] width 156 height 25
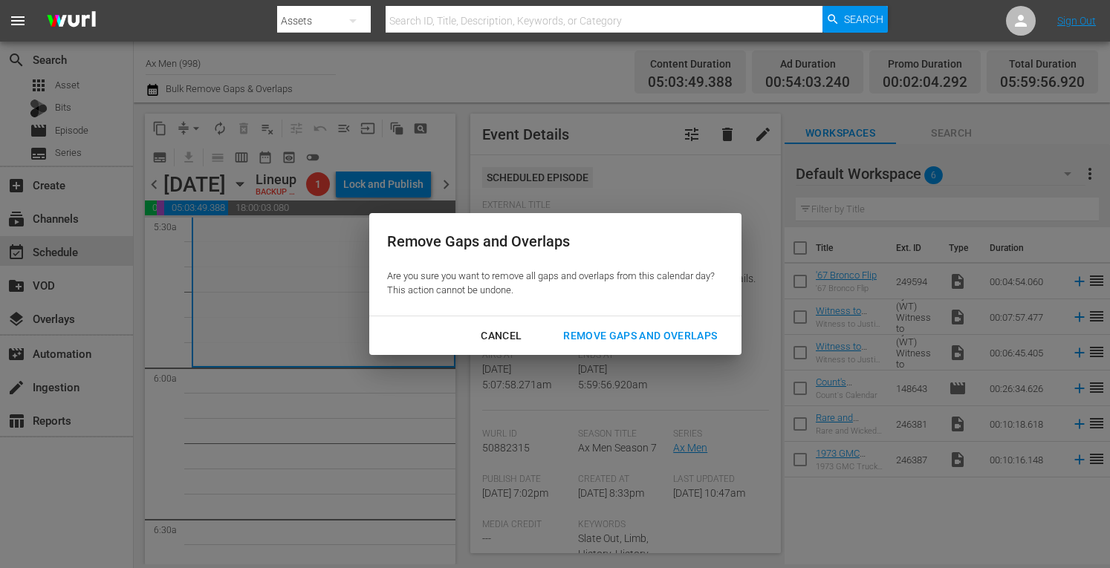
click at [608, 338] on div "Remove Gaps and Overlaps" at bounding box center [640, 336] width 178 height 19
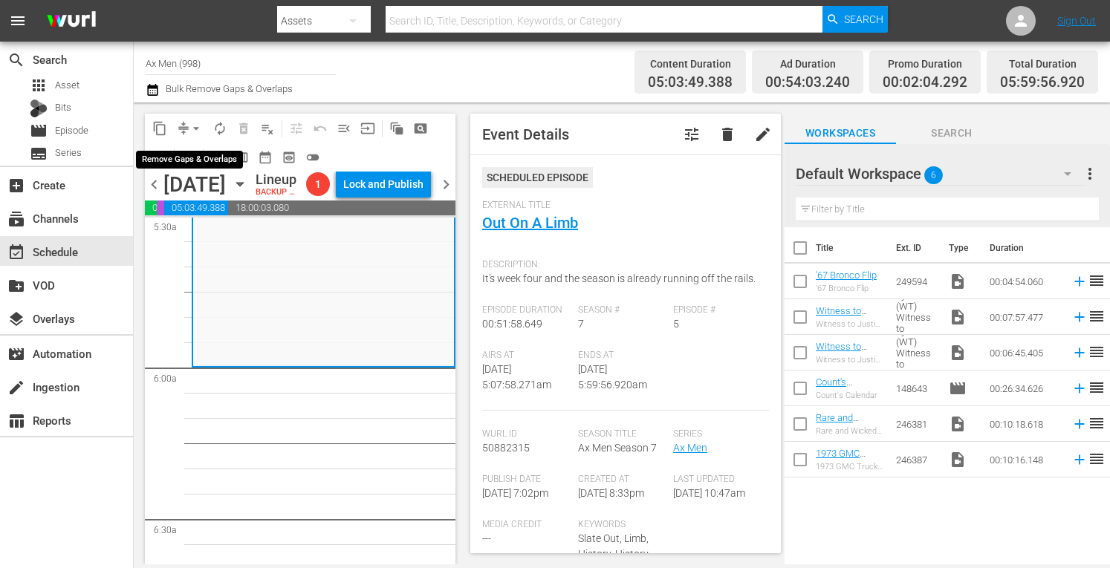
click at [198, 126] on span "arrow_drop_down" at bounding box center [196, 128] width 15 height 15
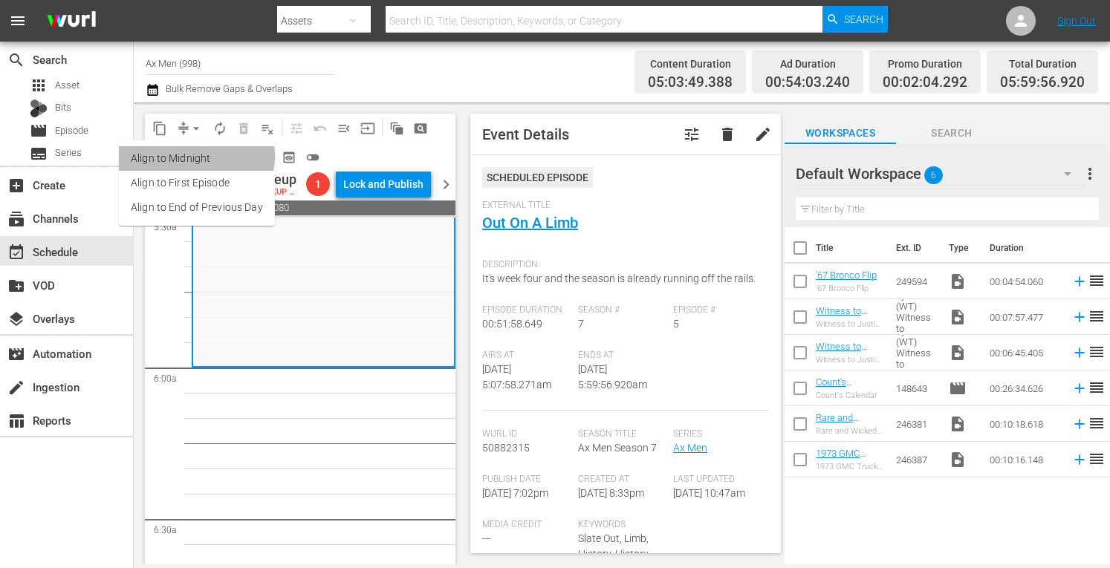
click at [192, 156] on li "Align to Midnight" at bounding box center [197, 158] width 156 height 25
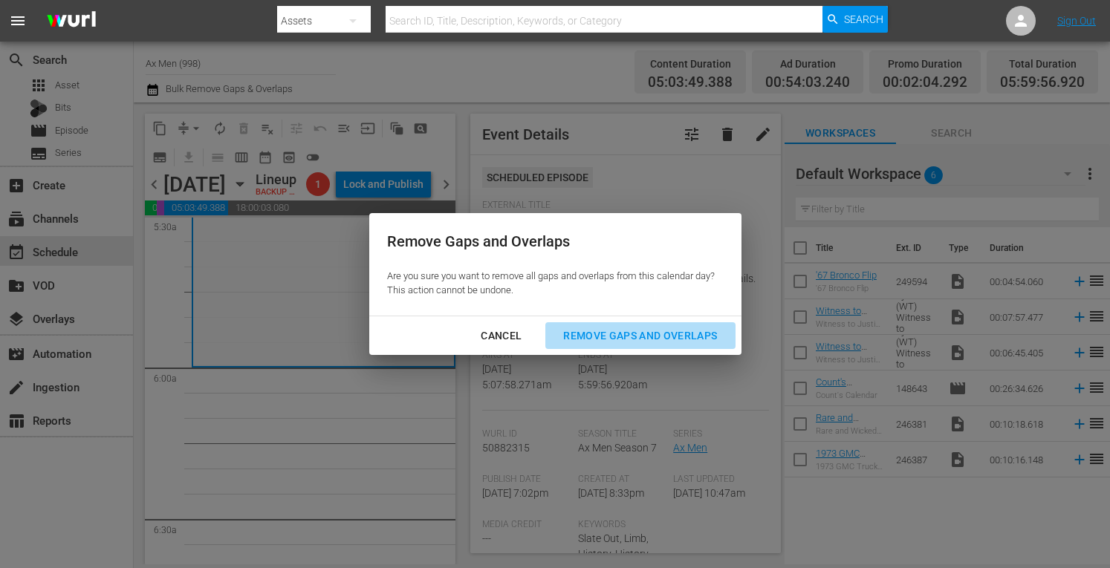
click at [596, 333] on div "Remove Gaps and Overlaps" at bounding box center [640, 336] width 178 height 19
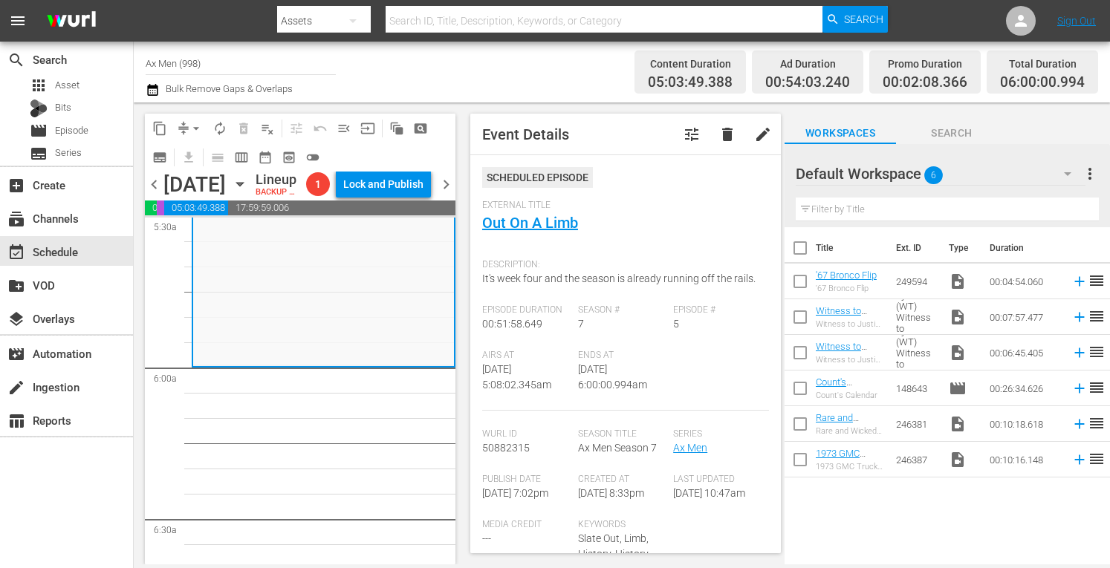
click at [220, 133] on span "autorenew_outlined" at bounding box center [219, 128] width 15 height 15
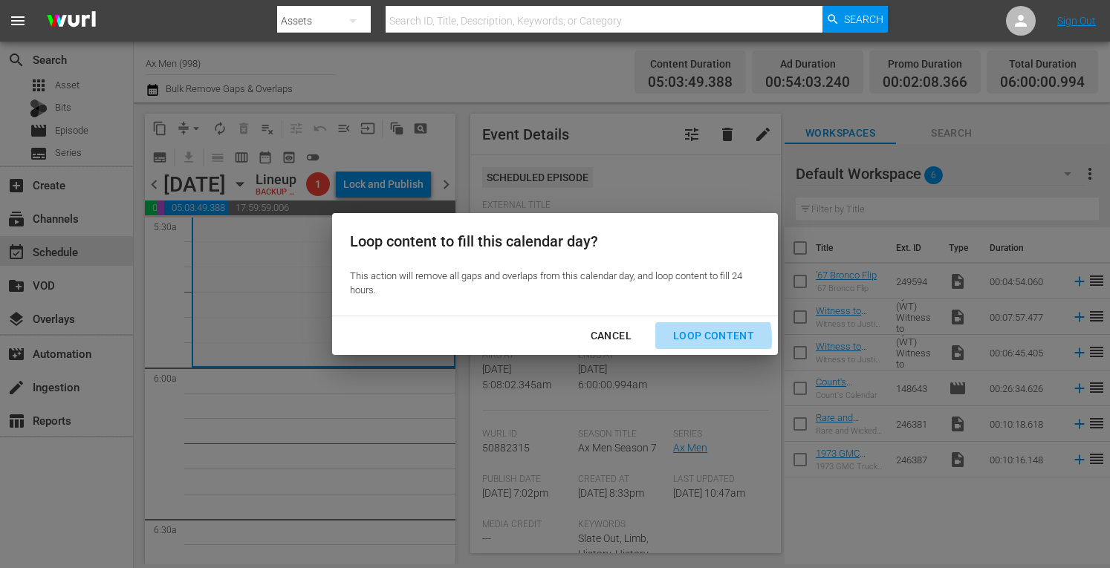
click at [682, 339] on div "Loop Content" at bounding box center [713, 336] width 105 height 19
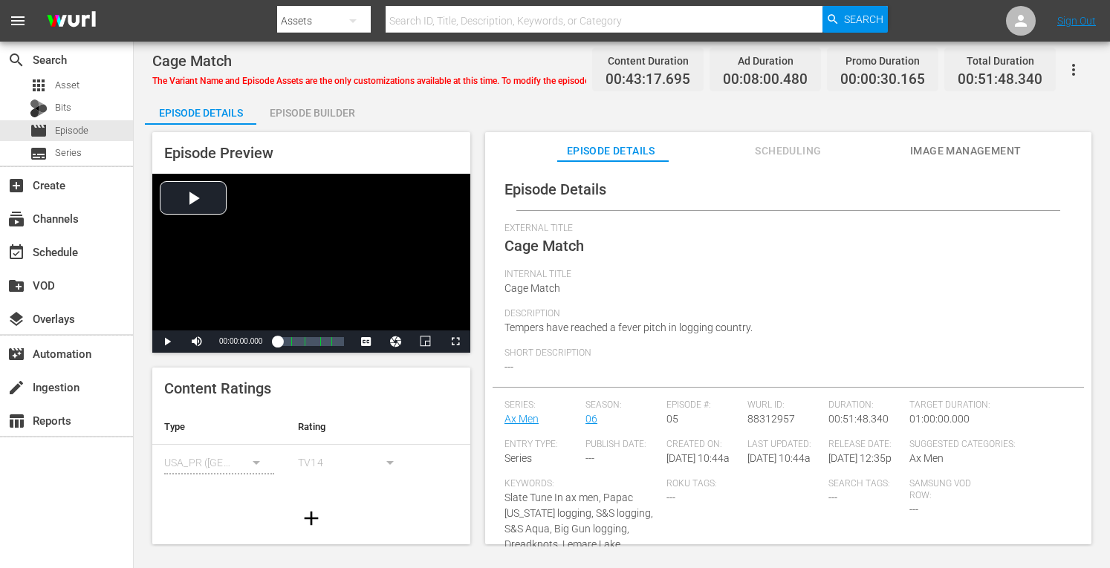
click at [334, 115] on div "Episode Builder" at bounding box center [311, 113] width 111 height 36
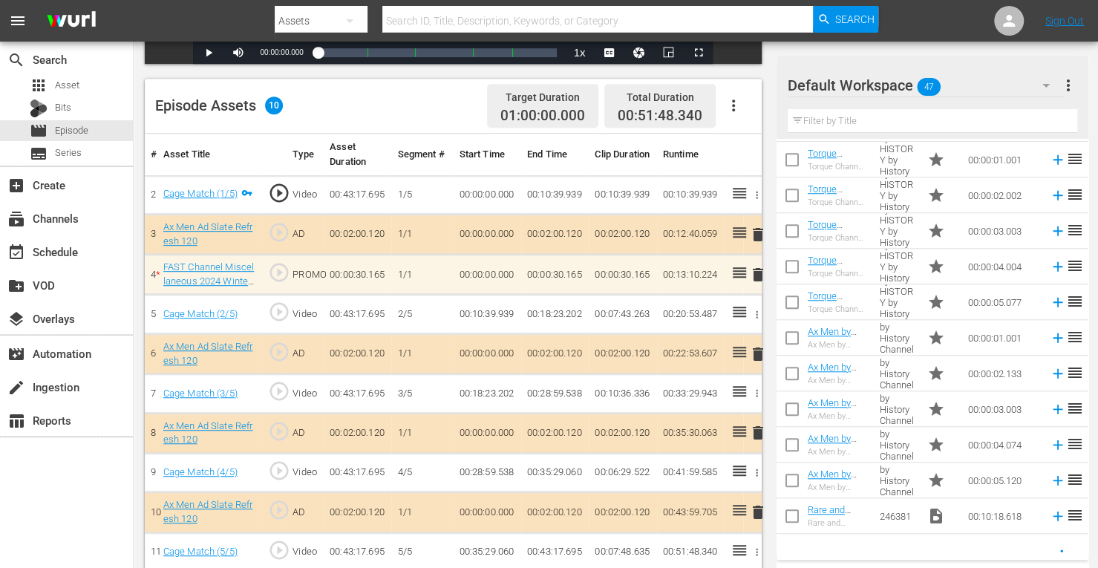
scroll to position [726, 0]
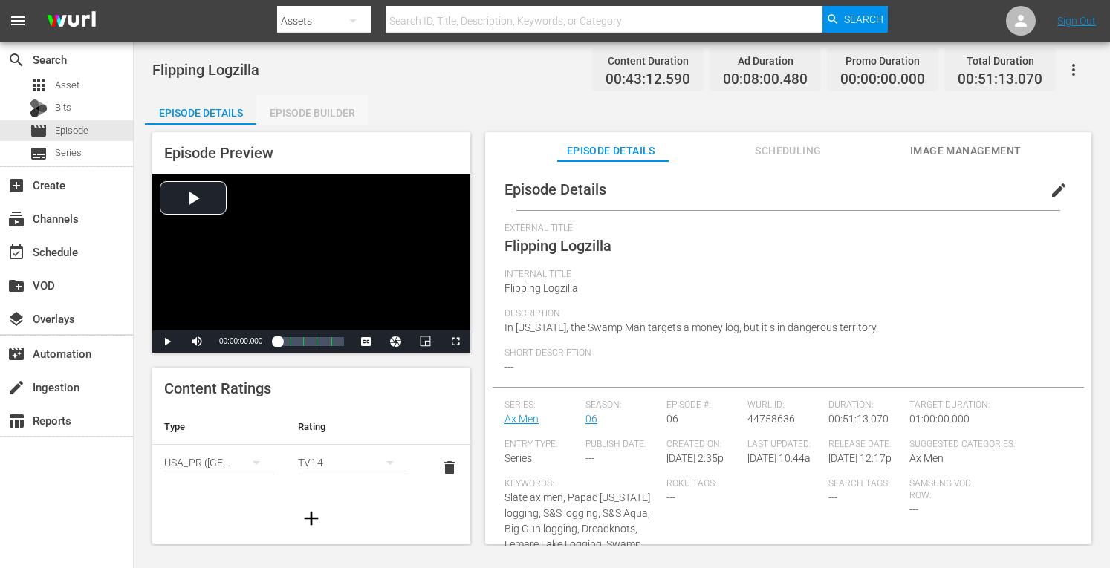
click at [331, 103] on div "Episode Builder" at bounding box center [311, 113] width 111 height 36
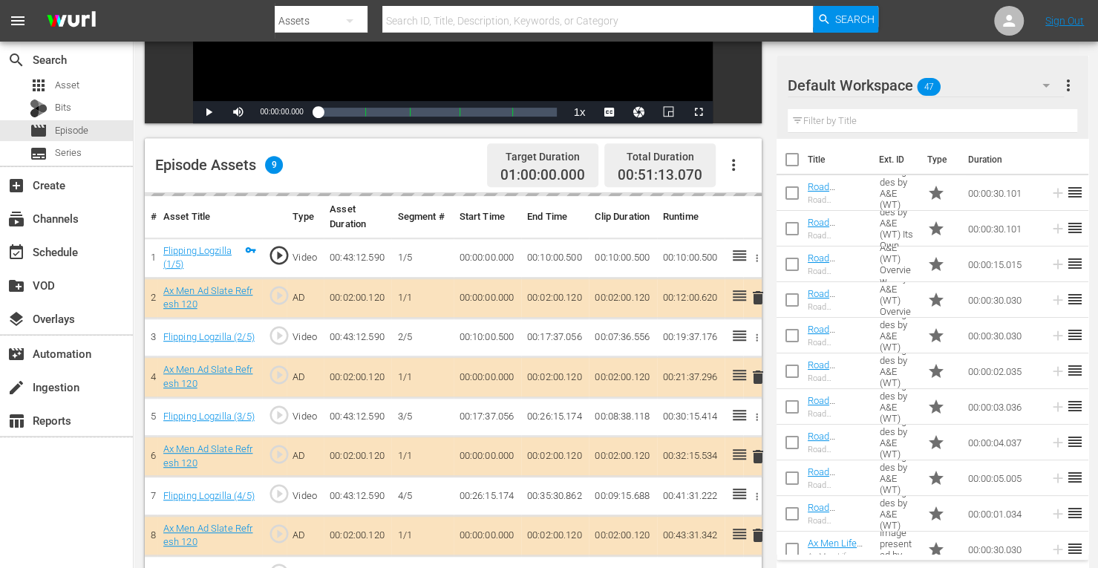
scroll to position [384, 0]
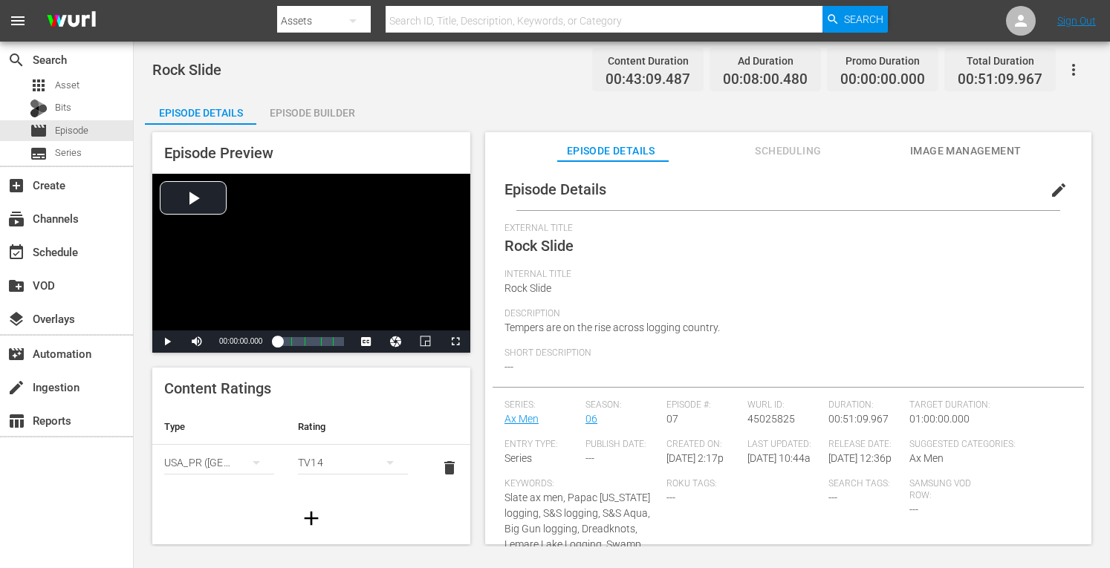
click at [345, 109] on div "Episode Builder" at bounding box center [311, 113] width 111 height 36
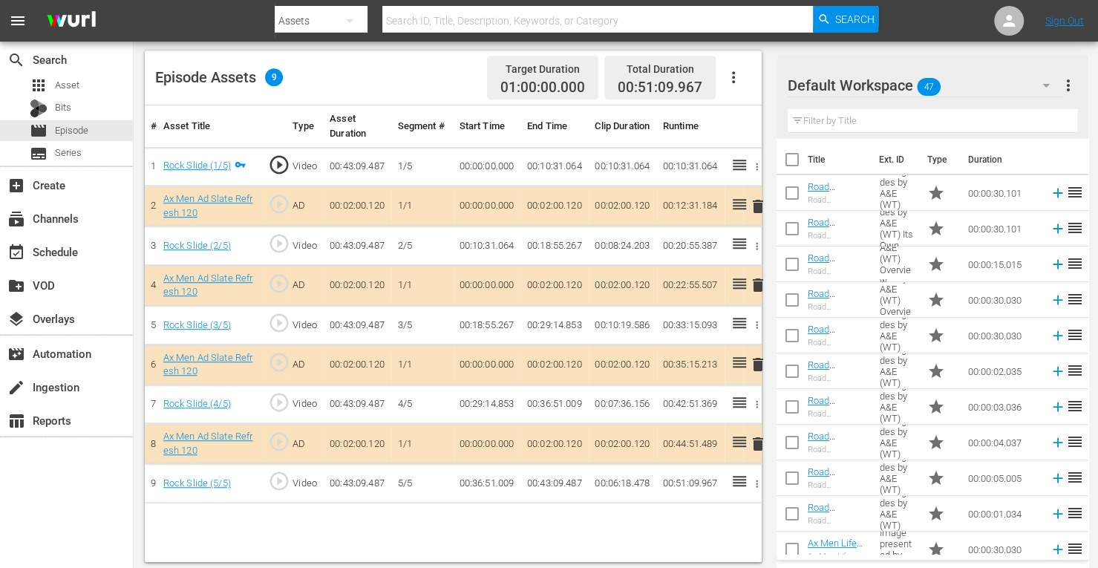
scroll to position [384, 0]
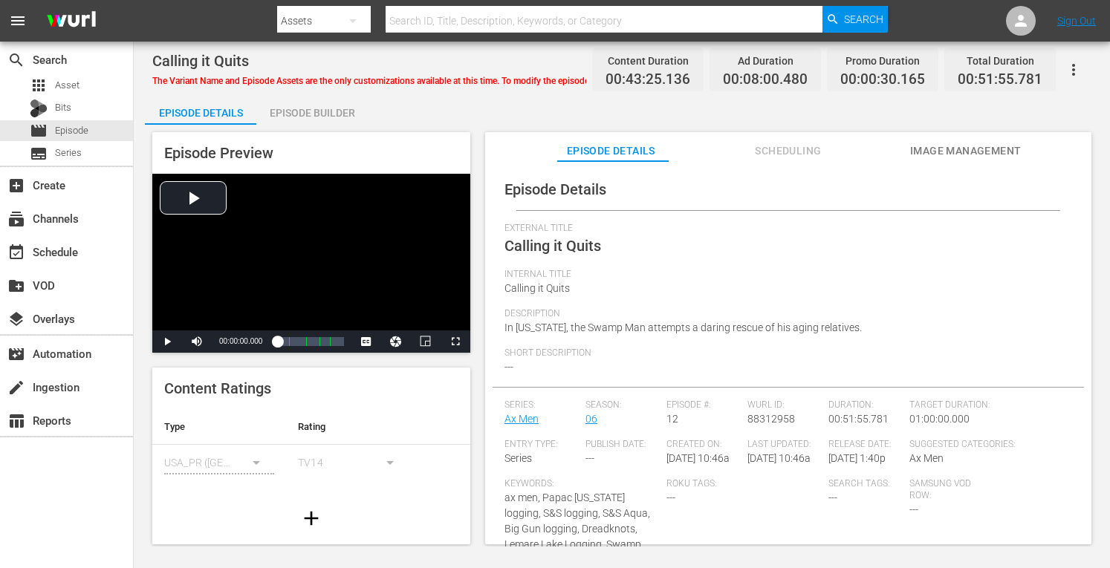
click at [294, 111] on div "Episode Builder" at bounding box center [311, 113] width 111 height 36
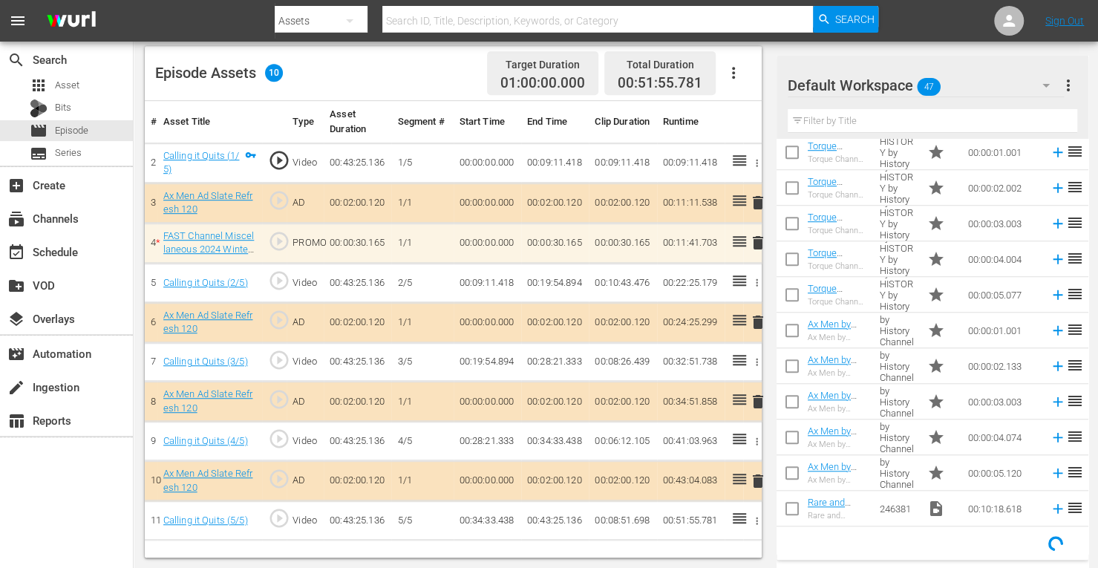
scroll to position [723, 0]
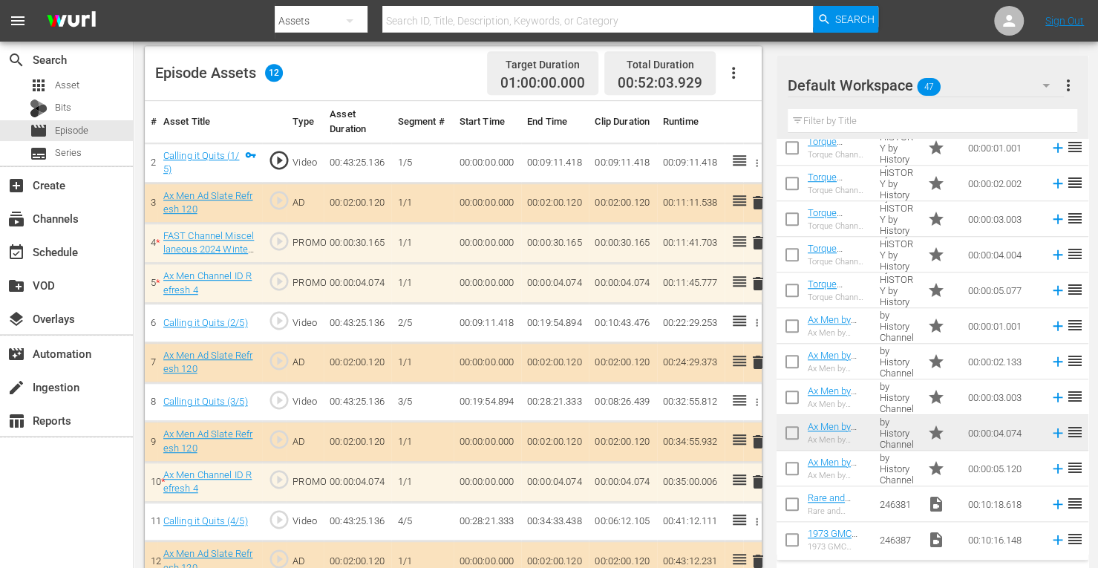
click at [759, 281] on span "delete" at bounding box center [758, 284] width 18 height 18
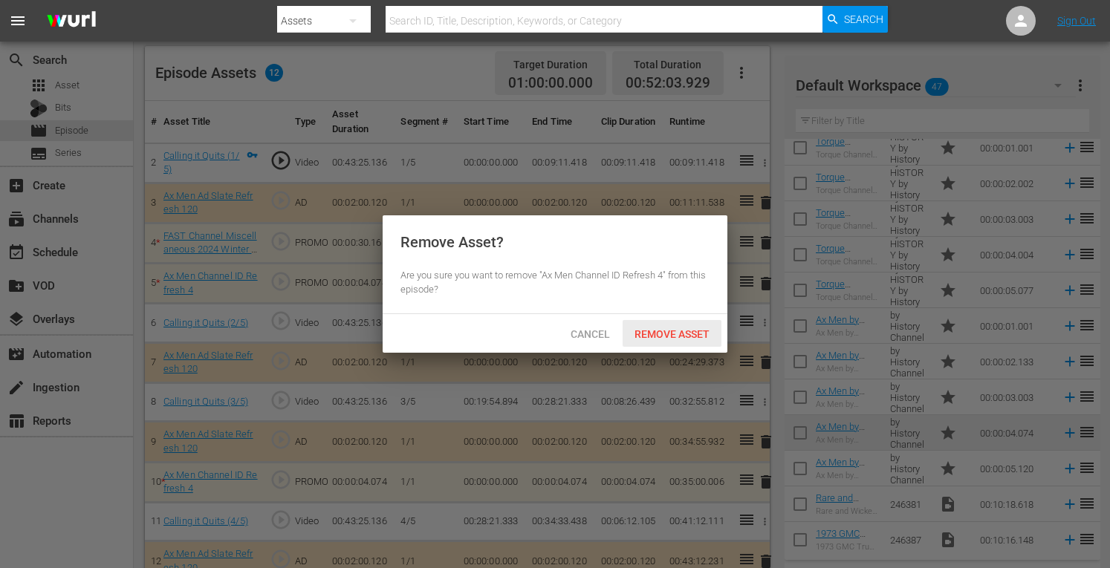
click at [670, 328] on span "Remove Asset" at bounding box center [671, 334] width 99 height 12
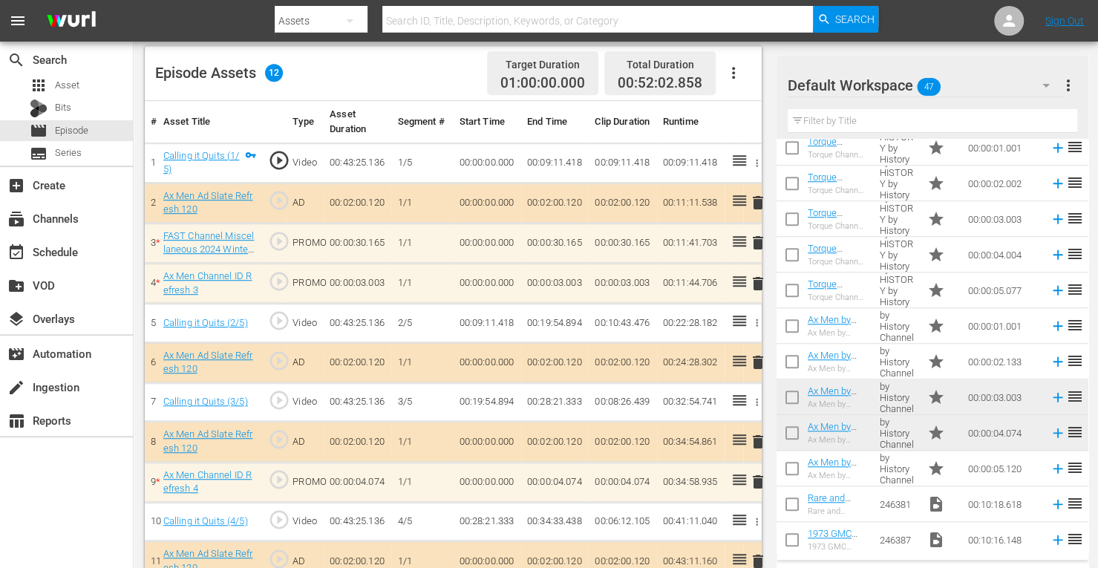
click at [762, 479] on span "delete" at bounding box center [758, 482] width 18 height 18
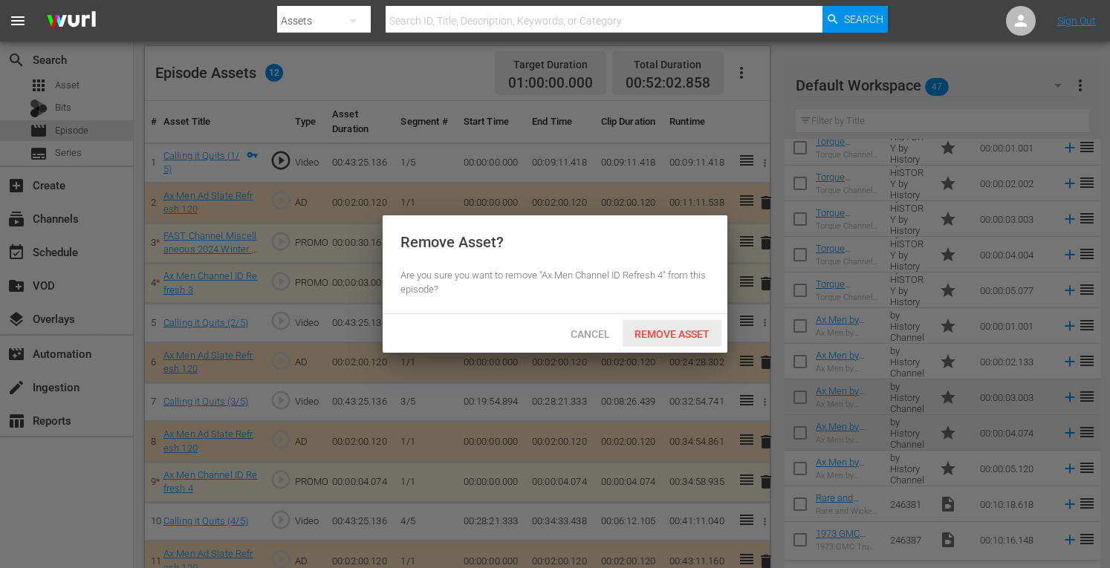
click at [688, 336] on span "Remove Asset" at bounding box center [671, 334] width 99 height 12
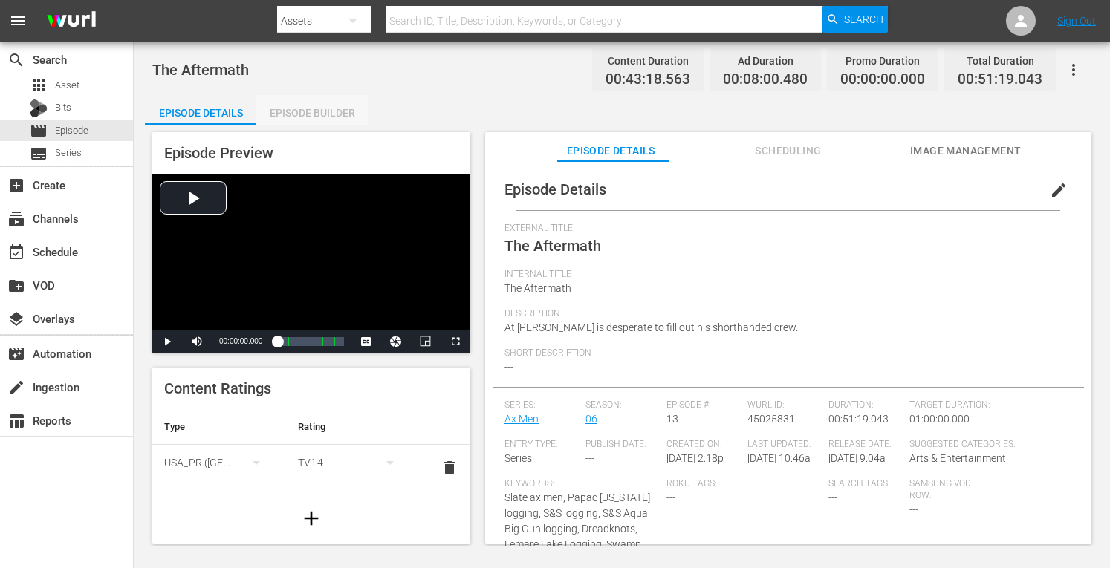
click at [331, 108] on div "Episode Builder" at bounding box center [311, 113] width 111 height 36
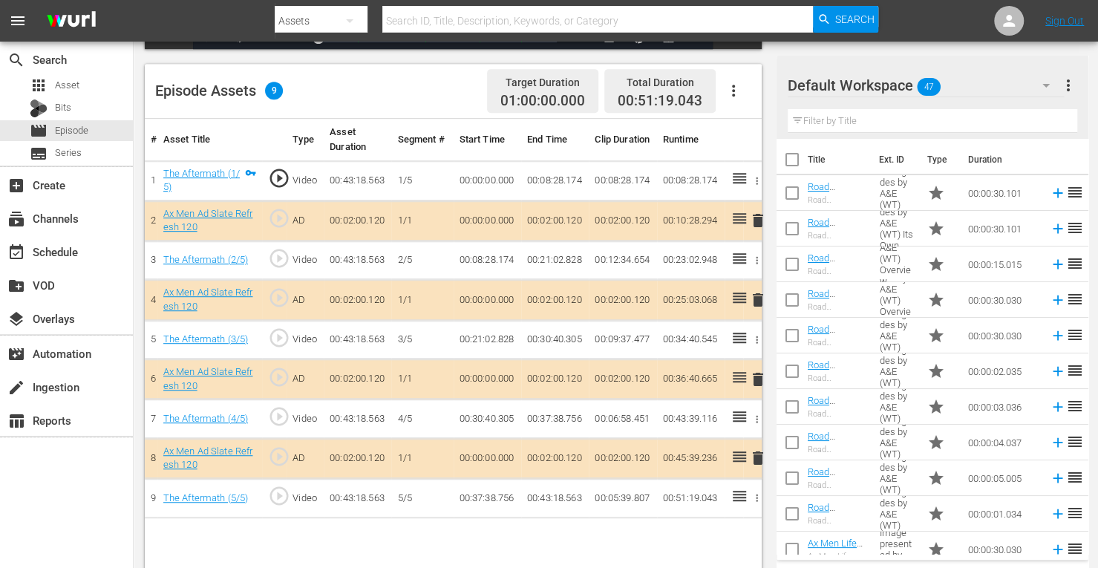
scroll to position [371, 0]
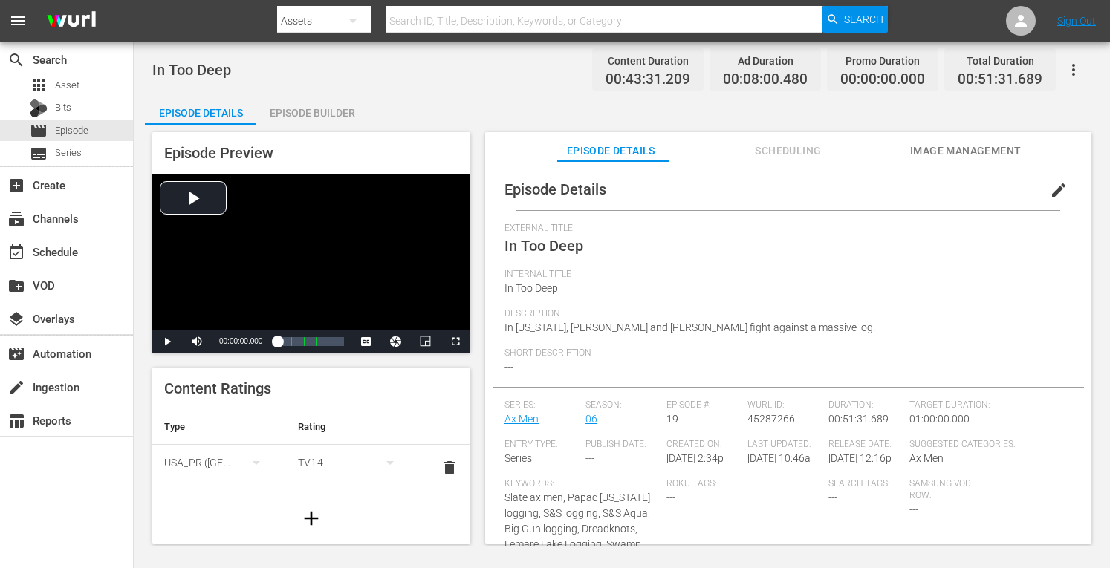
click at [338, 108] on div "Episode Builder" at bounding box center [311, 113] width 111 height 36
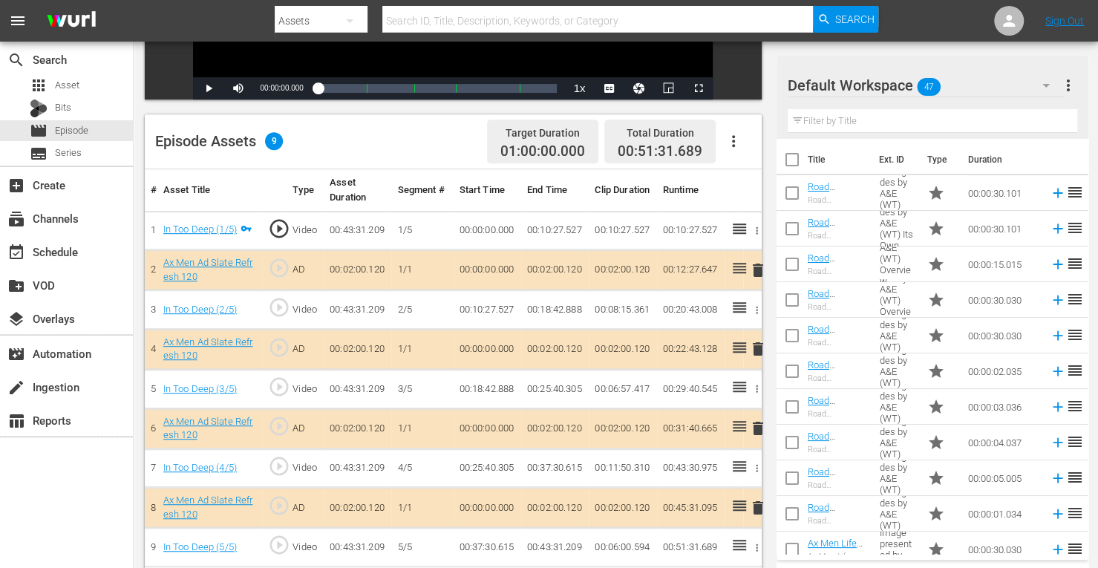
scroll to position [314, 0]
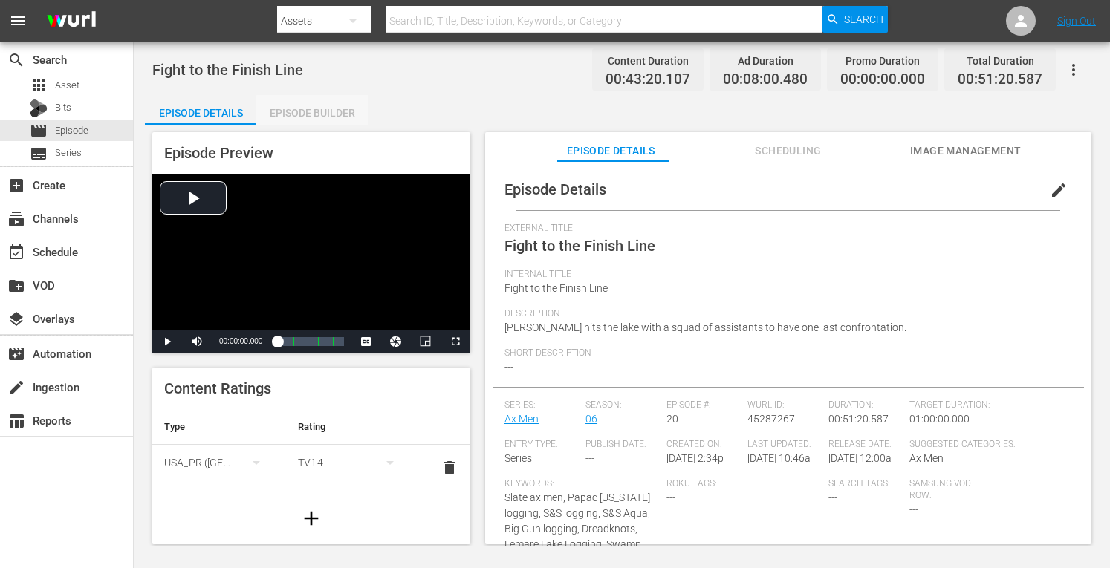
click at [333, 114] on div "Episode Builder" at bounding box center [311, 113] width 111 height 36
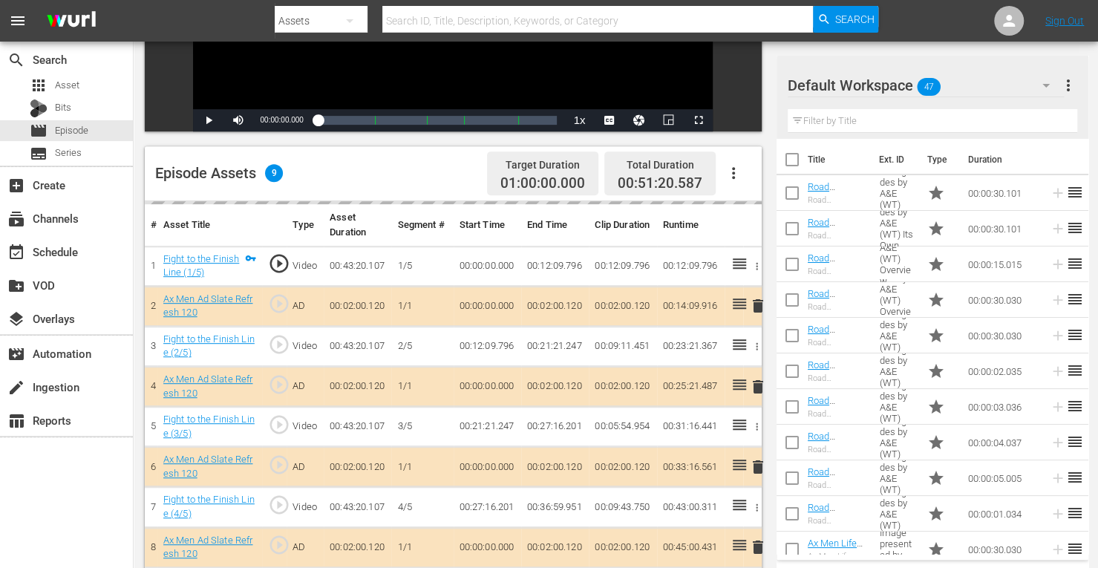
scroll to position [386, 0]
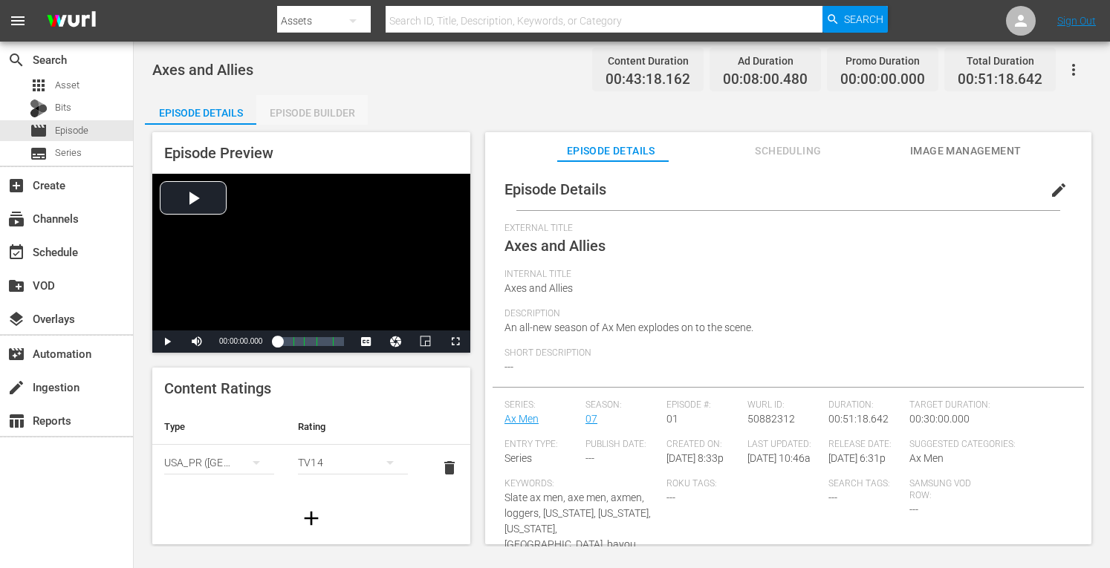
click at [315, 114] on div "Episode Builder" at bounding box center [311, 113] width 111 height 36
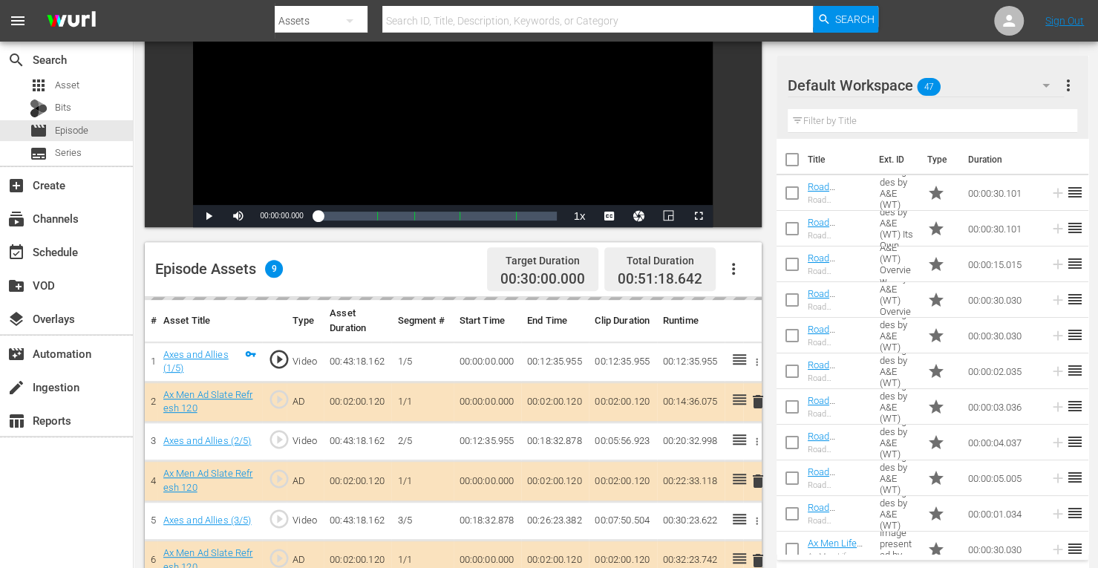
scroll to position [386, 0]
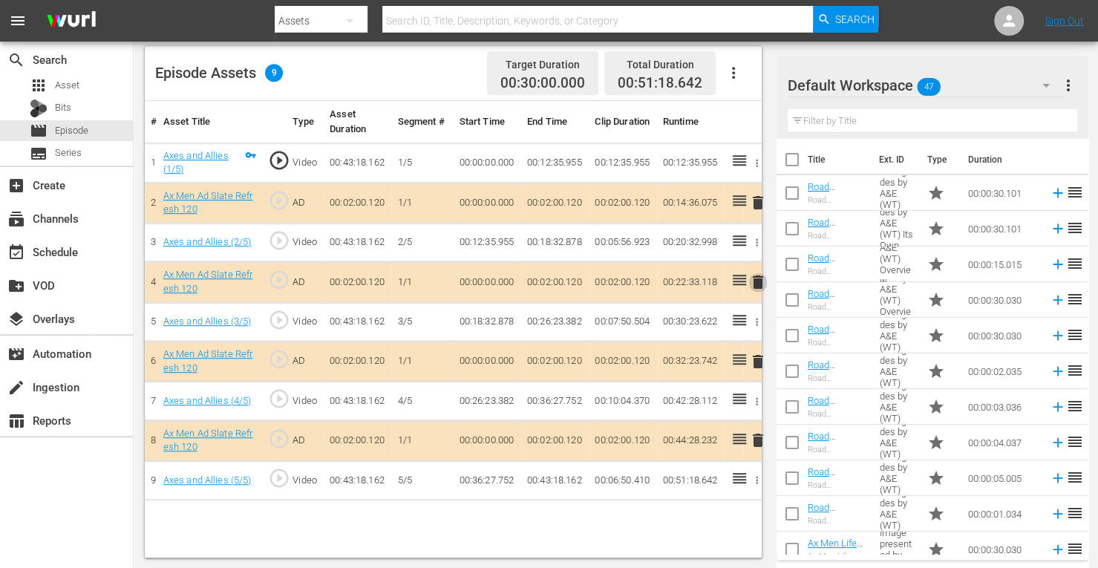
click at [758, 284] on span "delete" at bounding box center [758, 282] width 18 height 18
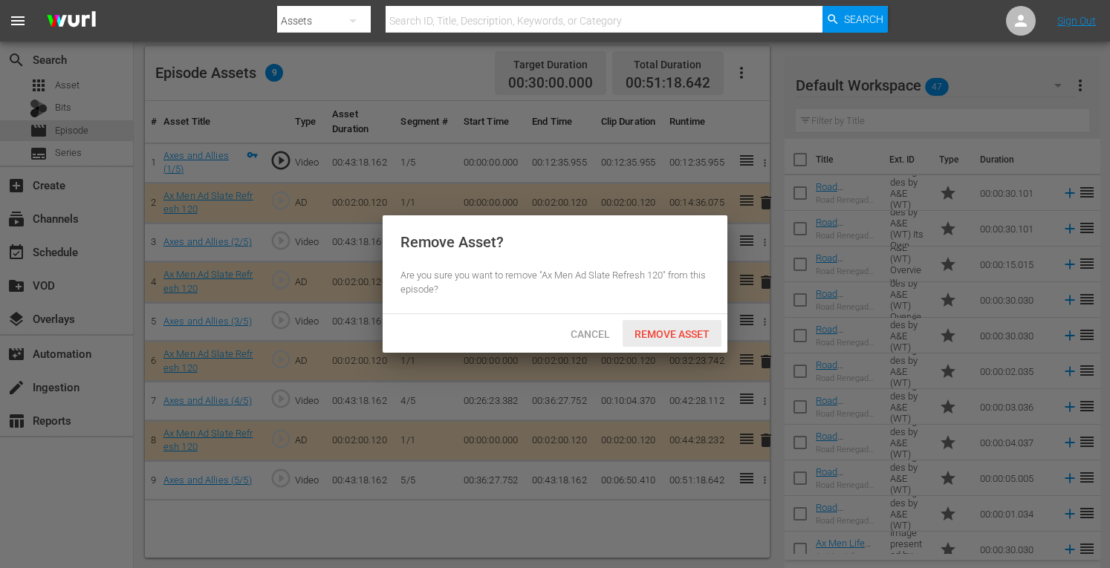
click at [666, 338] on span "Remove Asset" at bounding box center [671, 334] width 99 height 12
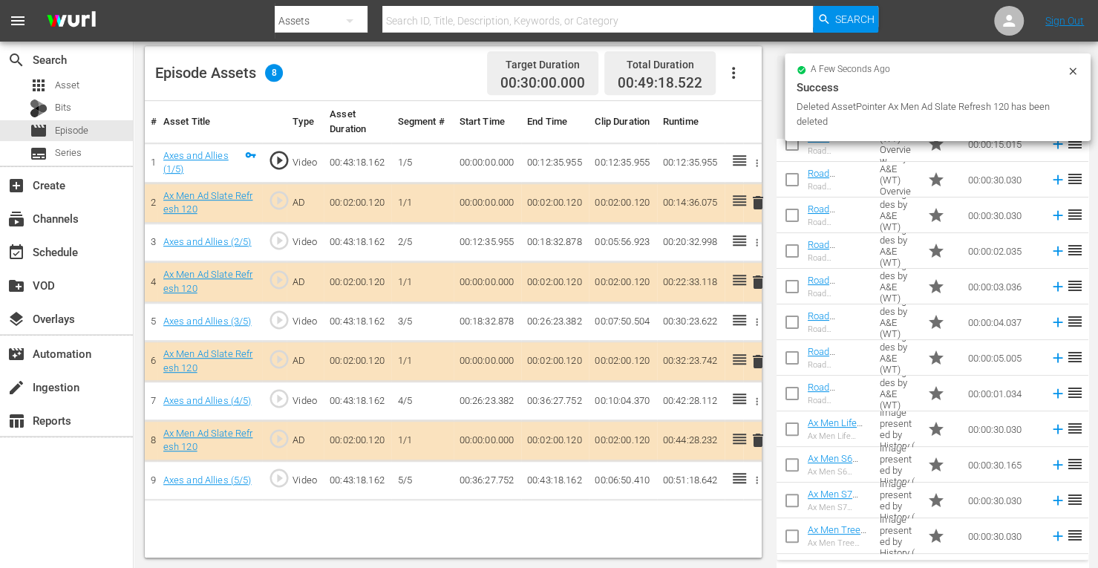
scroll to position [127, 0]
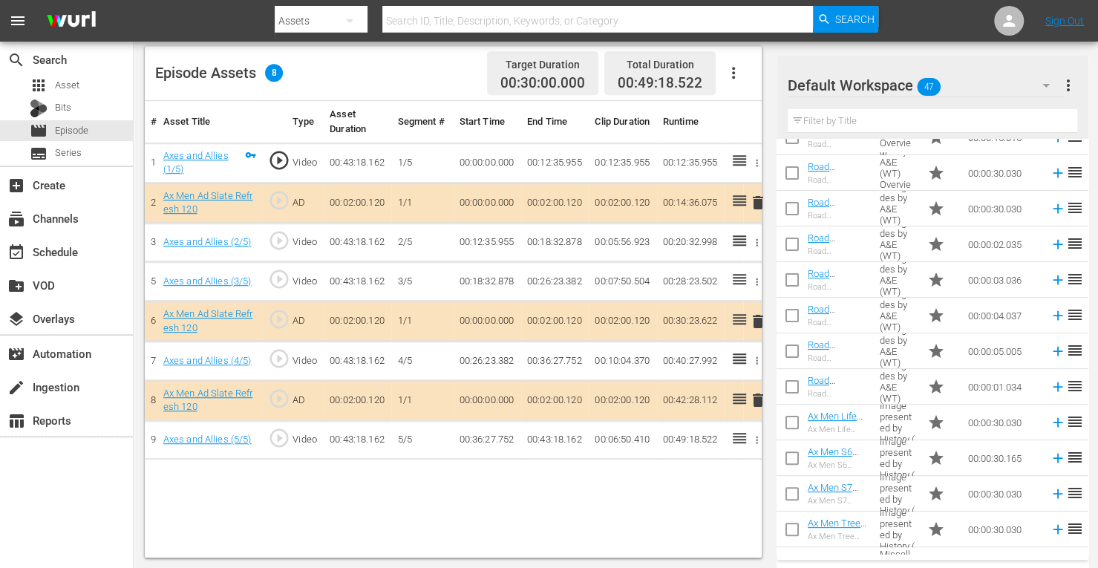
click at [1075, 68] on button "more_vert" at bounding box center [1069, 86] width 18 height 36
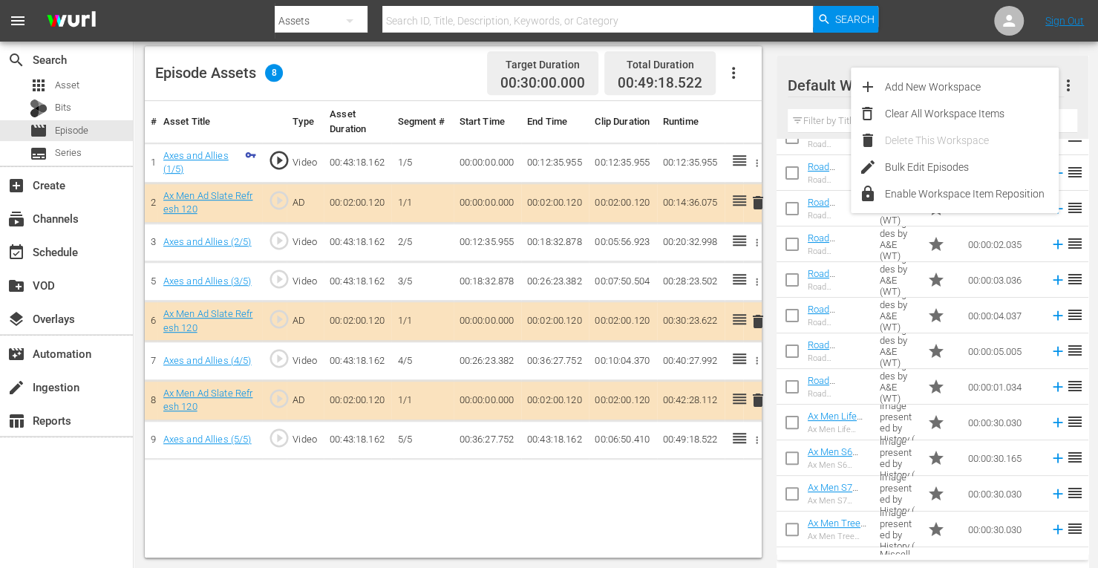
scroll to position [0, 0]
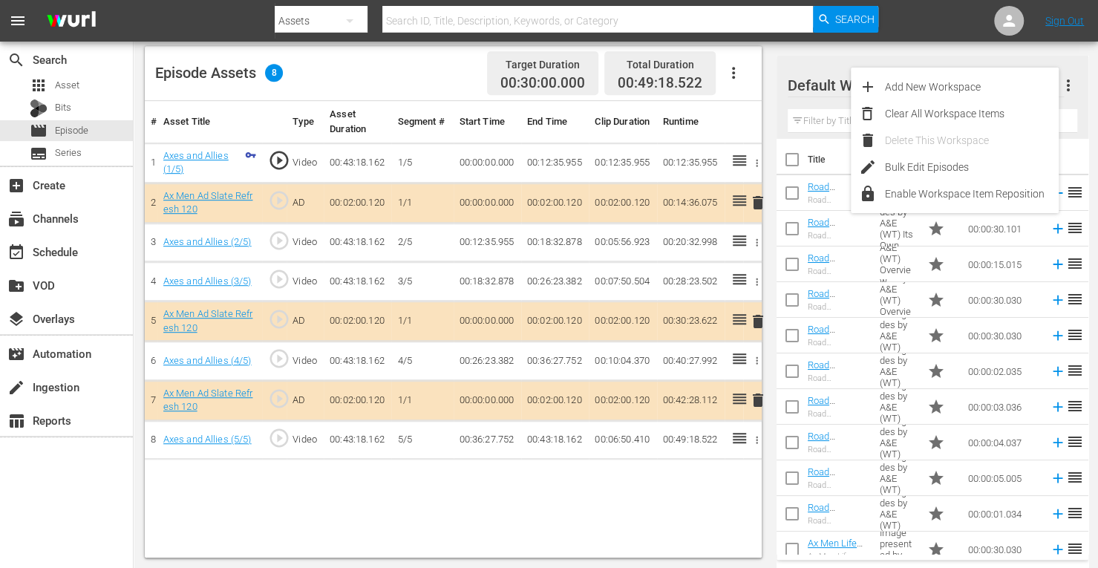
click at [799, 65] on div "Default Workspace 47" at bounding box center [926, 86] width 276 height 42
click at [590, 507] on div "Default Workspace (47)" at bounding box center [549, 284] width 1098 height 568
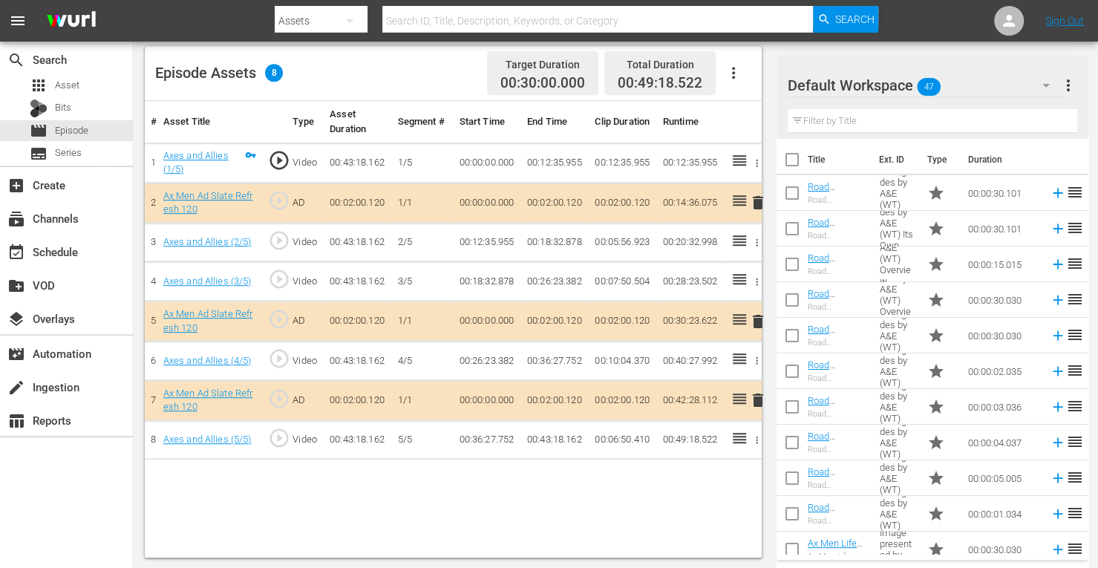
scroll to position [221, 0]
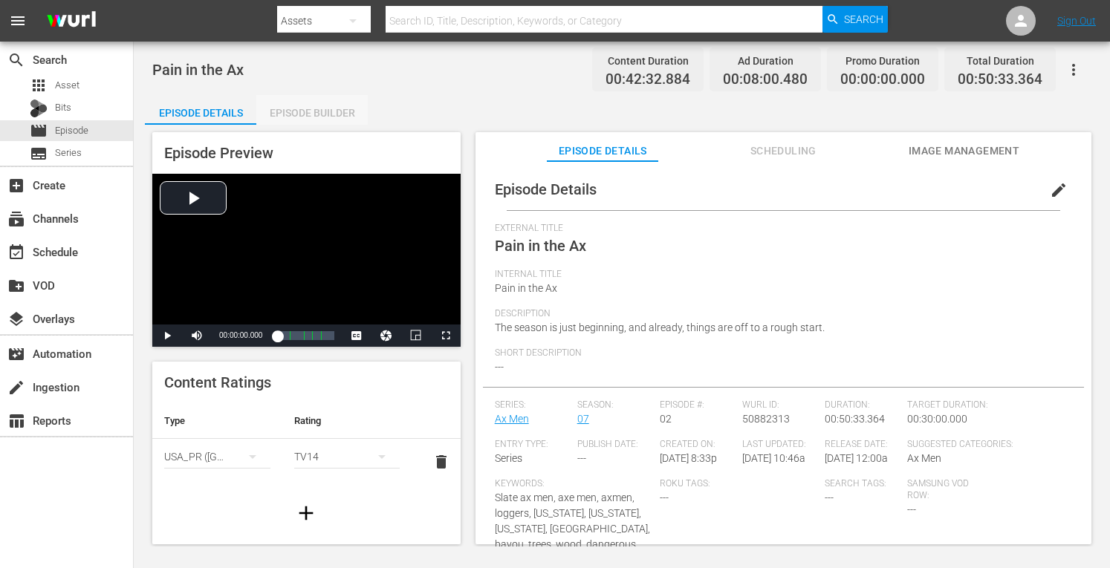
click at [331, 108] on div "Episode Builder" at bounding box center [311, 113] width 111 height 36
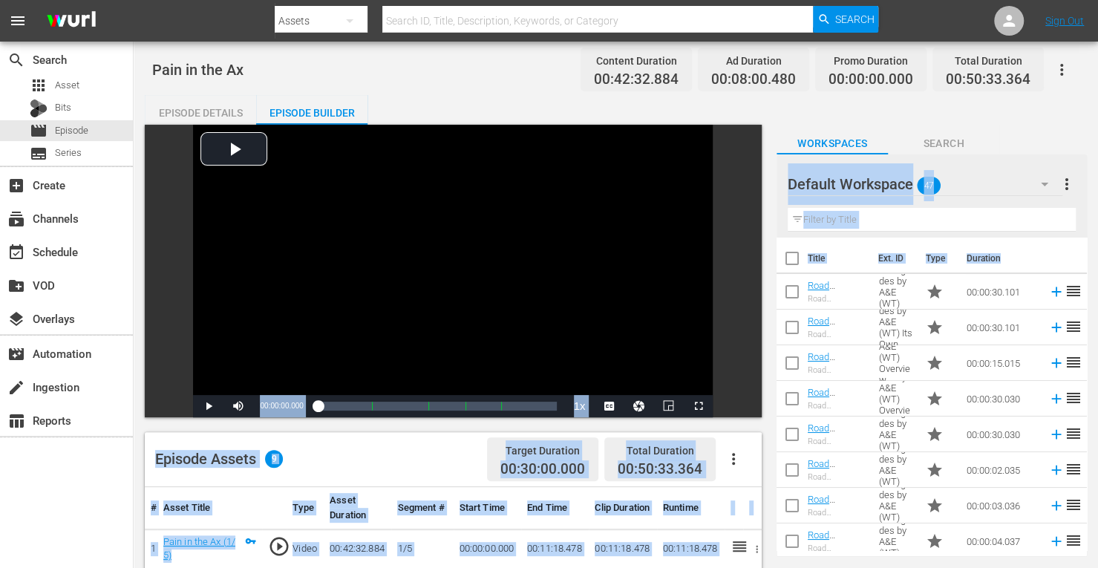
drag, startPoint x: 1096, startPoint y: 105, endPoint x: 1104, endPoint y: 286, distance: 181.4
click at [1098, 286] on html "menu Search By Assets Search ID, Title, Description, Keywords, or Category Sear…" at bounding box center [549, 284] width 1098 height 568
click at [994, 140] on span "Search" at bounding box center [943, 143] width 111 height 19
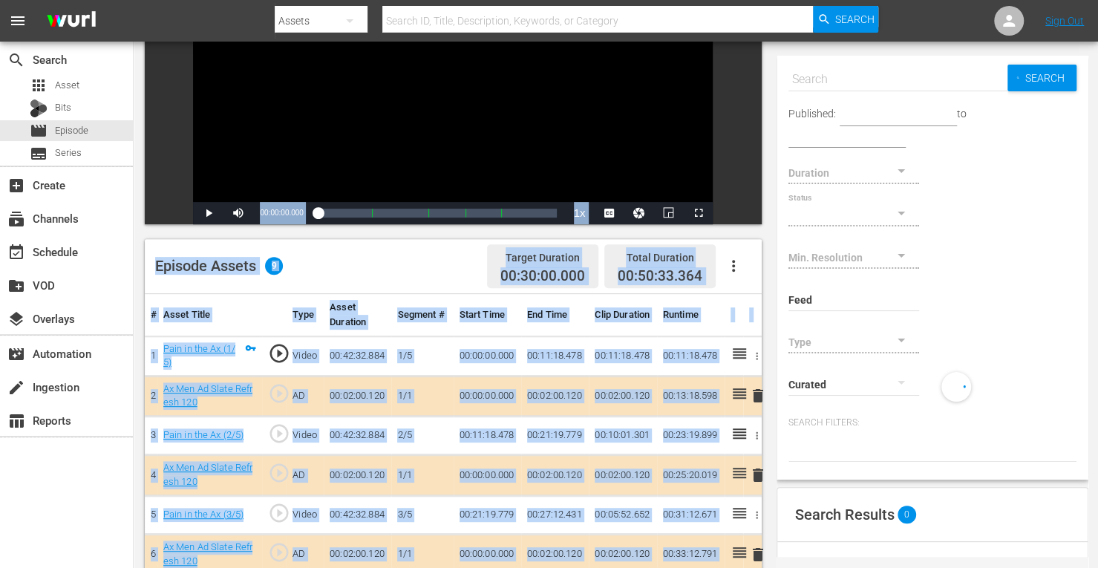
scroll to position [195, 0]
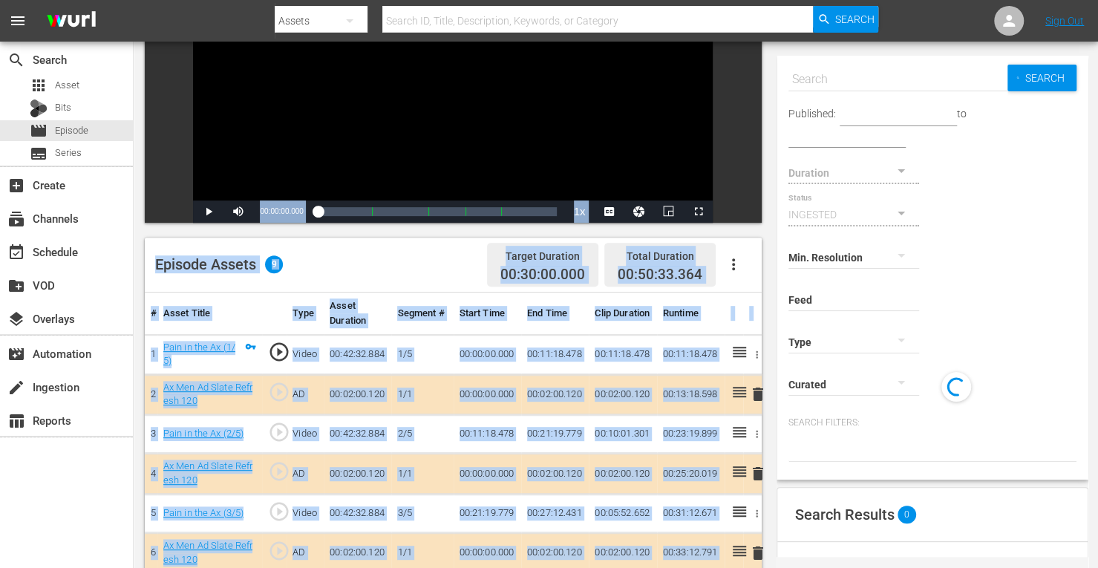
click at [608, 350] on td "00:11:18.478" at bounding box center [623, 354] width 68 height 40
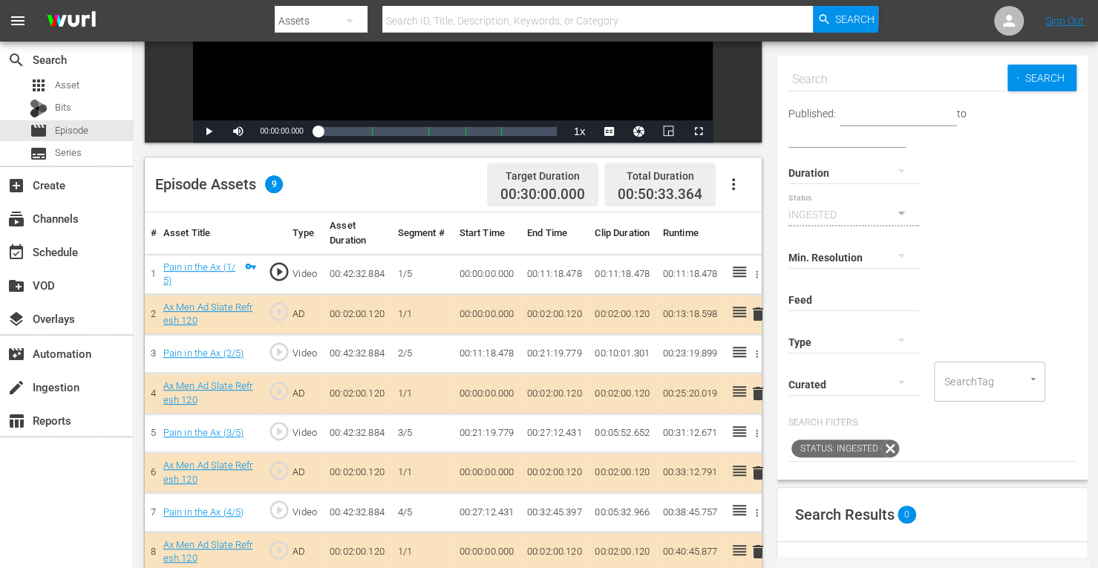
scroll to position [306, 0]
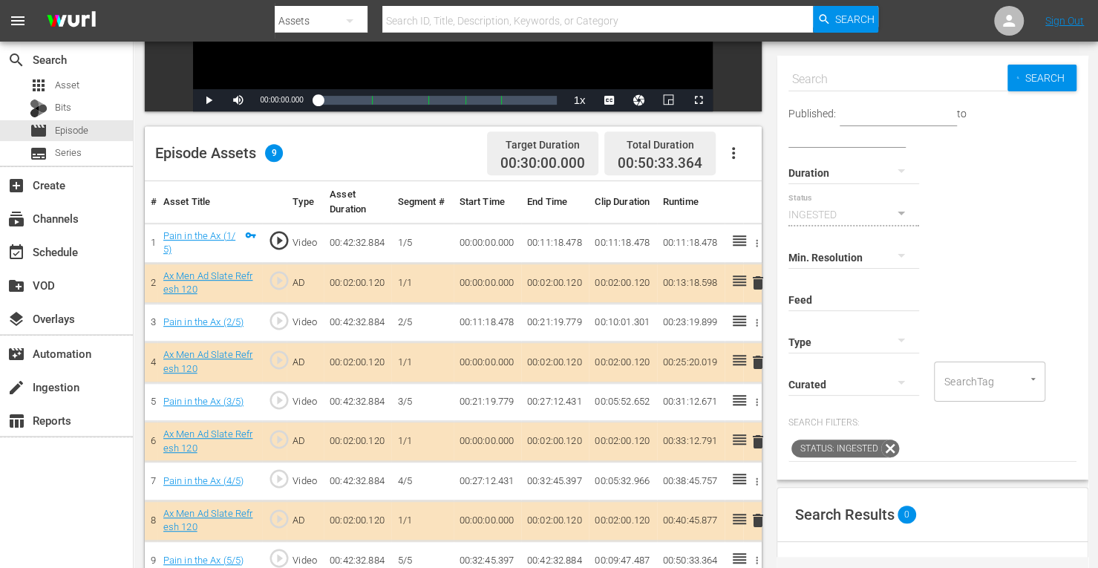
click at [891, 447] on icon at bounding box center [891, 449] width 18 height 18
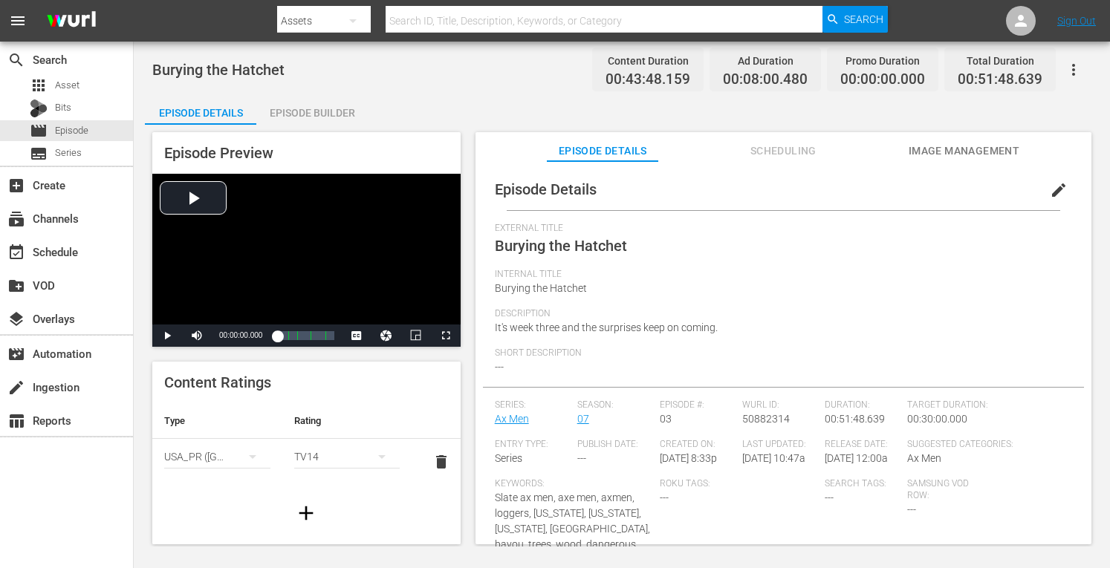
click at [315, 111] on div "Episode Builder" at bounding box center [311, 113] width 111 height 36
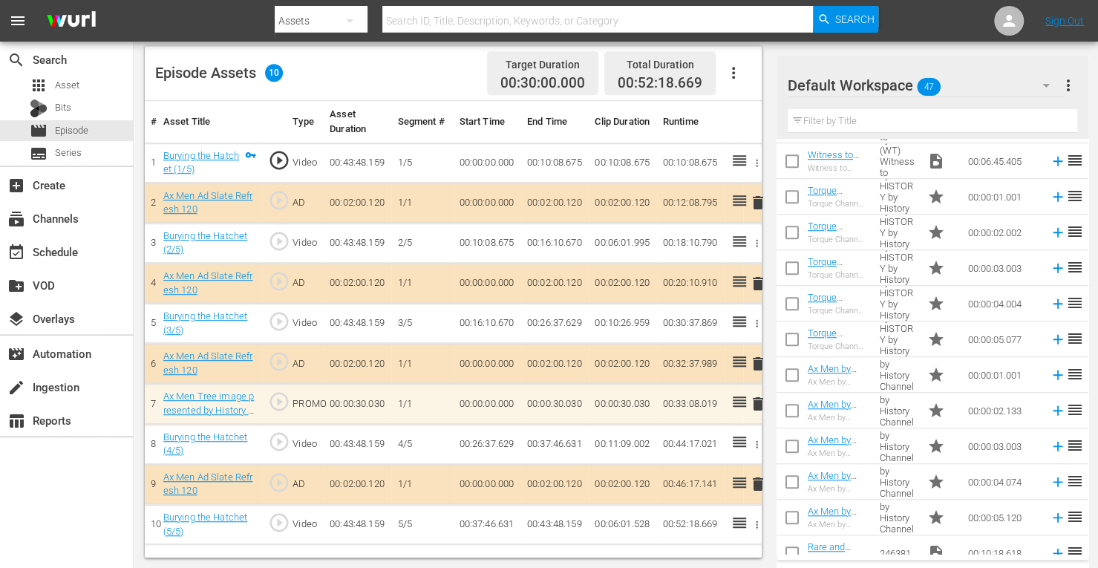
scroll to position [726, 0]
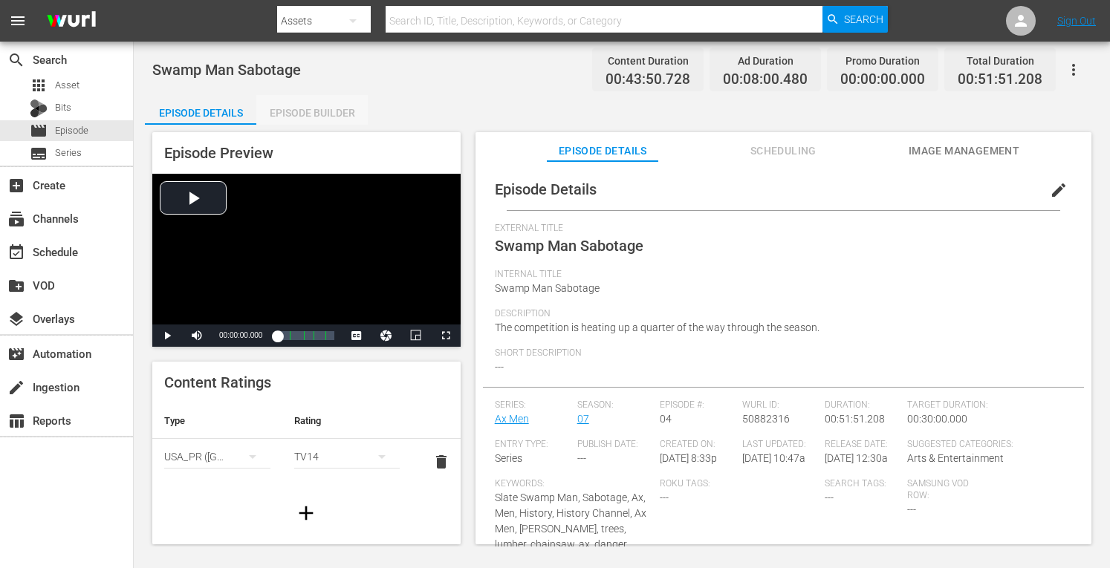
click at [329, 108] on div "Episode Builder" at bounding box center [311, 113] width 111 height 36
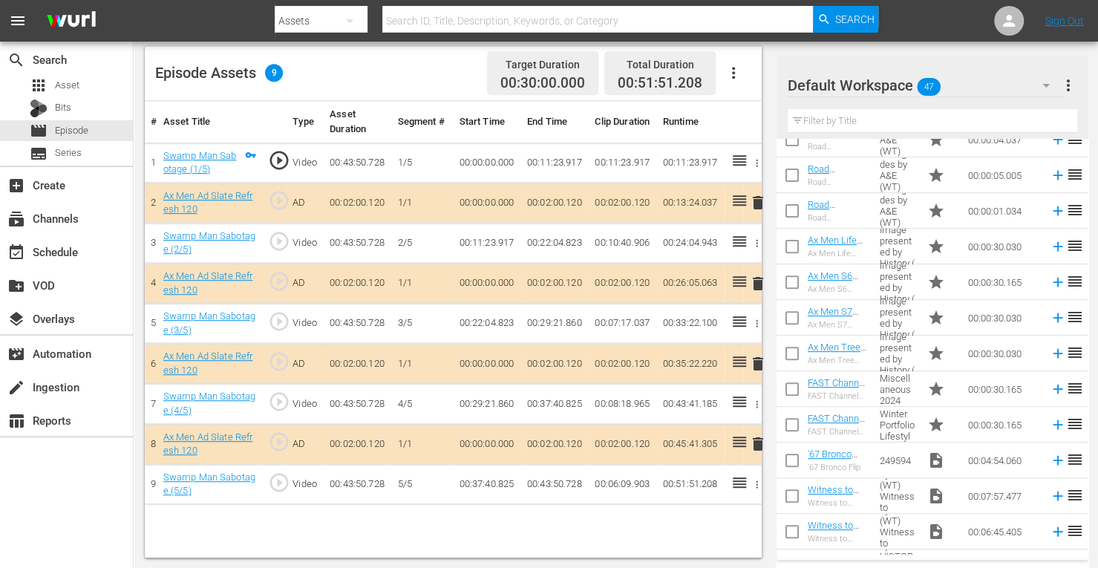
scroll to position [334, 0]
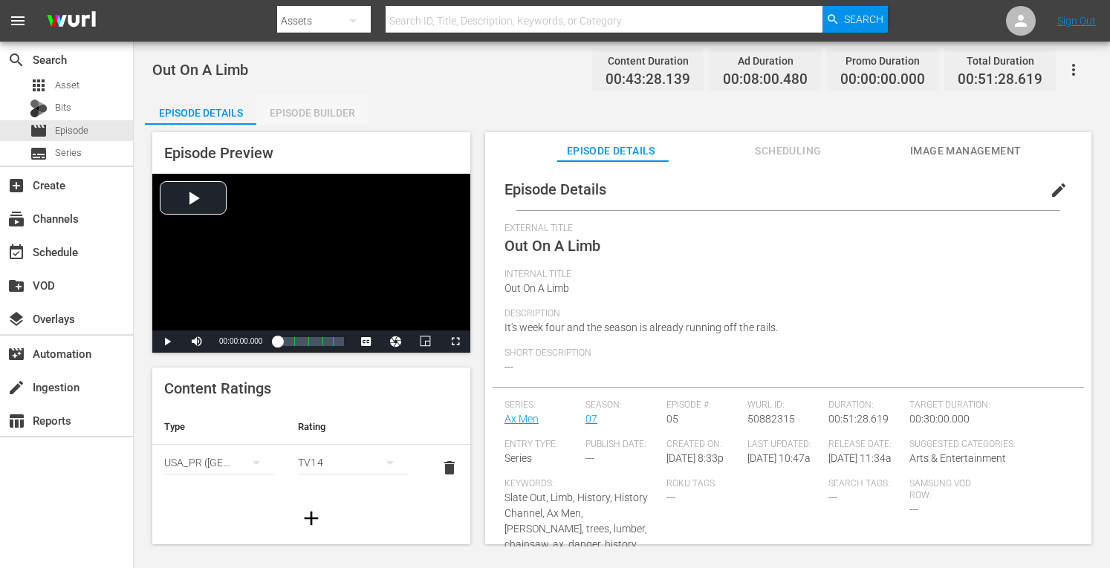
click at [336, 111] on div "Episode Builder" at bounding box center [311, 113] width 111 height 36
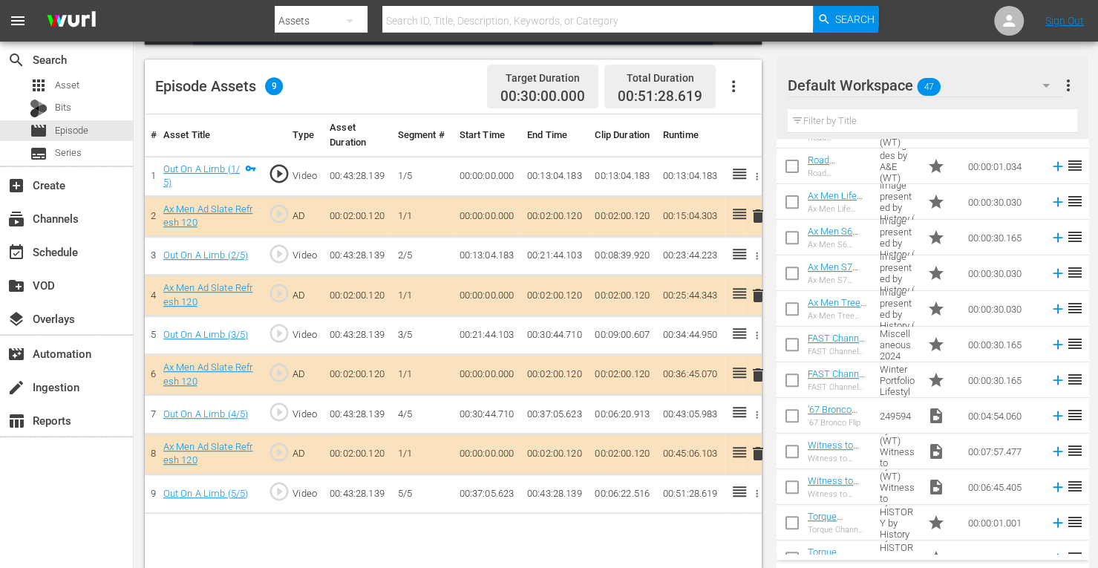
scroll to position [345, 0]
